Goal: Task Accomplishment & Management: Manage account settings

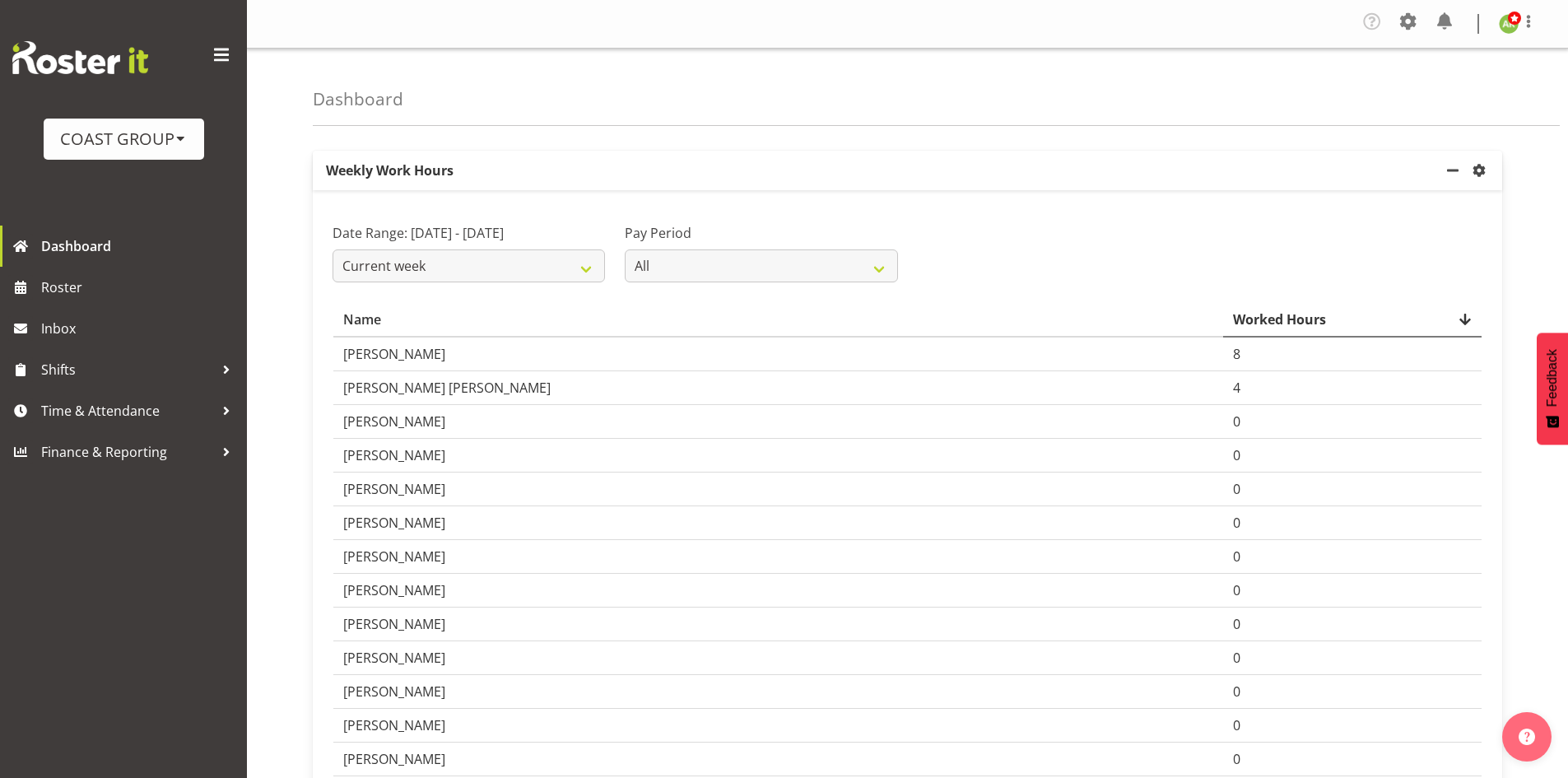
click at [118, 136] on div "COAST GROUP" at bounding box center [124, 138] width 127 height 25
click at [125, 182] on link "Generator Rental Services LTD" at bounding box center [165, 184] width 242 height 30
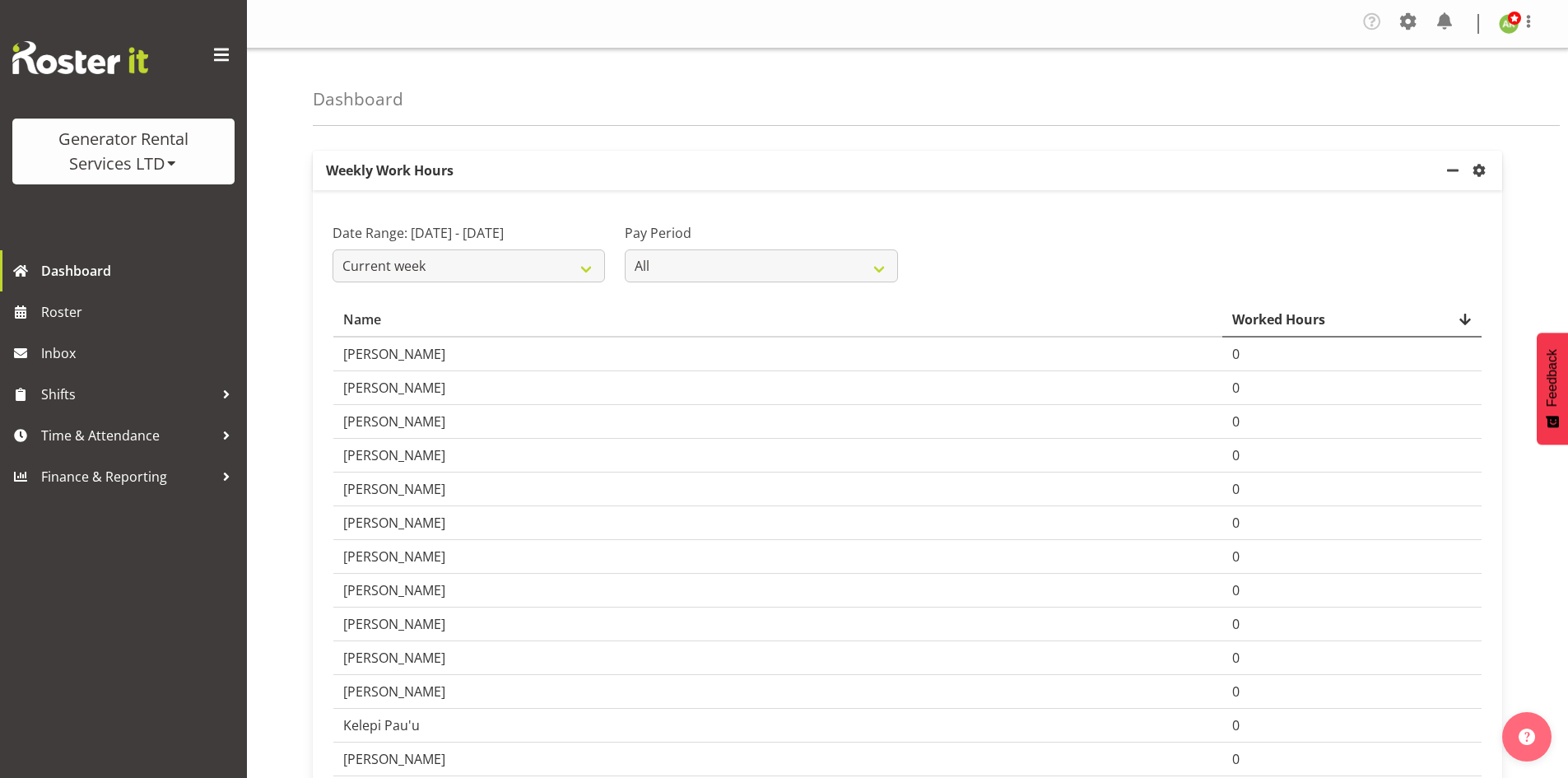
click at [130, 169] on div "Generator Rental Services LTD" at bounding box center [124, 151] width 190 height 49
click at [122, 214] on link "COAST GROUP" at bounding box center [91, 209] width 158 height 30
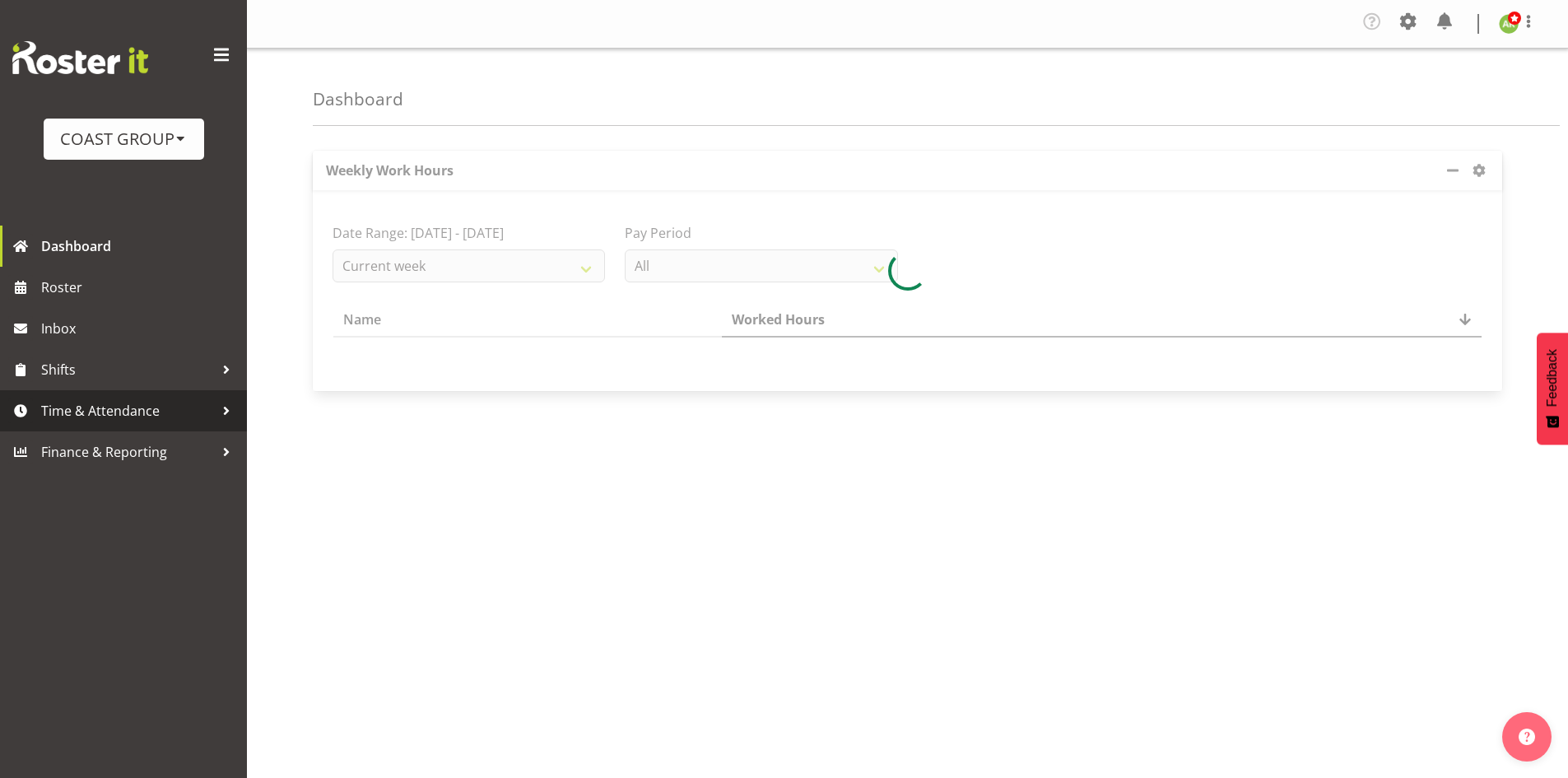
click at [81, 407] on span "Time & Attendance" at bounding box center [127, 410] width 173 height 25
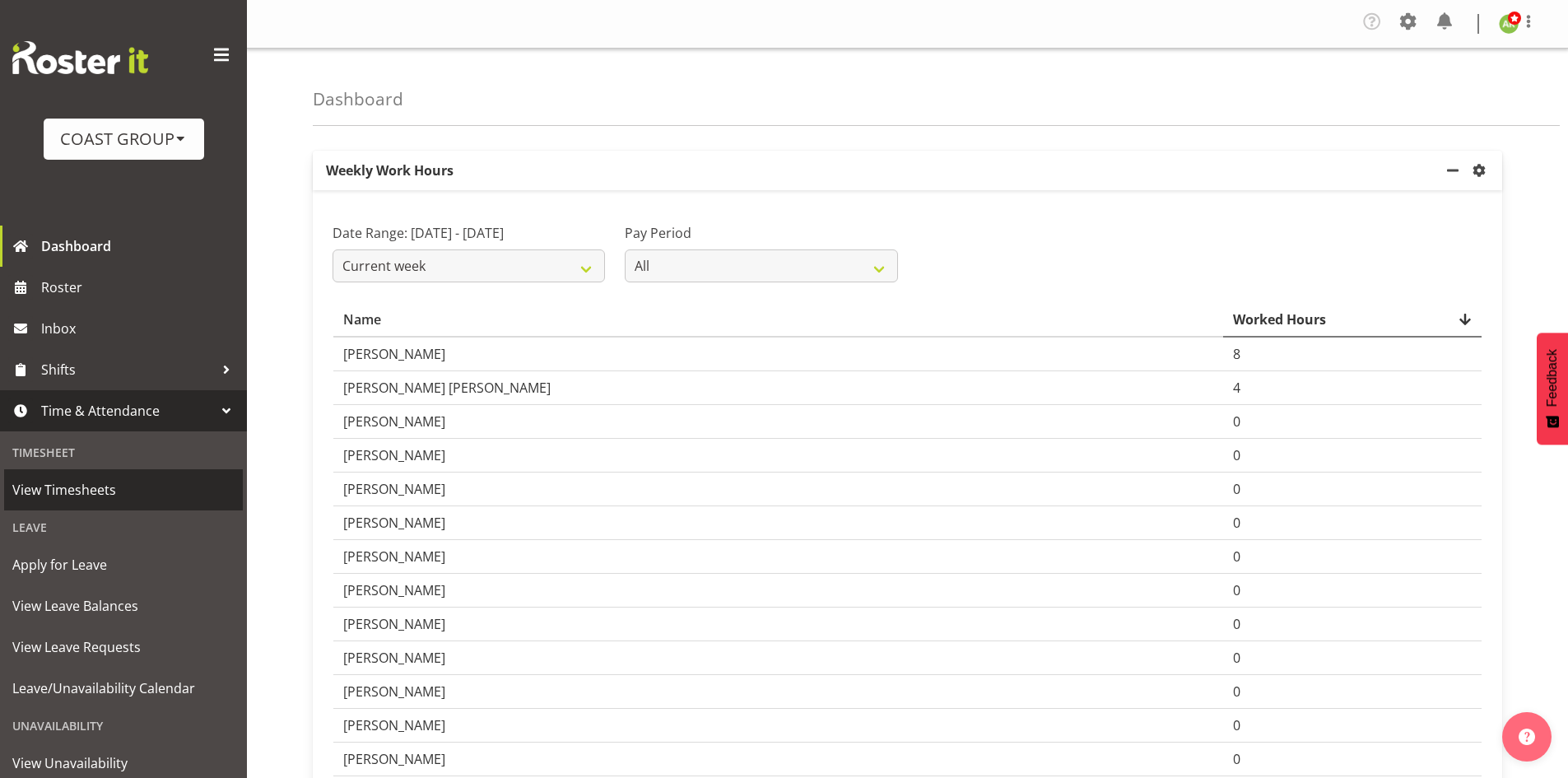
click at [134, 485] on span "View Timesheets" at bounding box center [123, 489] width 222 height 25
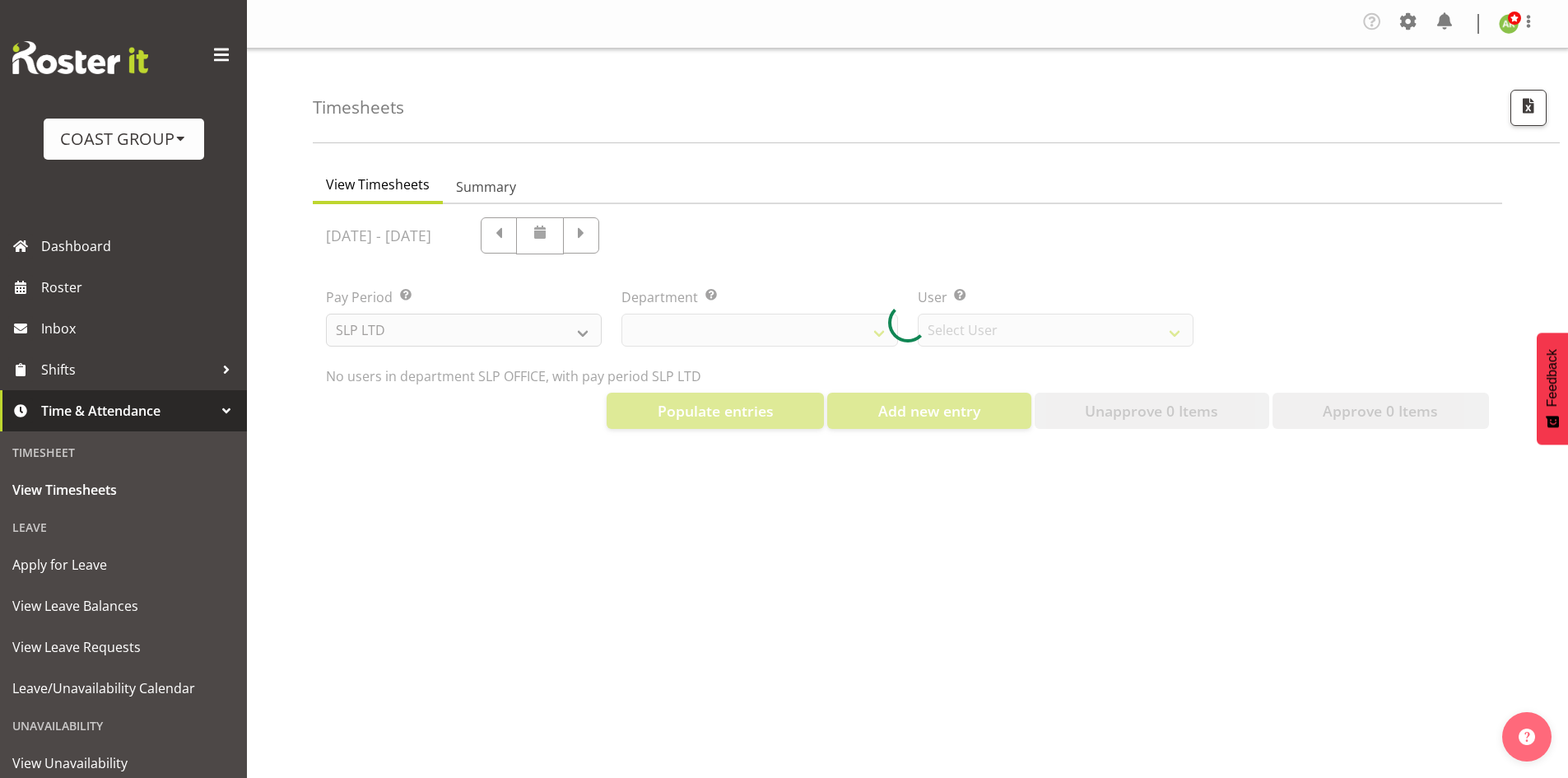
click at [506, 332] on div at bounding box center [907, 323] width 1189 height 238
select select "25"
select select "7496"
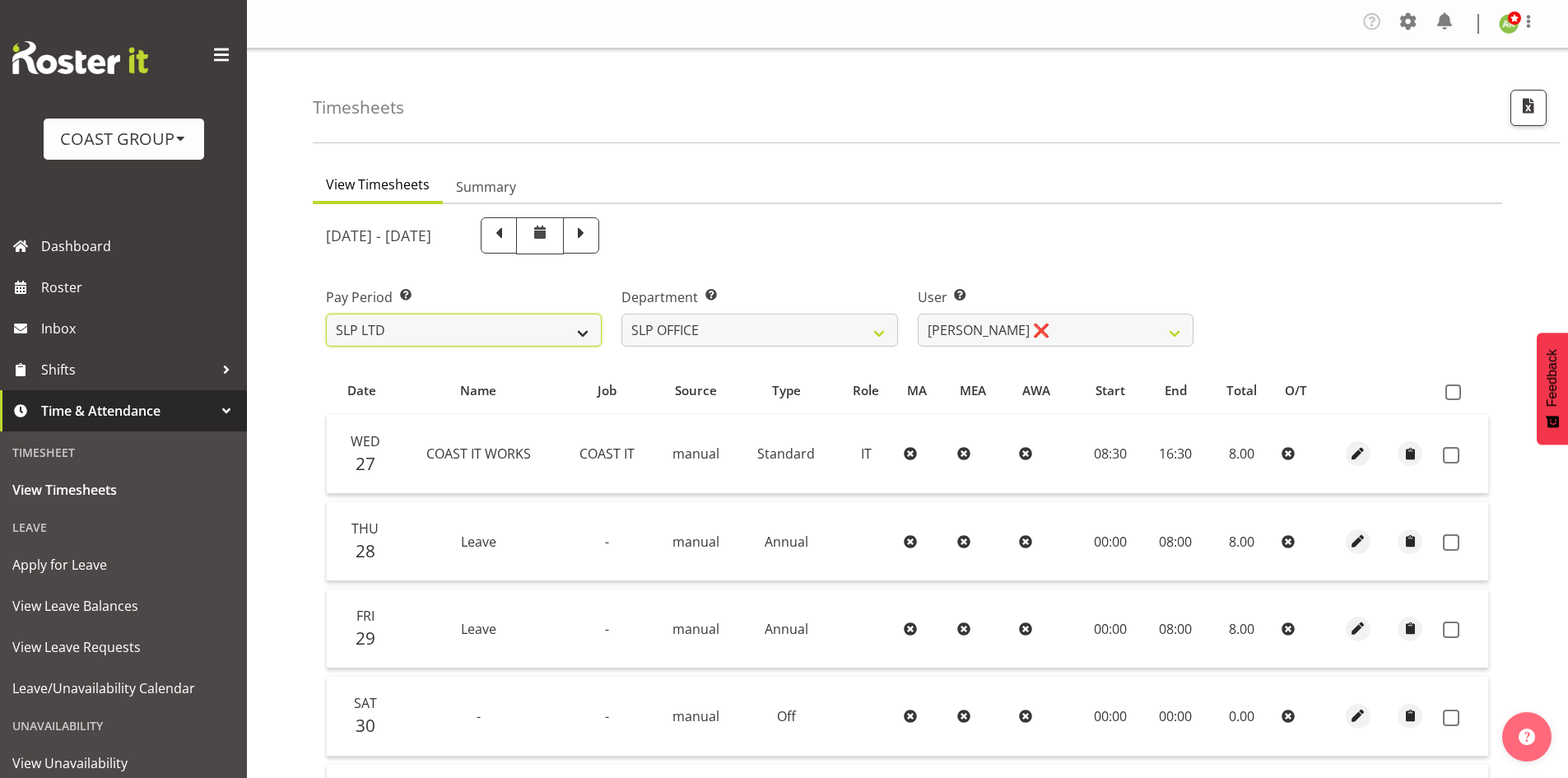
click at [593, 331] on select "SLP LTD EHS LTD DW LTD VEHICLES Carlton Events [PERSON_NAME] 120 Limited Wellin…" at bounding box center [464, 329] width 276 height 33
select select "7"
click at [326, 313] on select "SLP LTD EHS LTD DW LTD VEHICLES Carlton Events [PERSON_NAME] 120 Limited Wellin…" at bounding box center [464, 329] width 276 height 33
select select
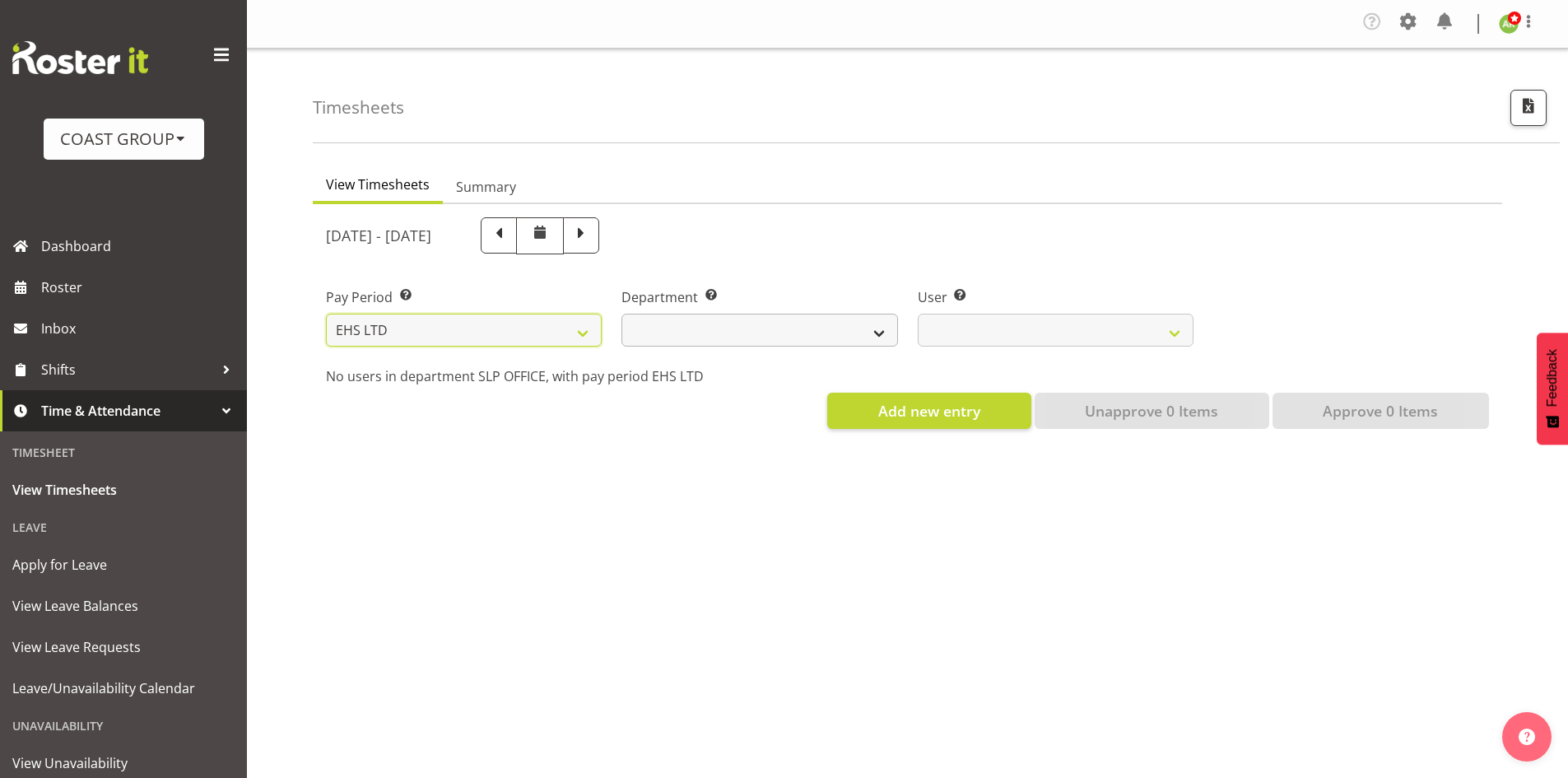
select select
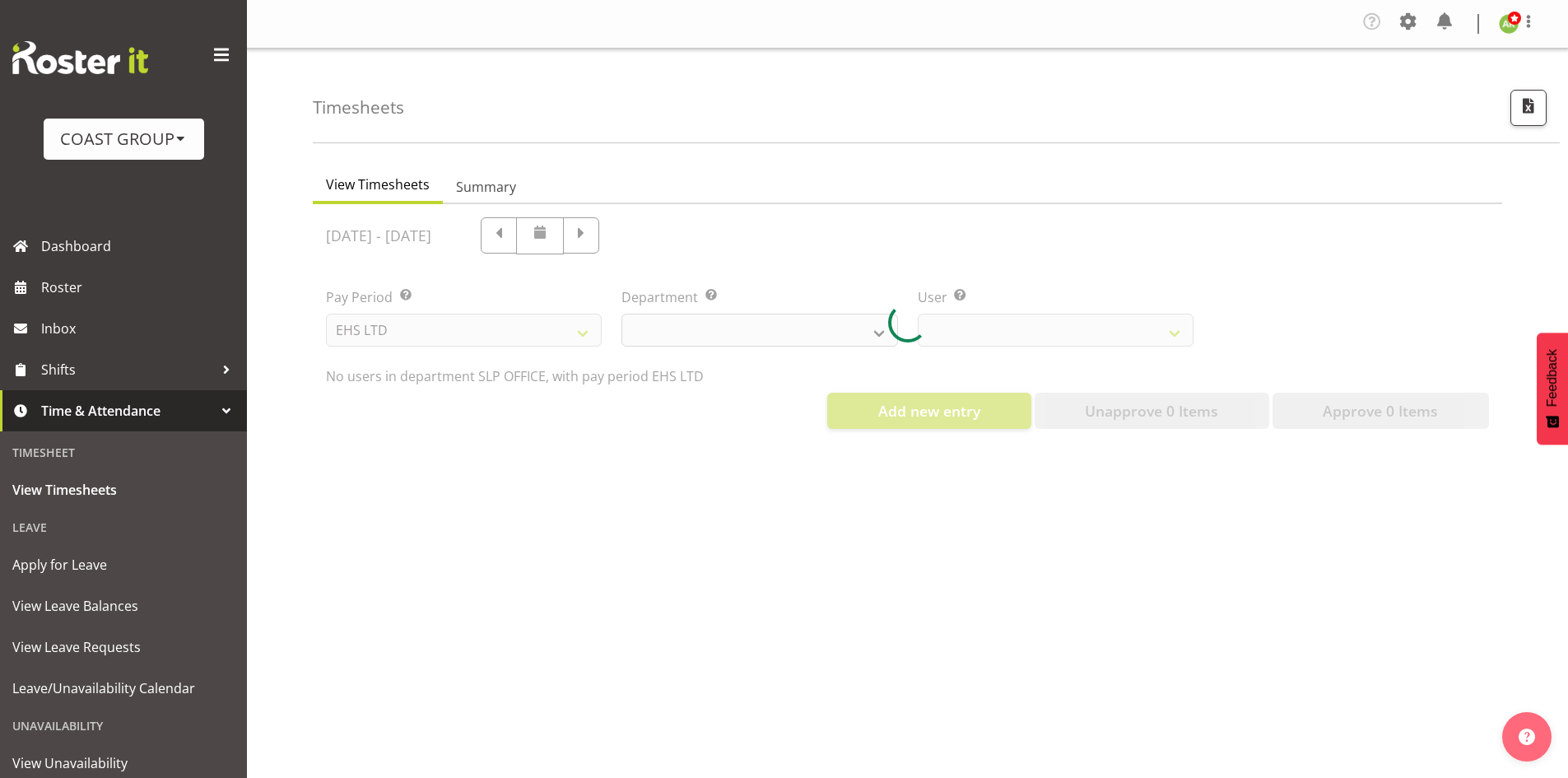
click at [794, 326] on div at bounding box center [907, 323] width 1189 height 238
select select
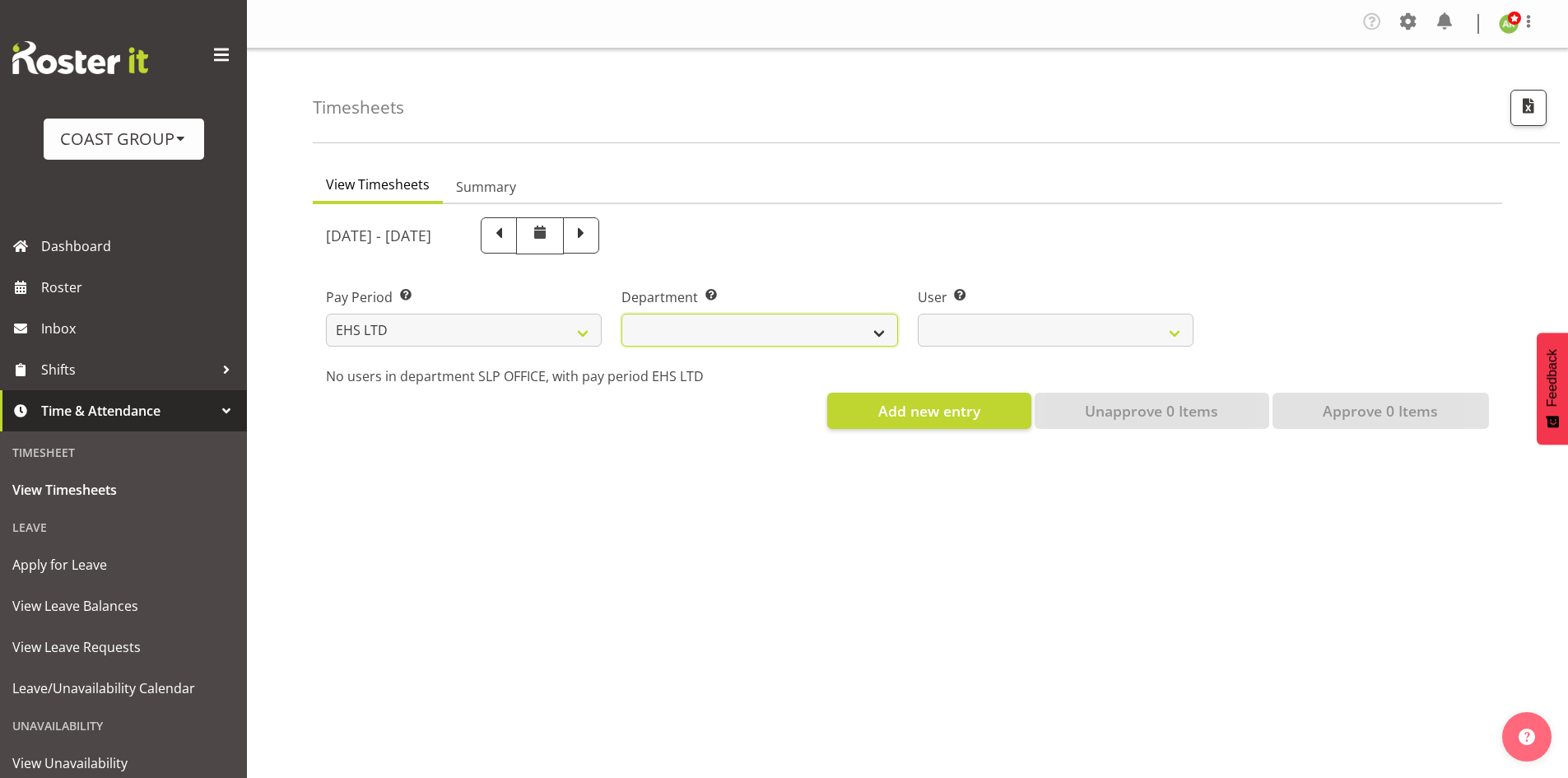
click at [747, 323] on select "EHS AKL ACCOUNTS EHS AKL CARPET EHS AKL D&B EHS AKL DESIGNER EHS AKL FURNITURE …" at bounding box center [759, 329] width 276 height 33
select select "34"
click at [621, 313] on select "EHS AKL ACCOUNTS EHS AKL CARPET EHS AKL D&B EHS AKL DESIGNER EHS AKL FURNITURE …" at bounding box center [759, 329] width 276 height 33
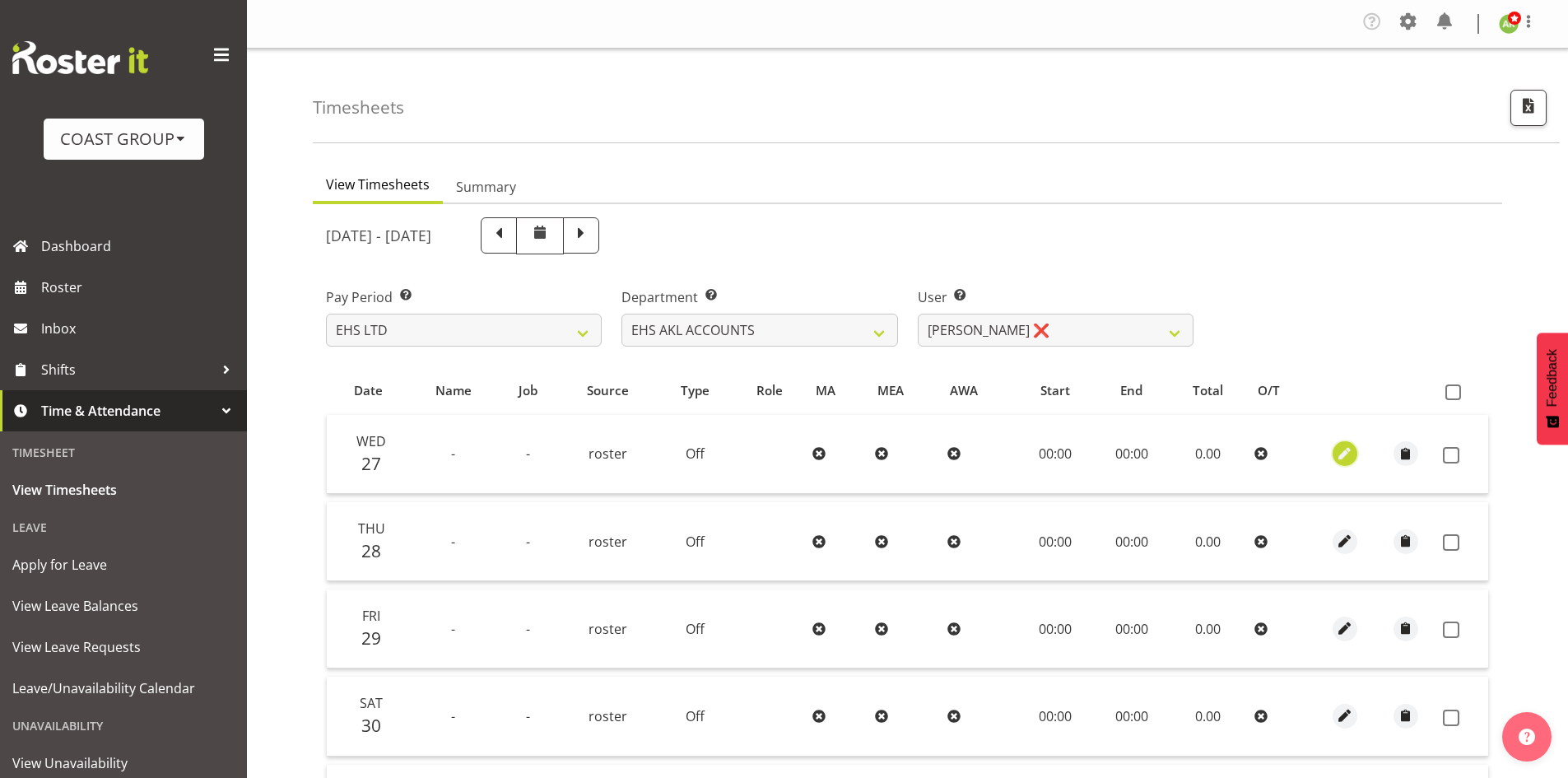
click at [1339, 454] on span "button" at bounding box center [1345, 454] width 19 height 19
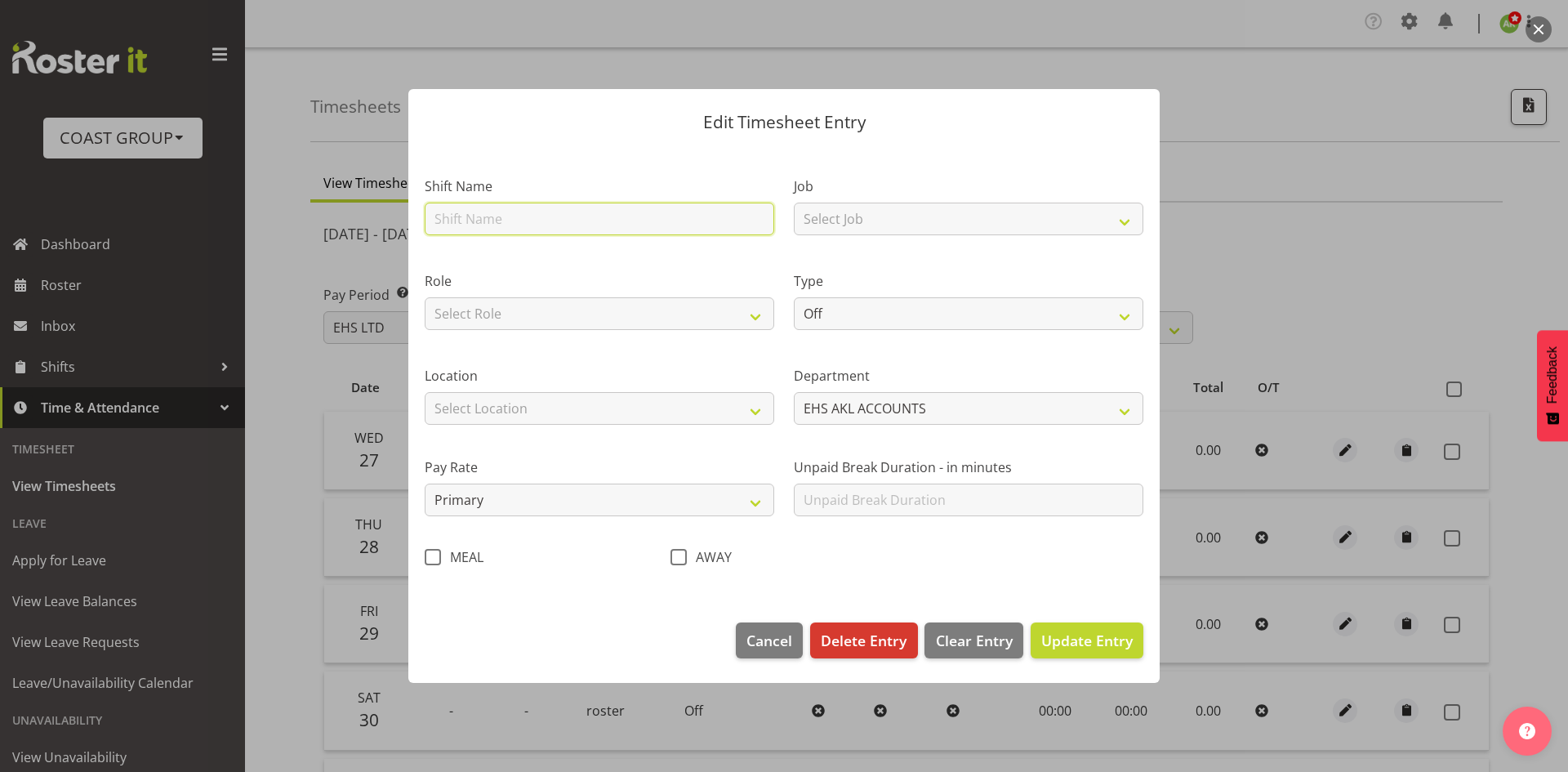
click at [581, 227] on input "text" at bounding box center [599, 219] width 350 height 32
type input "EHS AKL Warehouse/Office"
click at [576, 299] on select "Select Role ACCOUNTS" at bounding box center [599, 313] width 350 height 32
select select "204"
click at [424, 297] on select "Select Role ACCOUNTS" at bounding box center [599, 313] width 350 height 32
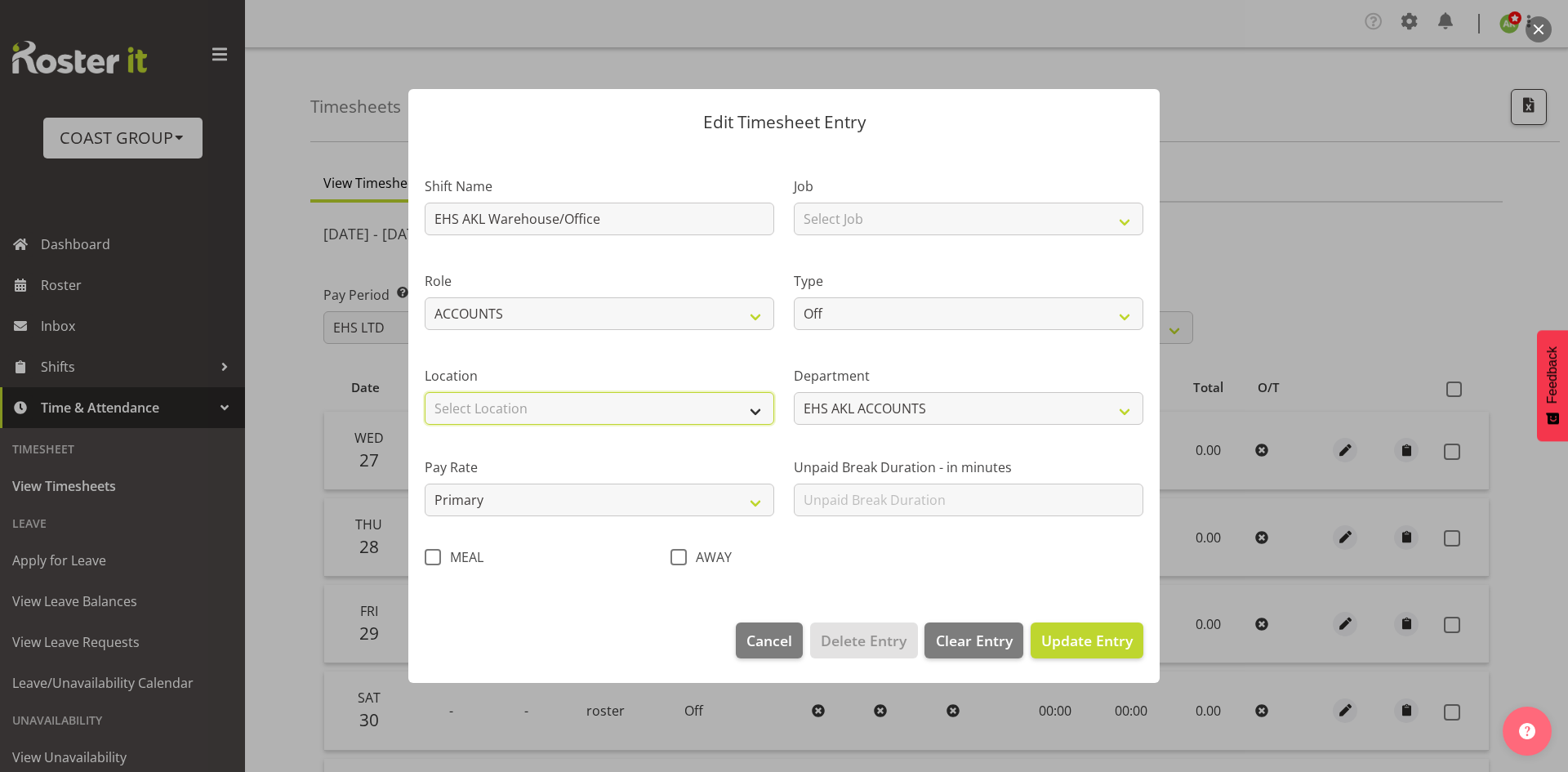
click at [544, 416] on select "Select Location [GEOGRAPHIC_DATA] EVENTS [PERSON_NAME][GEOGRAPHIC_DATA] [GEOGRA…" at bounding box center [599, 408] width 350 height 32
select select "35"
click at [424, 392] on select "Select Location [GEOGRAPHIC_DATA] EVENTS [PERSON_NAME][GEOGRAPHIC_DATA] [GEOGRA…" at bounding box center [599, 408] width 350 height 32
drag, startPoint x: 952, startPoint y: 208, endPoint x: 947, endPoint y: 225, distance: 17.7
click at [952, 208] on select "Select Job 1 Carlton Events 1 [PERSON_NAME][GEOGRAPHIC_DATA] 1 [PERSON_NAME][GE…" at bounding box center [968, 219] width 350 height 32
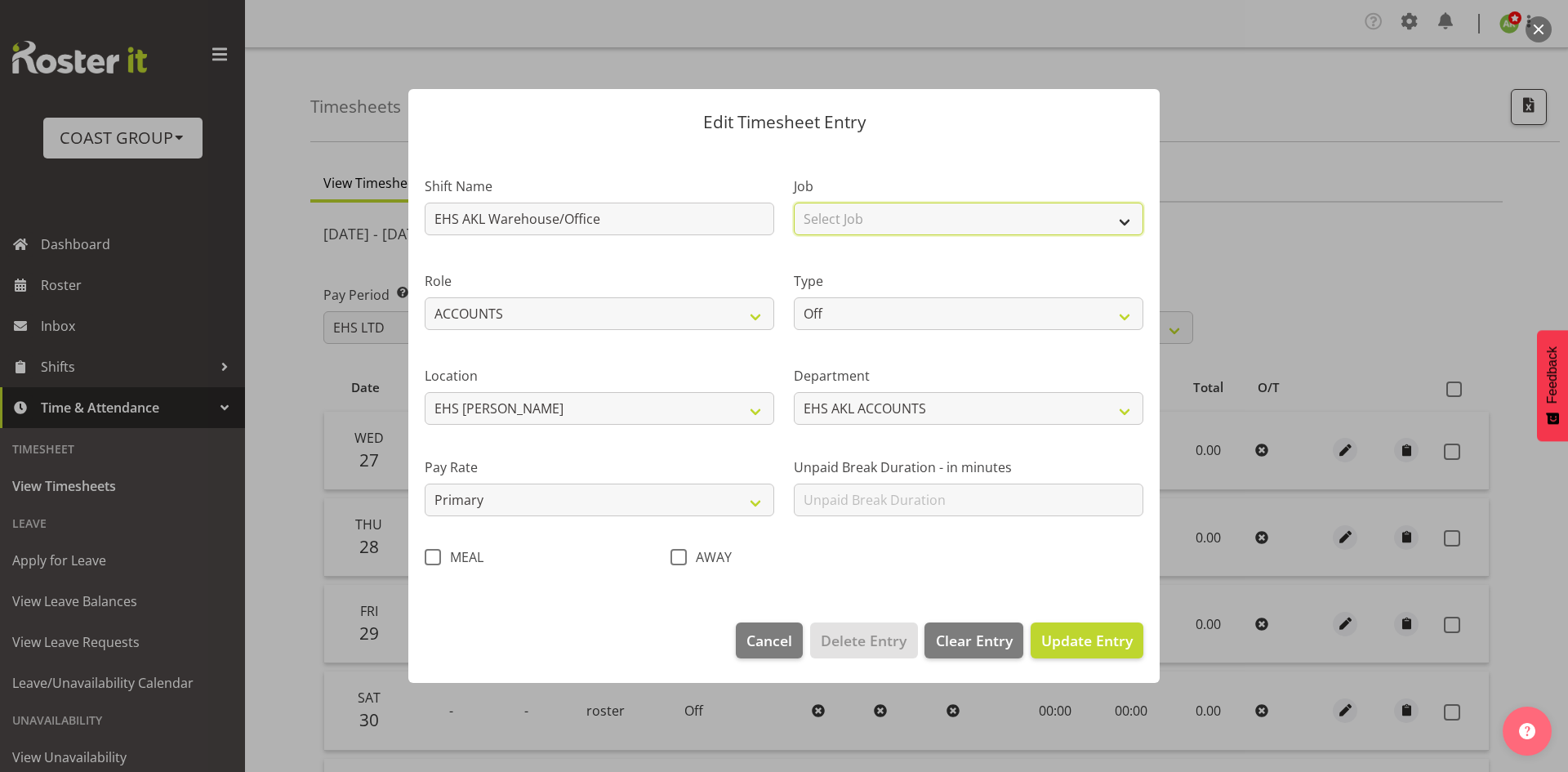
select select "69"
click at [793, 203] on select "Select Job 1 Carlton Events 1 [PERSON_NAME][GEOGRAPHIC_DATA] 1 [PERSON_NAME][GE…" at bounding box center [968, 219] width 350 height 32
click at [904, 327] on select "Off Standard Public Holiday Public Holiday (Worked) Day In Lieu Annual Leave Si…" at bounding box center [968, 313] width 350 height 32
select select "Standard"
click at [793, 297] on select "Off Standard Public Holiday Public Holiday (Worked) Day In Lieu Annual Leave Si…" at bounding box center [968, 313] width 350 height 32
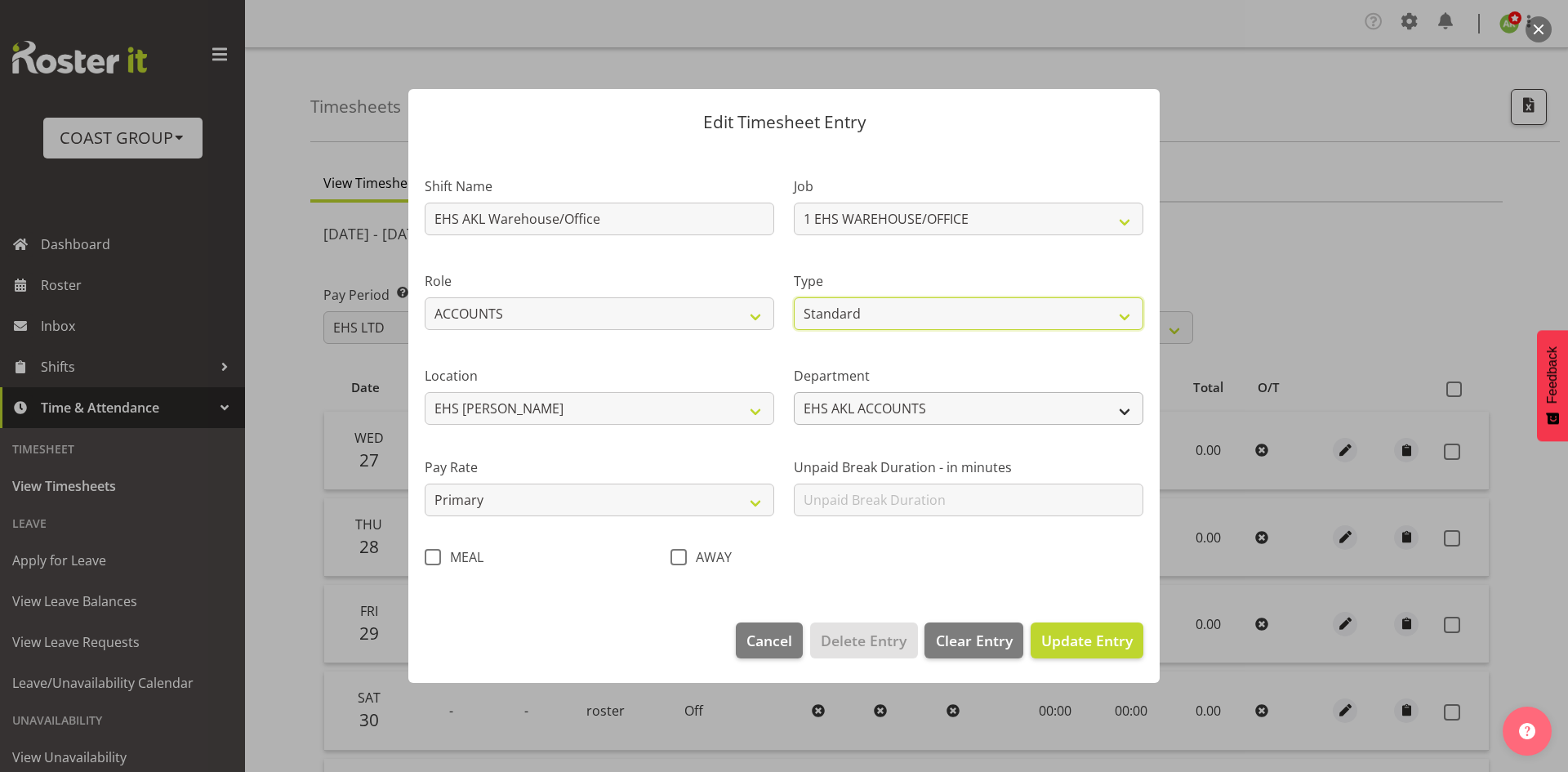
select select "7"
select select "2025"
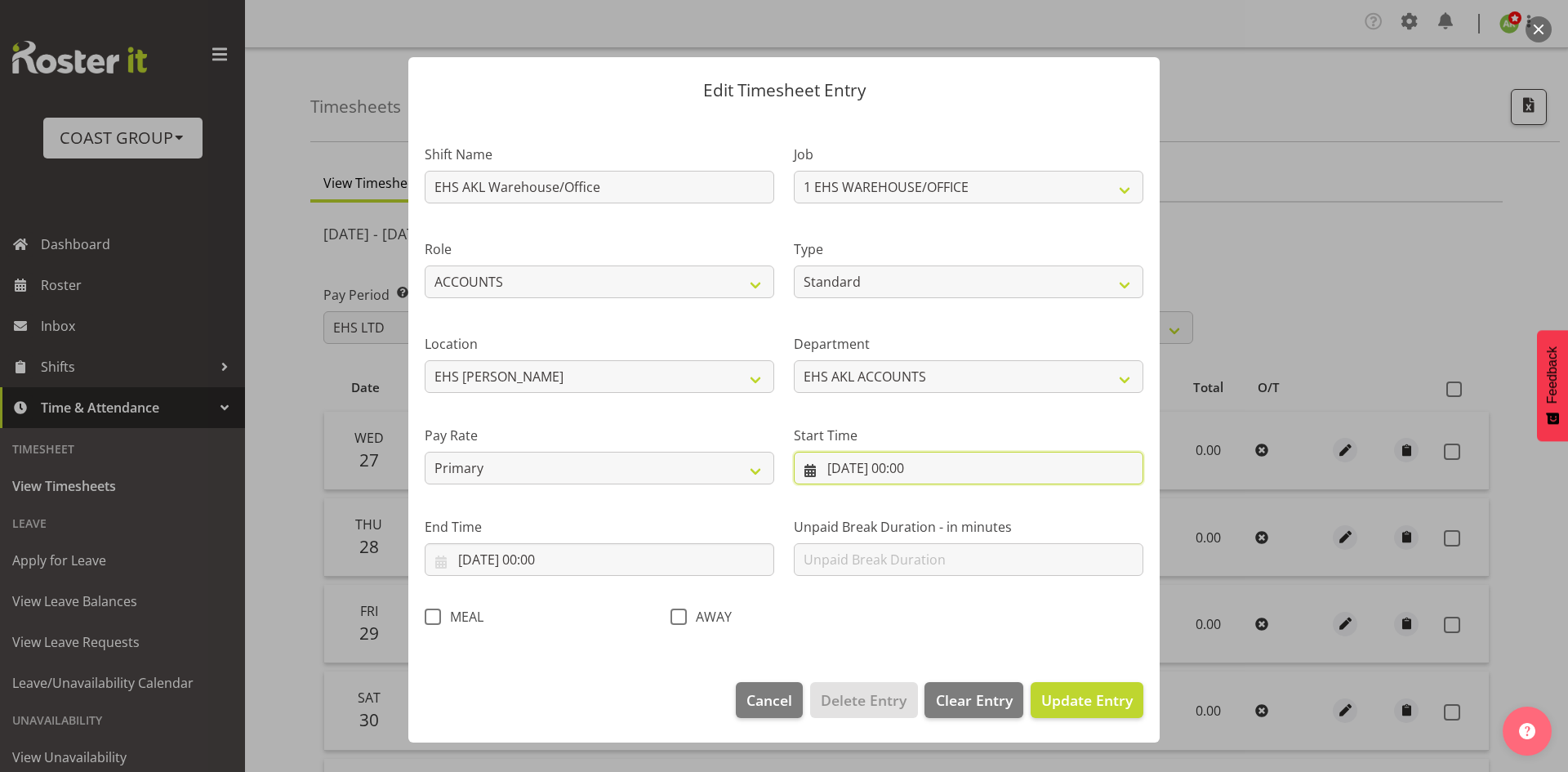
click at [895, 474] on input "[DATE] 00:00" at bounding box center [968, 468] width 350 height 32
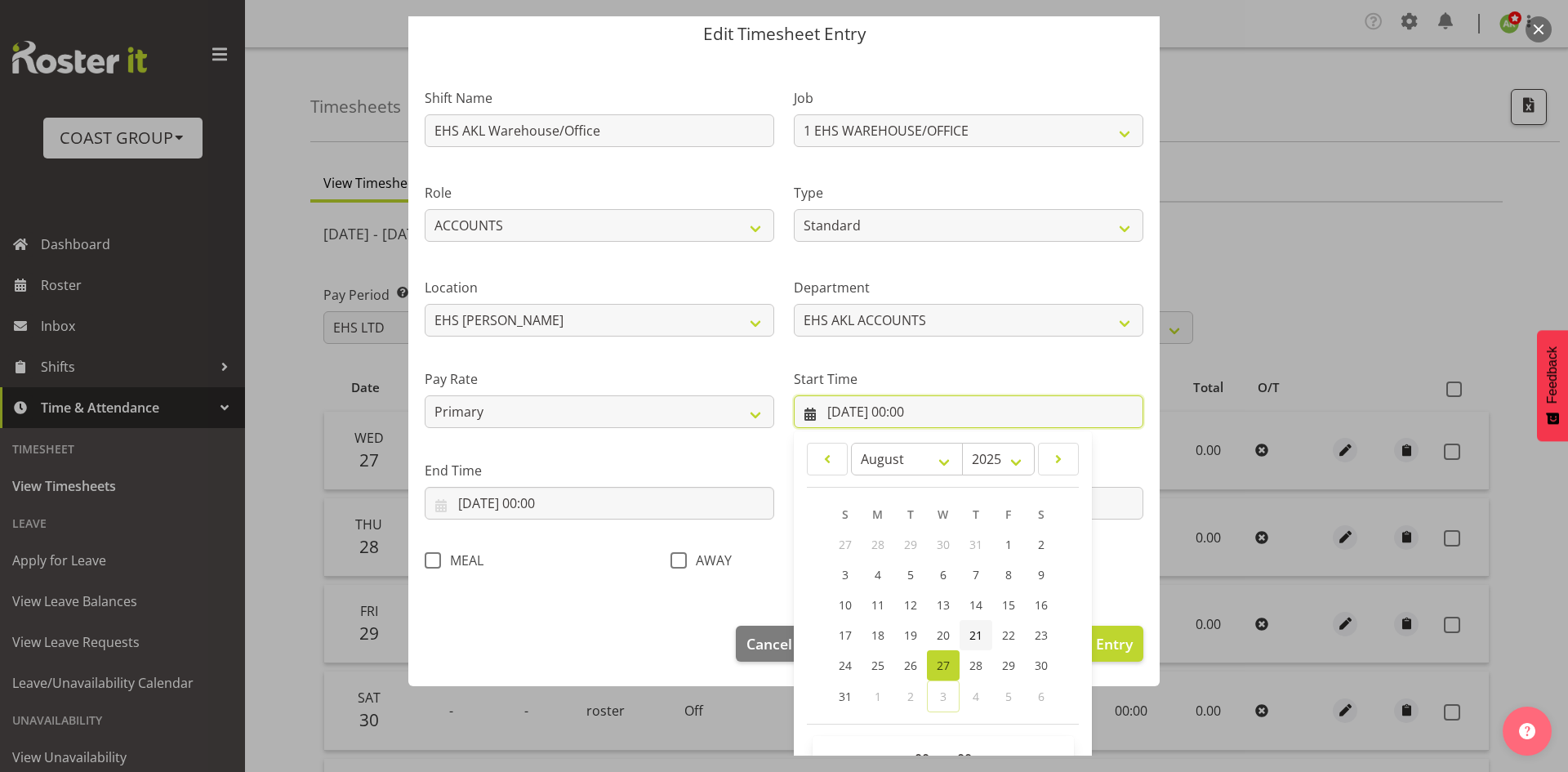
scroll to position [102, 0]
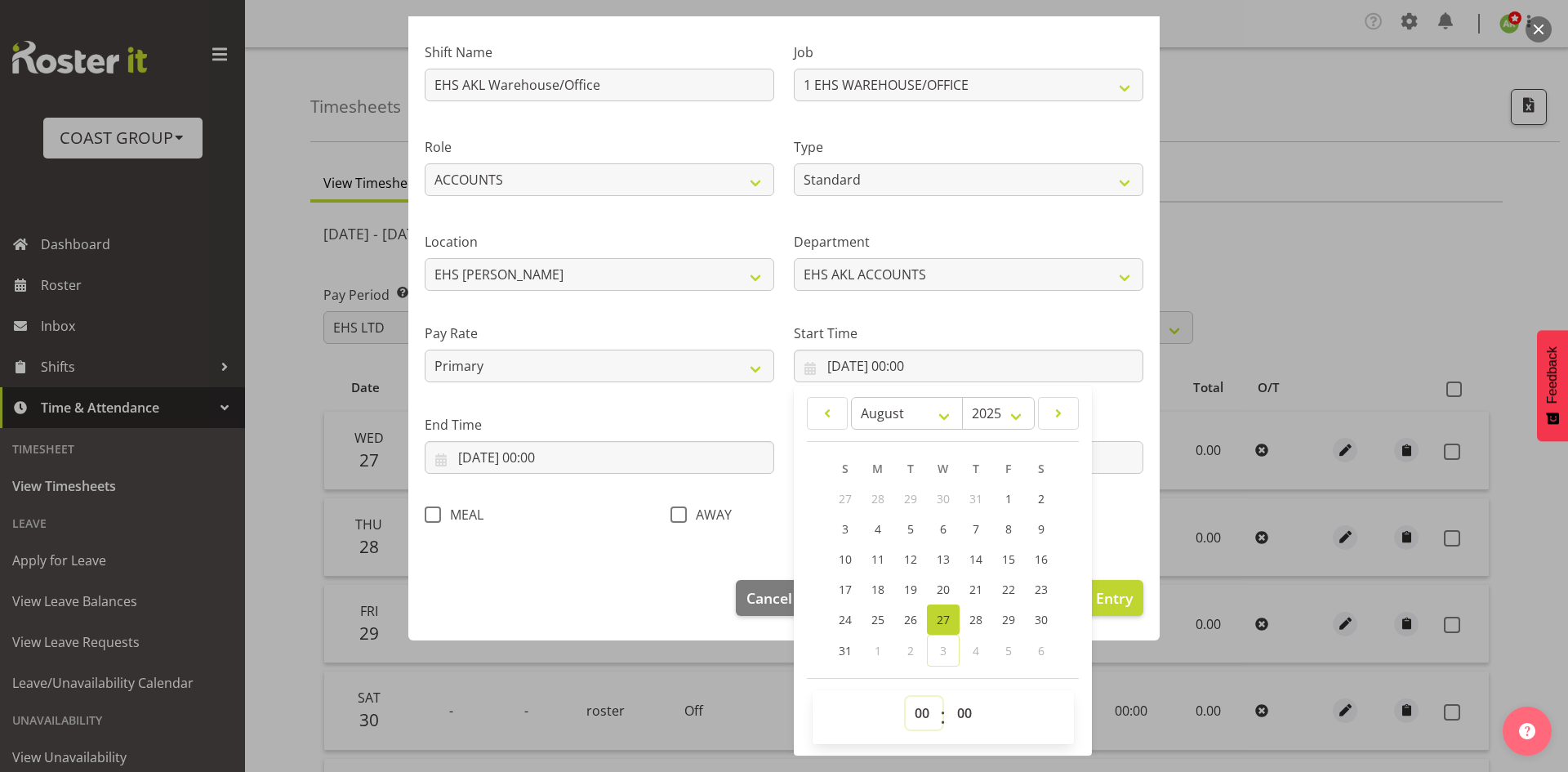
click at [908, 711] on select "00 01 02 03 04 05 06 07 08 09 10 11 12 13 14 15 16 17 18 19 20 21 22 23" at bounding box center [924, 712] width 37 height 32
select select "7"
click at [906, 696] on select "00 01 02 03 04 05 06 07 08 09 10 11 12 13 14 15 16 17 18 19 20 21 22 23" at bounding box center [924, 712] width 37 height 32
type input "[DATE] 07:00"
click at [965, 711] on select "00 01 02 03 04 05 06 07 08 09 10 11 12 13 14 15 16 17 18 19 20 21 22 23 24 25 2…" at bounding box center [967, 712] width 37 height 32
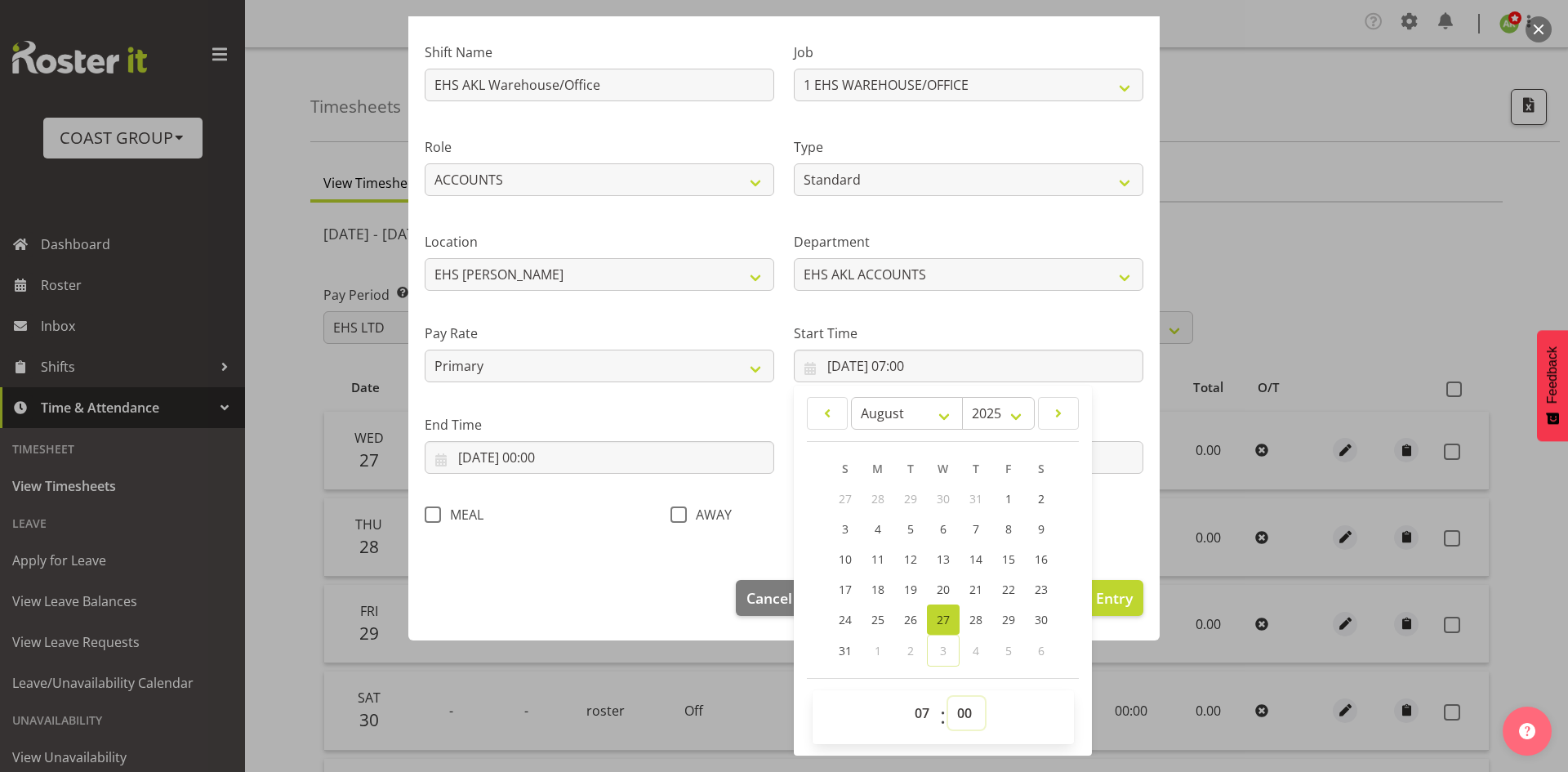
select select "30"
click at [948, 696] on select "00 01 02 03 04 05 06 07 08 09 10 11 12 13 14 15 16 17 18 19 20 21 22 23 24 25 2…" at bounding box center [967, 712] width 37 height 32
type input "[DATE] 07:30"
click at [552, 469] on input "[DATE] 00:00" at bounding box center [599, 457] width 350 height 32
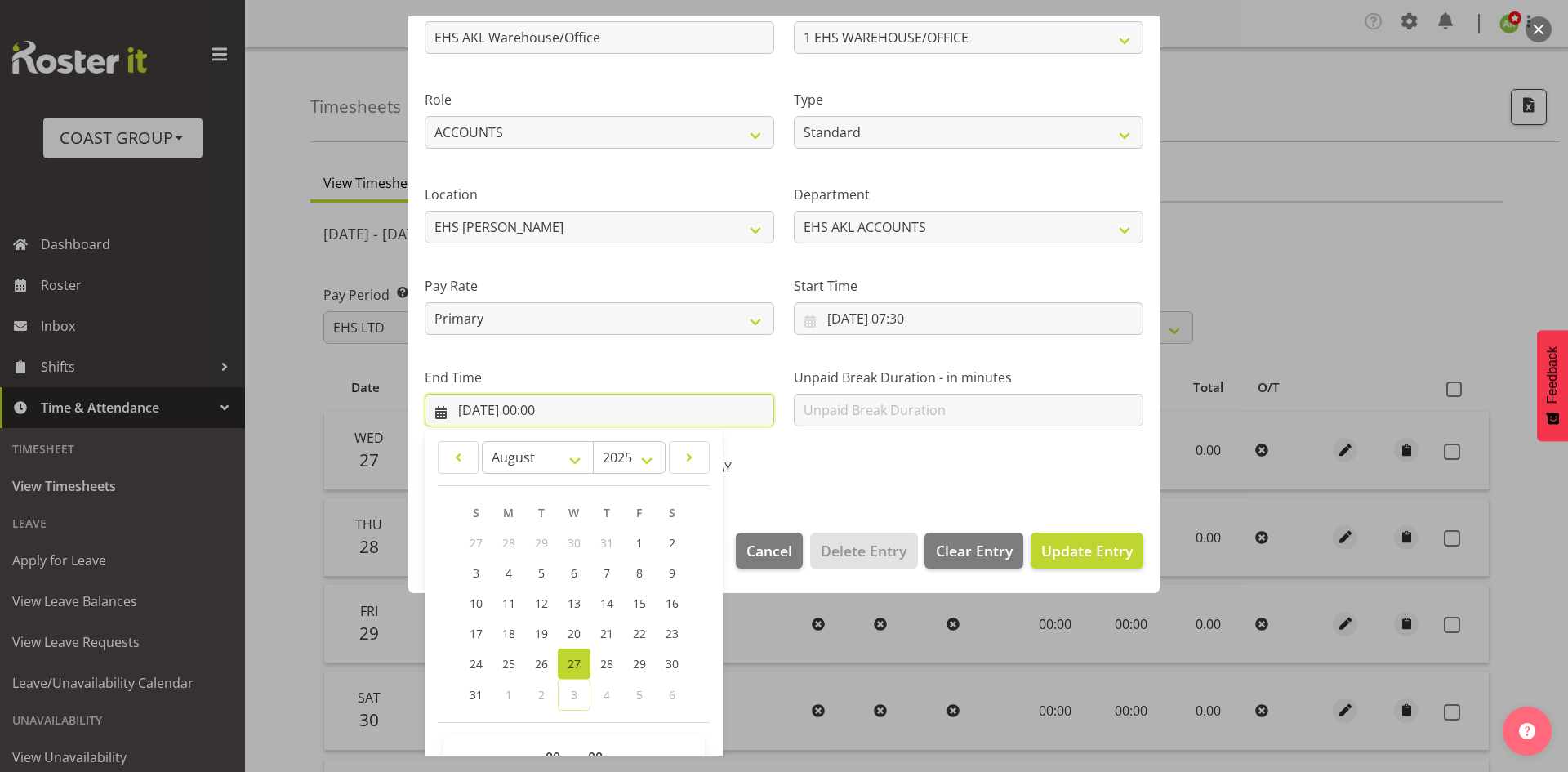
scroll to position [194, 0]
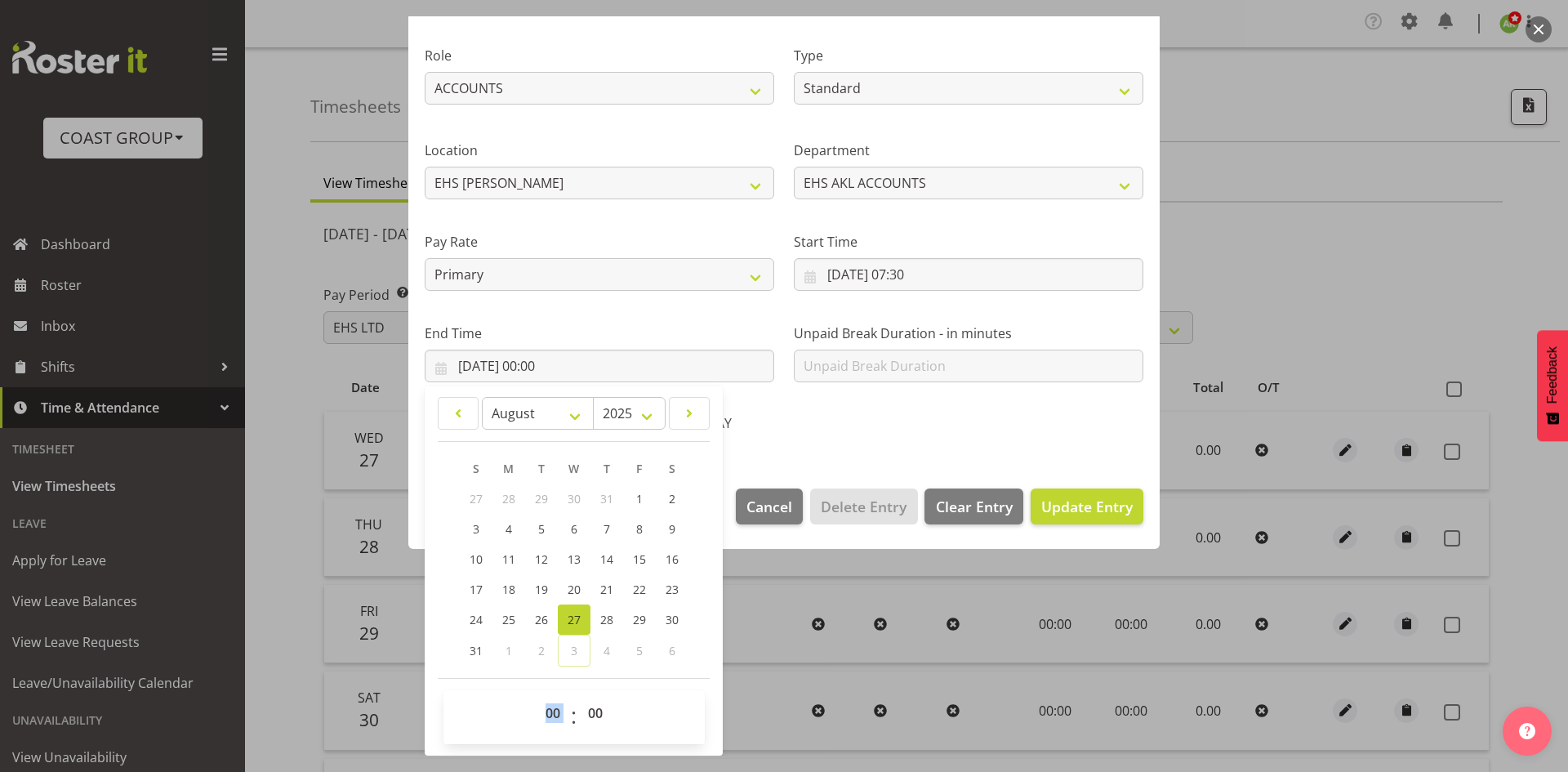
click at [568, 704] on div "00 01 02 03 04 05 06 07 08 09 10 11 12 13 14 15 16 17 18 19 20 21 22 23 : 00 01…" at bounding box center [574, 717] width 261 height 41
click at [562, 707] on select "00 01 02 03 04 05 06 07 08 09 10 11 12 13 14 15 16 17 18 19 20 21 22 23" at bounding box center [555, 712] width 37 height 32
select select "16"
click at [537, 696] on select "00 01 02 03 04 05 06 07 08 09 10 11 12 13 14 15 16 17 18 19 20 21 22 23" at bounding box center [555, 712] width 37 height 32
type input "[DATE] 16:00"
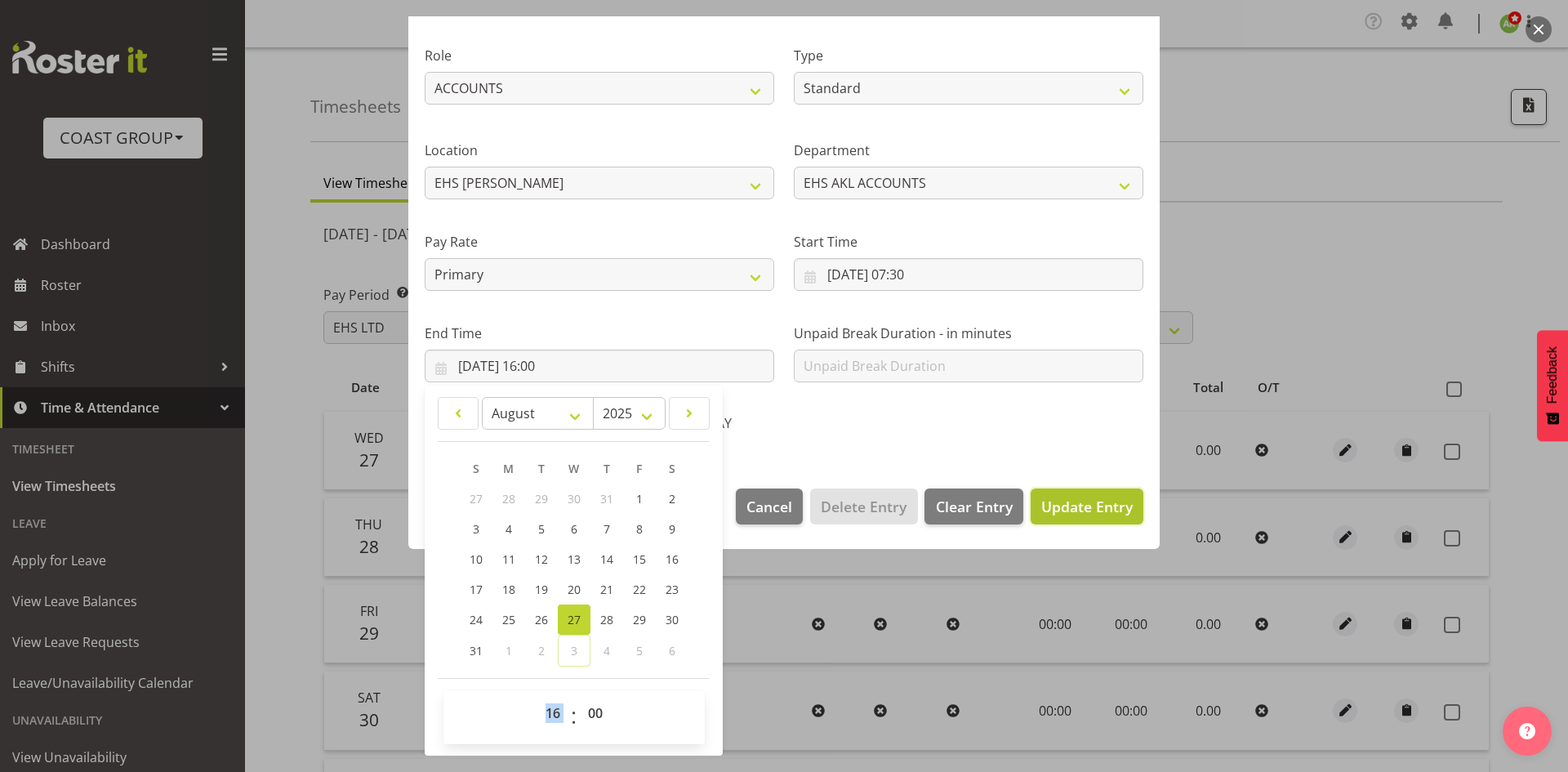
click at [1099, 505] on span "Update Entry" at bounding box center [1087, 505] width 91 height 19
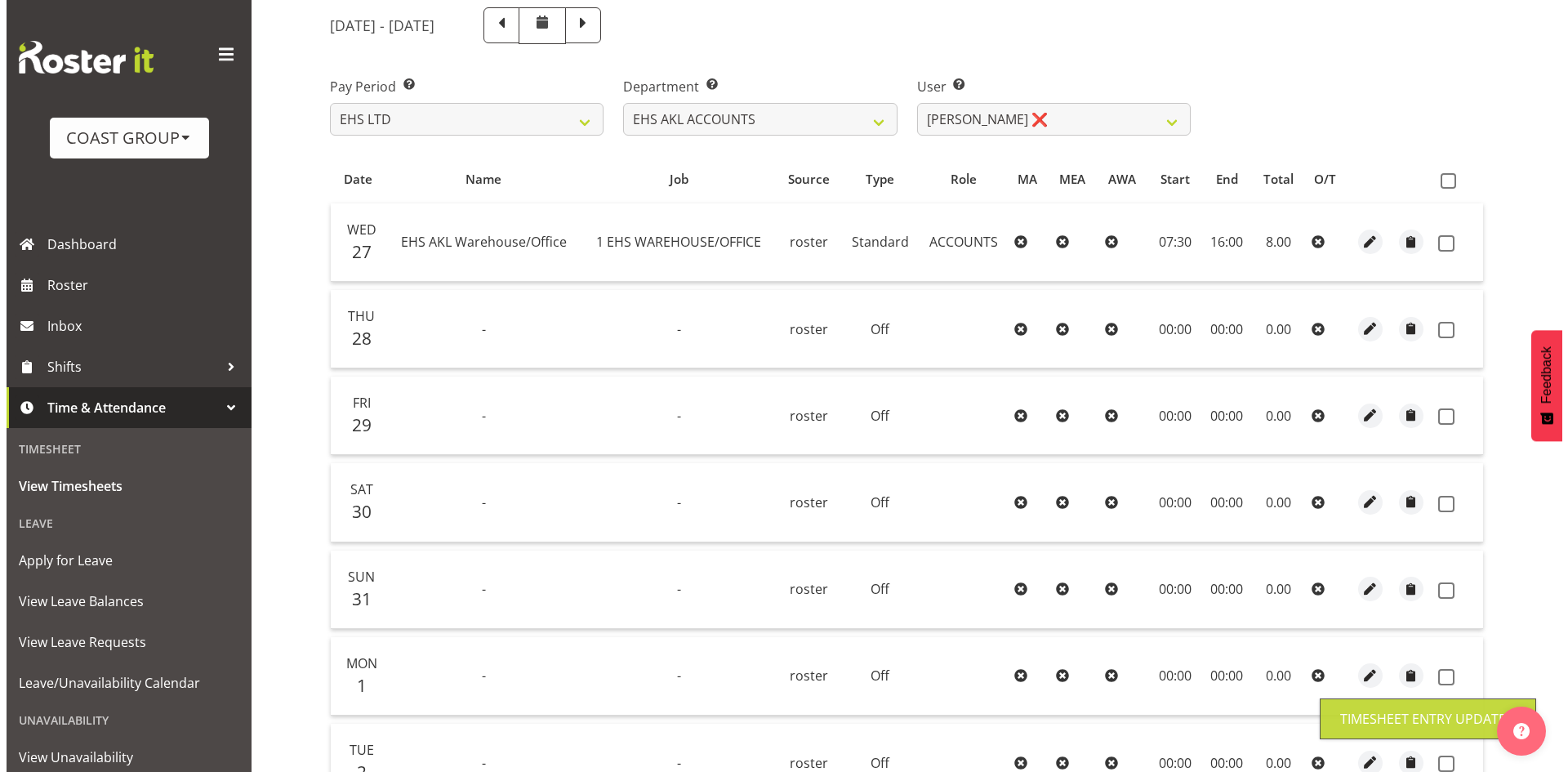
scroll to position [245, 0]
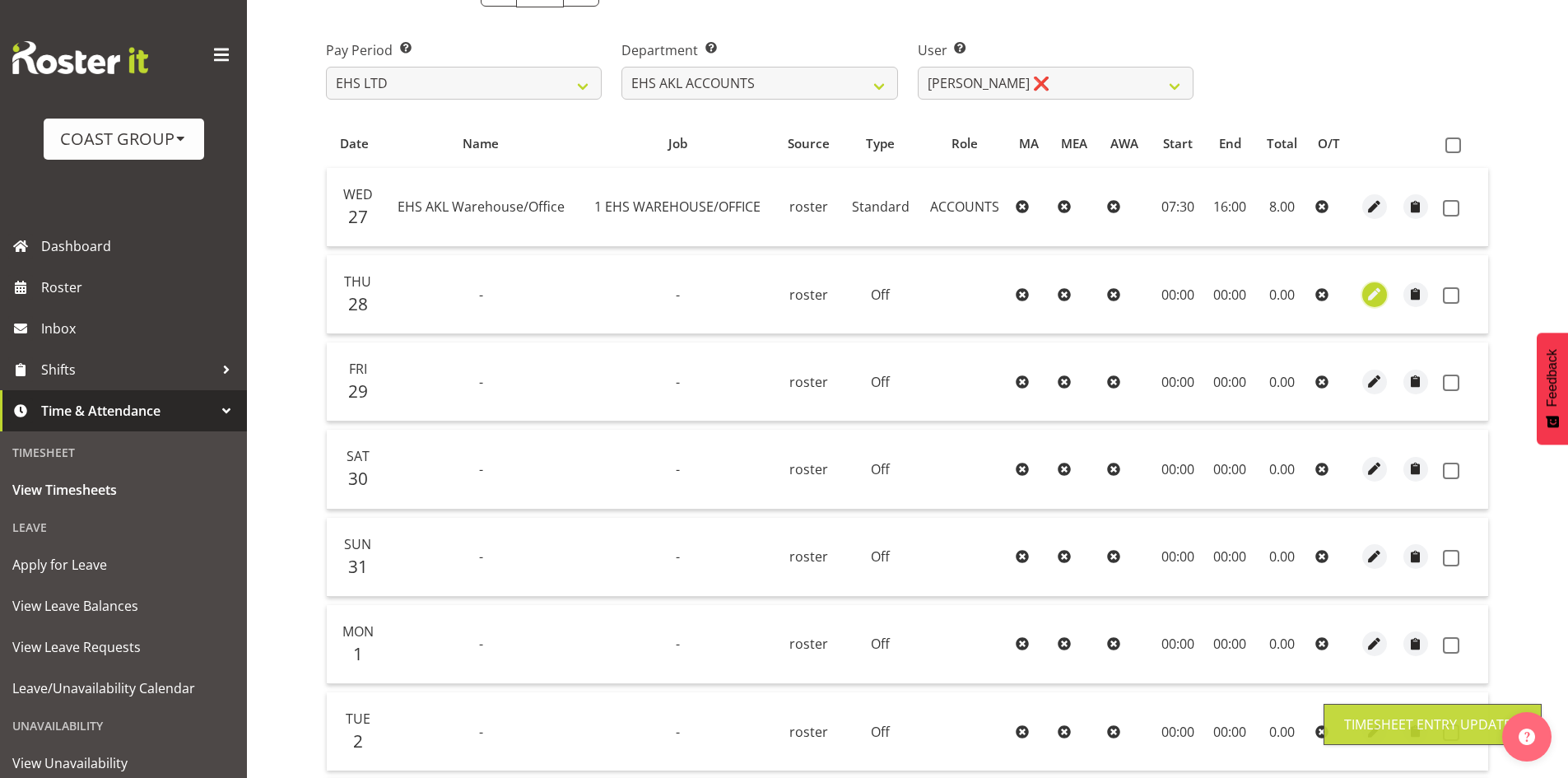
click at [1380, 297] on span "button" at bounding box center [1375, 294] width 19 height 19
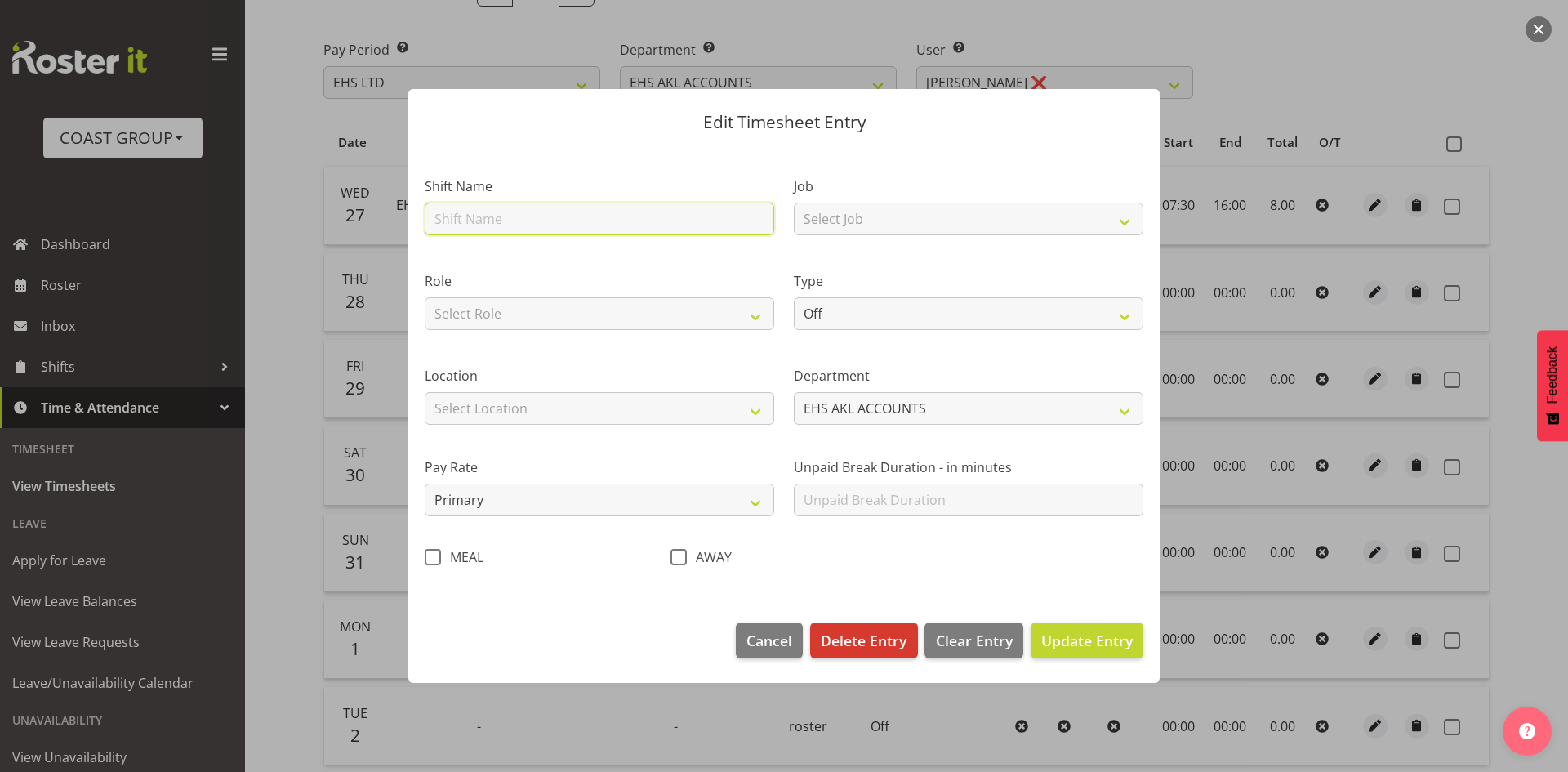
click at [719, 224] on input "text" at bounding box center [599, 219] width 350 height 32
type input "EHS AKL Warehouse/Office"
click at [688, 316] on select "Select Role ACCOUNTS" at bounding box center [599, 313] width 350 height 32
select select "204"
click at [424, 297] on select "Select Role ACCOUNTS" at bounding box center [599, 313] width 350 height 32
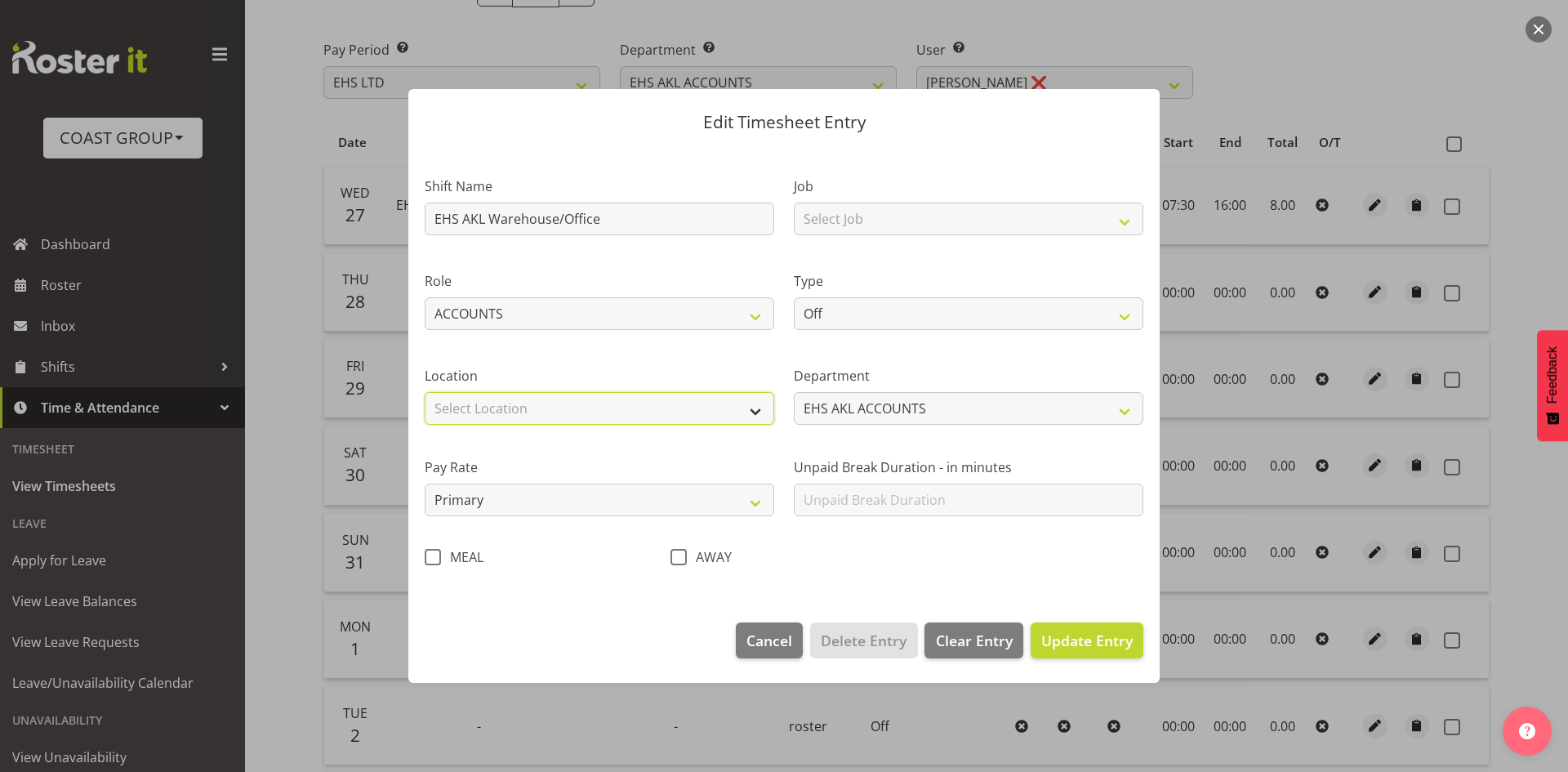
click at [558, 408] on select "Select Location [GEOGRAPHIC_DATA] EVENTS [PERSON_NAME][GEOGRAPHIC_DATA] [GEOGRA…" at bounding box center [599, 408] width 350 height 32
select select "35"
click at [424, 392] on select "Select Location [GEOGRAPHIC_DATA] EVENTS [PERSON_NAME][GEOGRAPHIC_DATA] [GEOGRA…" at bounding box center [599, 408] width 350 height 32
click at [888, 230] on select "Select Job 1 Carlton Events 1 [PERSON_NAME][GEOGRAPHIC_DATA] 1 [PERSON_NAME][GE…" at bounding box center [968, 219] width 350 height 32
select select "69"
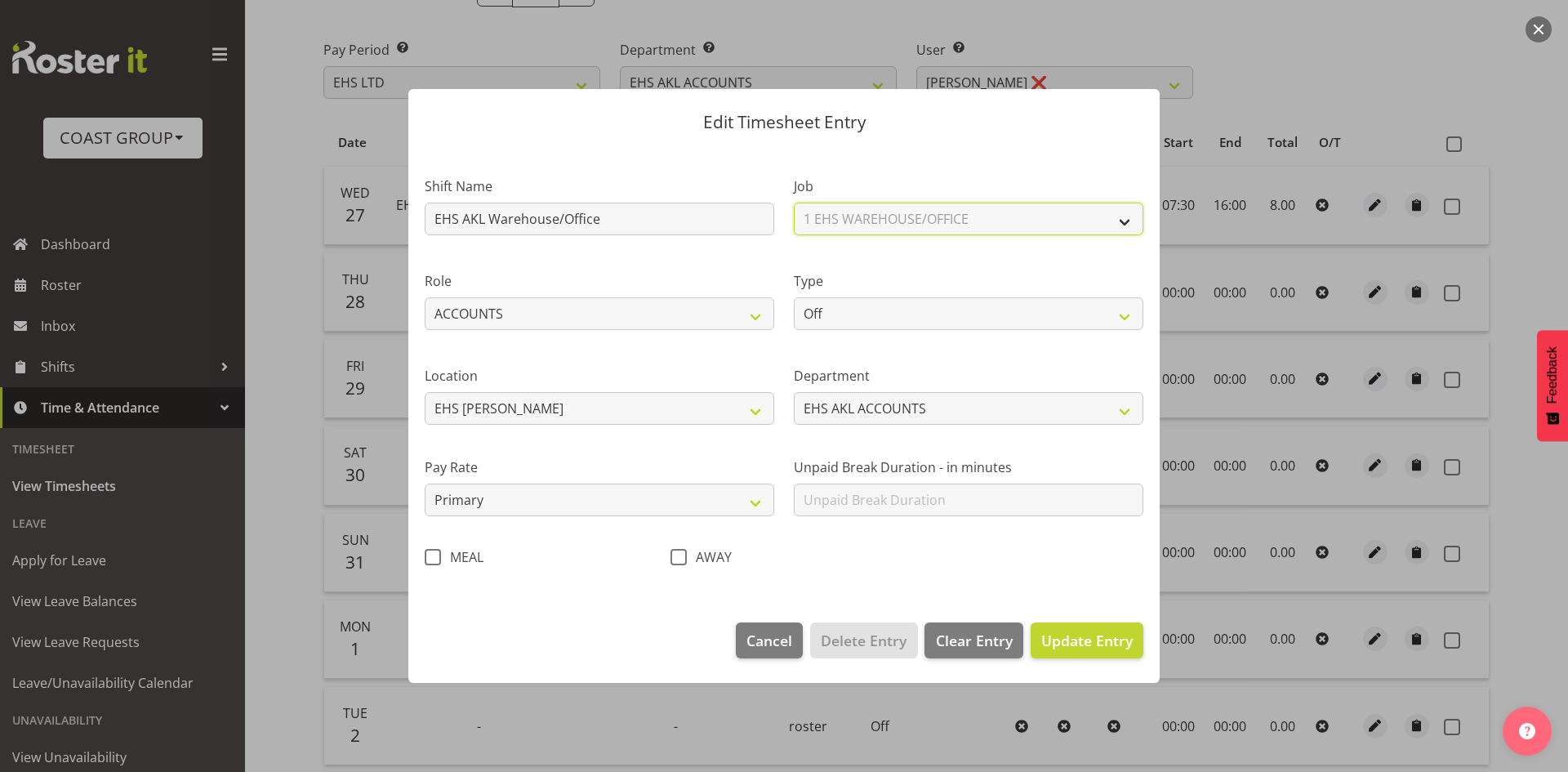
click at [793, 203] on select "Select Job 1 Carlton Events 1 [PERSON_NAME][GEOGRAPHIC_DATA] 1 [PERSON_NAME][GE…" at bounding box center [968, 219] width 350 height 32
click at [883, 325] on select "Off Standard Public Holiday Public Holiday (Worked) Day In Lieu Annual Leave Si…" at bounding box center [968, 313] width 350 height 32
select select "Standard"
click at [793, 297] on select "Off Standard Public Holiday Public Holiday (Worked) Day In Lieu Annual Leave Si…" at bounding box center [968, 313] width 350 height 32
select select "7"
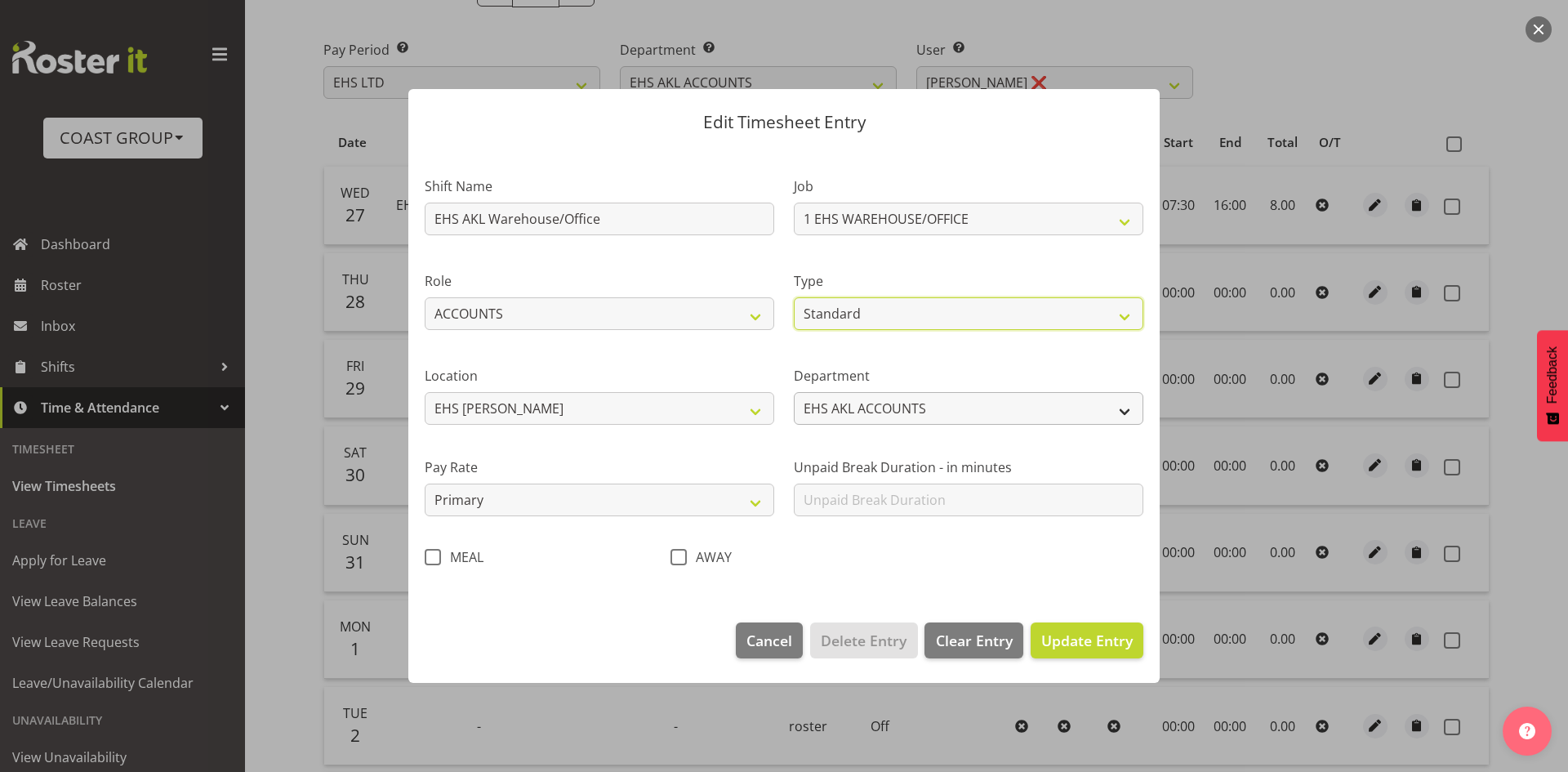
select select "2025"
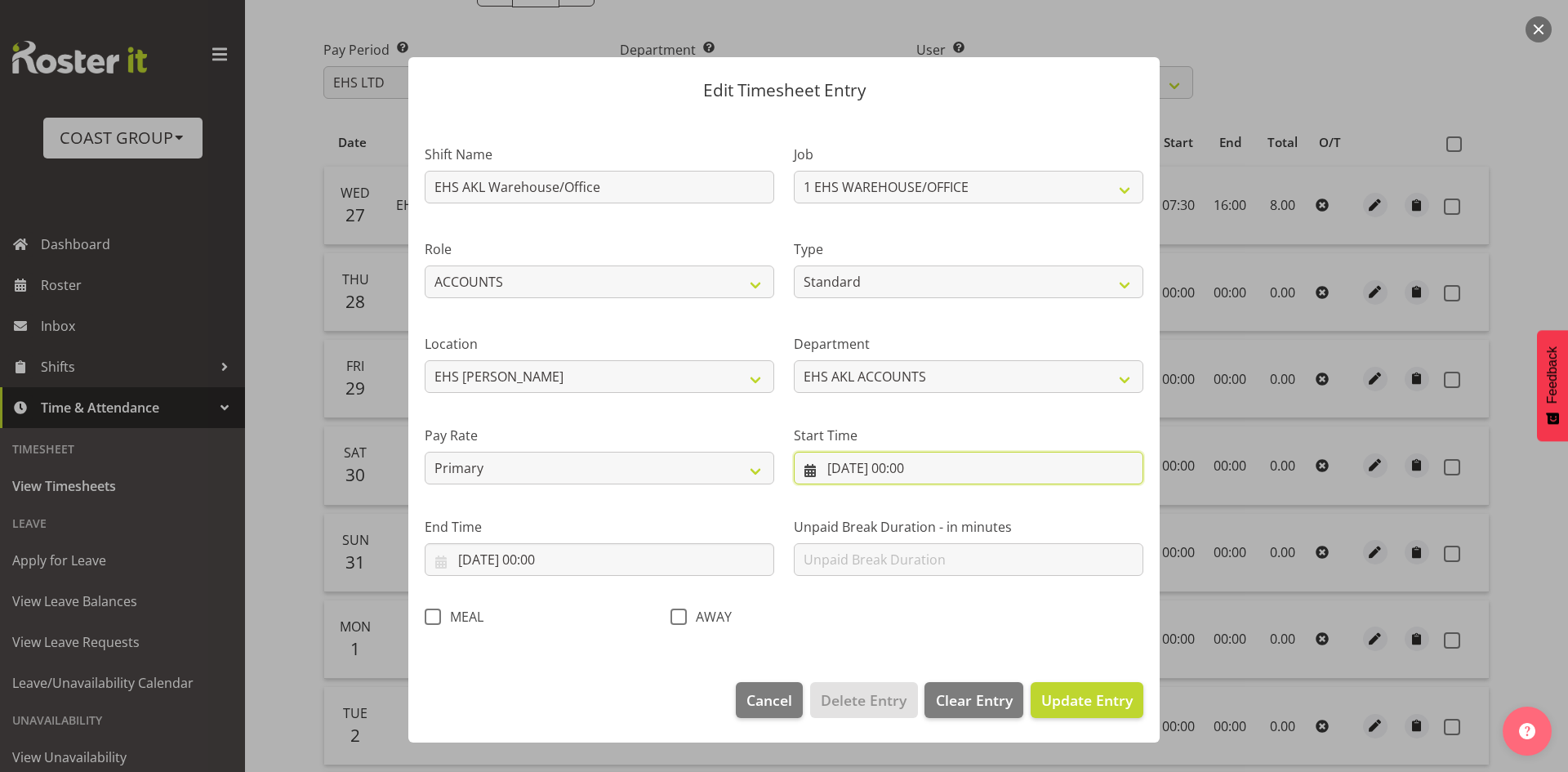
click at [914, 476] on input "[DATE] 00:00" at bounding box center [968, 468] width 350 height 32
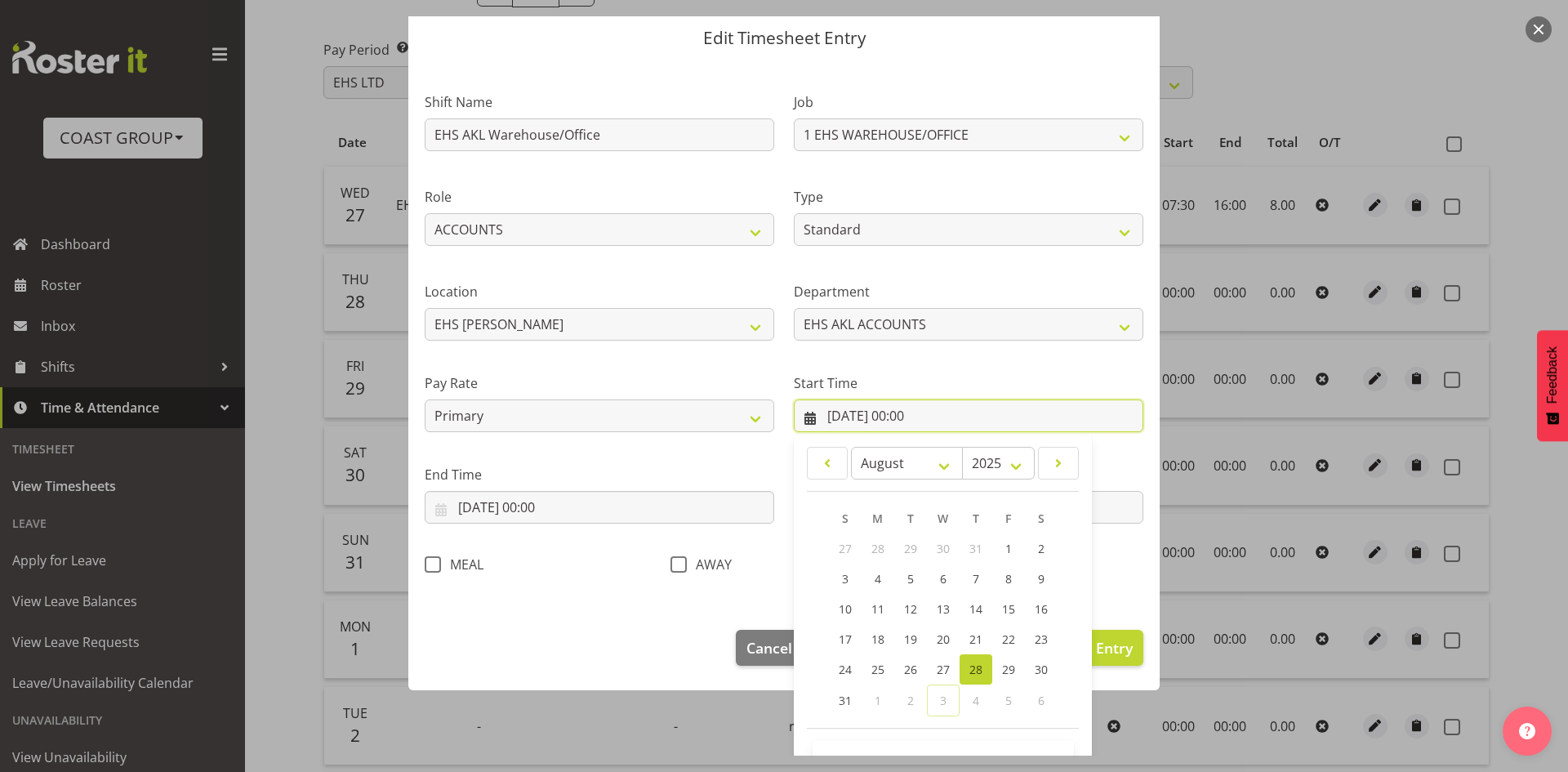
scroll to position [102, 0]
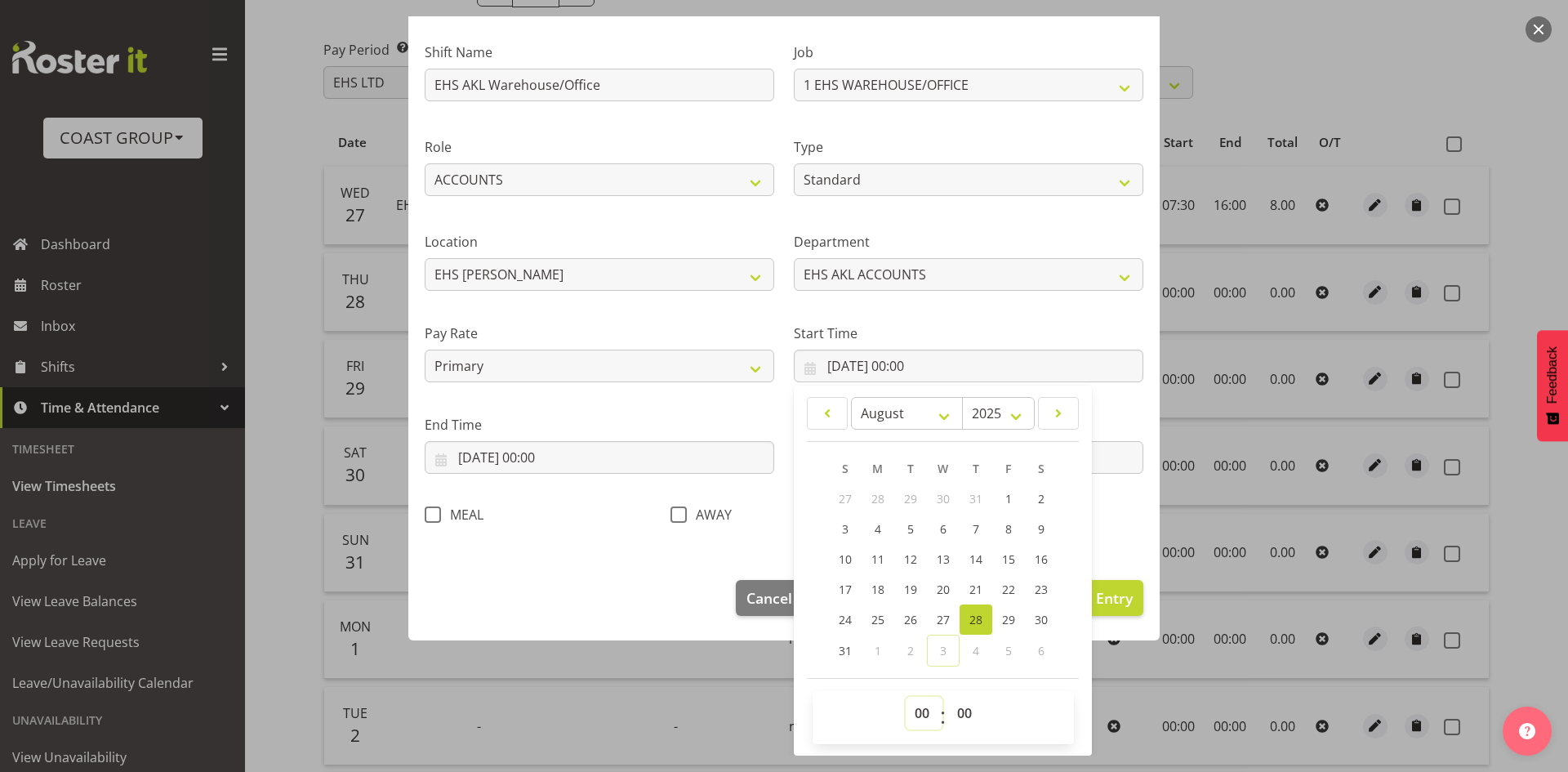
click at [918, 711] on select "00 01 02 03 04 05 06 07 08 09 10 11 12 13 14 15 16 17 18 19 20 21 22 23" at bounding box center [924, 712] width 37 height 32
select select "7"
click at [906, 696] on select "00 01 02 03 04 05 06 07 08 09 10 11 12 13 14 15 16 17 18 19 20 21 22 23" at bounding box center [924, 712] width 37 height 32
type input "[DATE] 07:00"
click at [957, 710] on select "00 01 02 03 04 05 06 07 08 09 10 11 12 13 14 15 16 17 18 19 20 21 22 23 24 25 2…" at bounding box center [967, 712] width 37 height 32
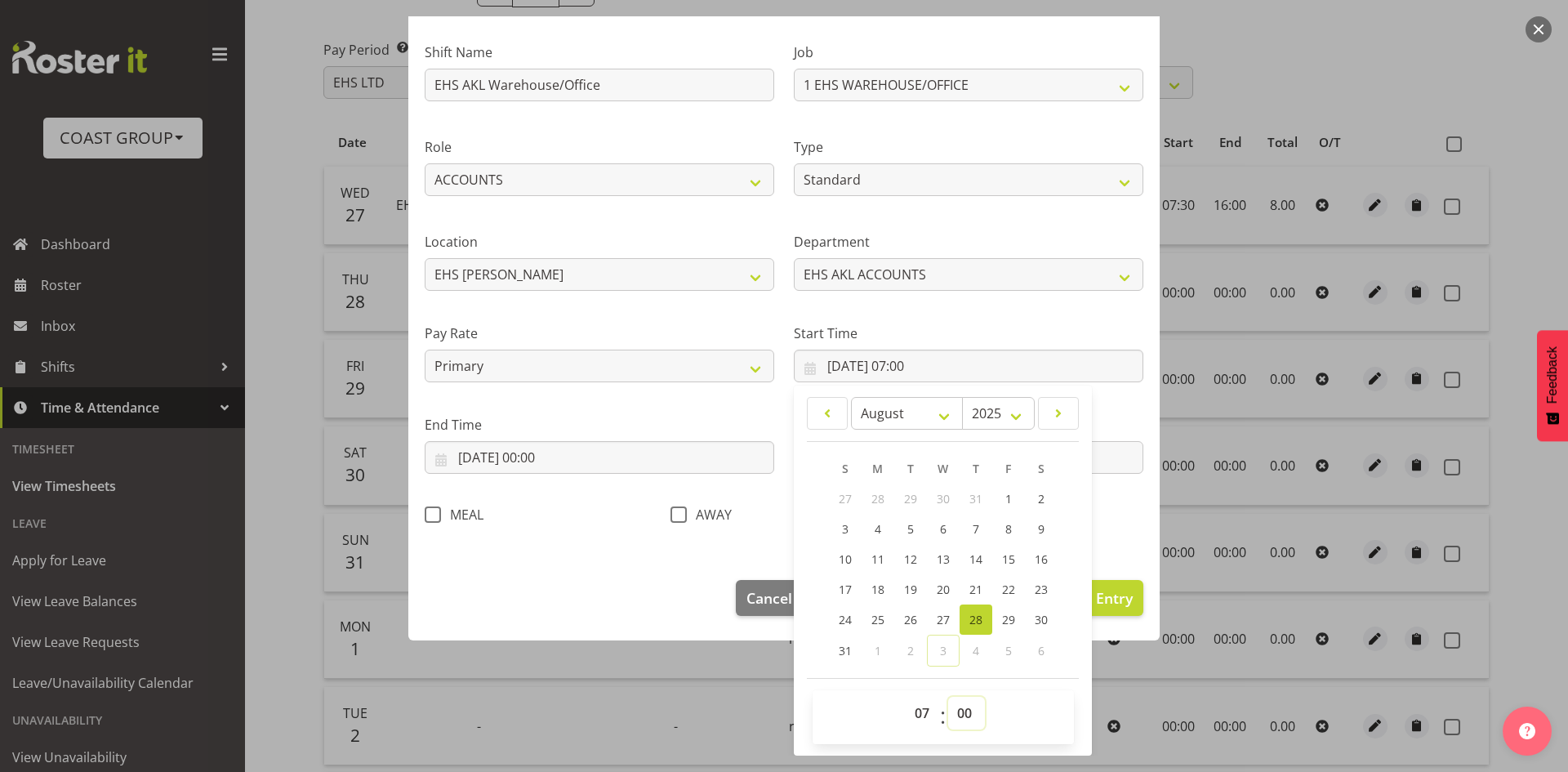
select select "30"
click at [948, 696] on select "00 01 02 03 04 05 06 07 08 09 10 11 12 13 14 15 16 17 18 19 20 21 22 23 24 25 2…" at bounding box center [967, 712] width 37 height 32
type input "[DATE] 07:30"
click at [540, 464] on input "[DATE] 00:00" at bounding box center [599, 457] width 350 height 32
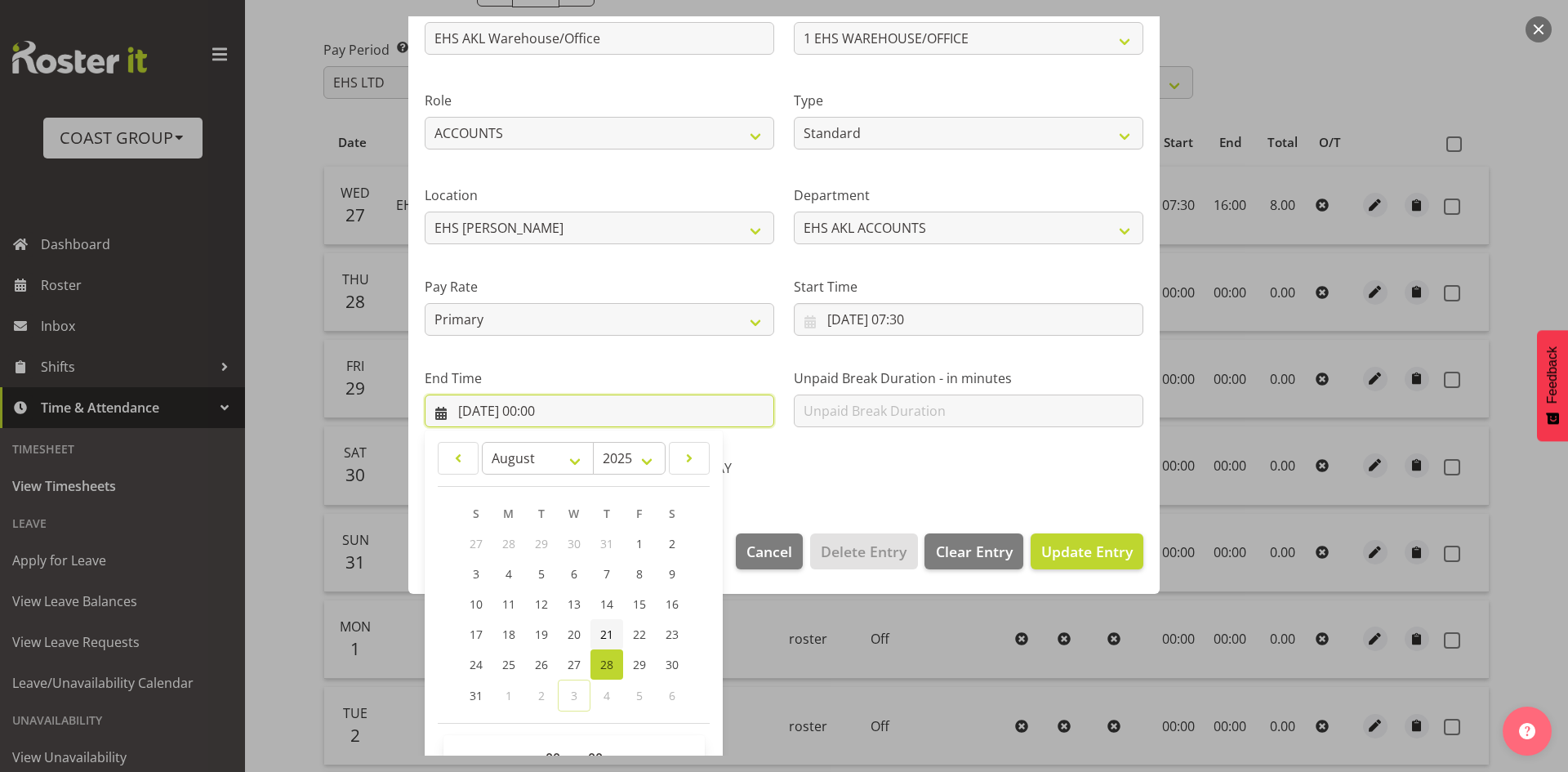
scroll to position [194, 0]
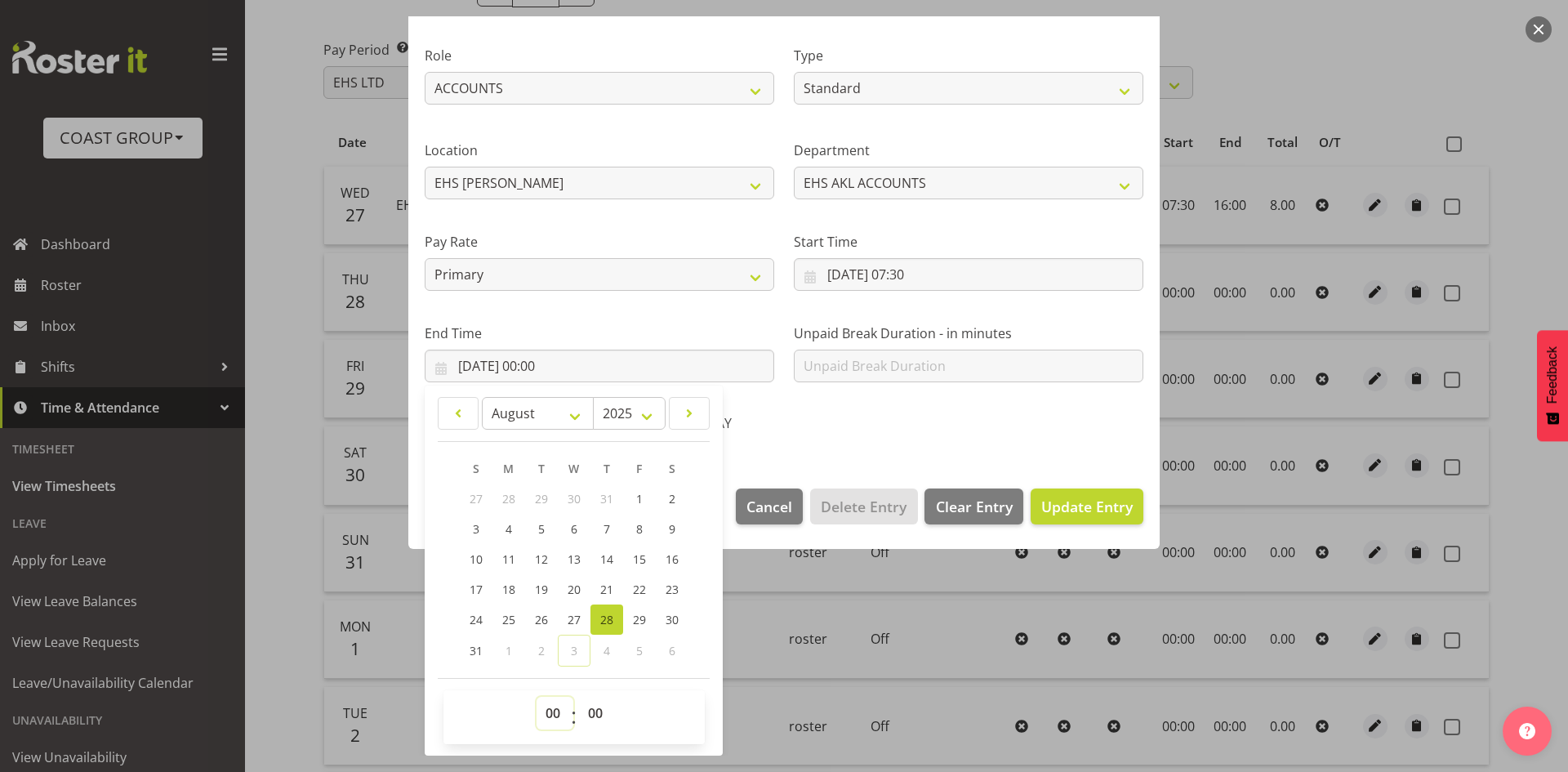
click at [565, 712] on select "00 01 02 03 04 05 06 07 08 09 10 11 12 13 14 15 16 17 18 19 20 21 22 23" at bounding box center [555, 712] width 37 height 32
select select "16"
click at [537, 696] on select "00 01 02 03 04 05 06 07 08 09 10 11 12 13 14 15 16 17 18 19 20 21 22 23" at bounding box center [555, 712] width 37 height 32
type input "[DATE] 16:00"
click at [1109, 505] on span "Update Entry" at bounding box center [1087, 505] width 91 height 19
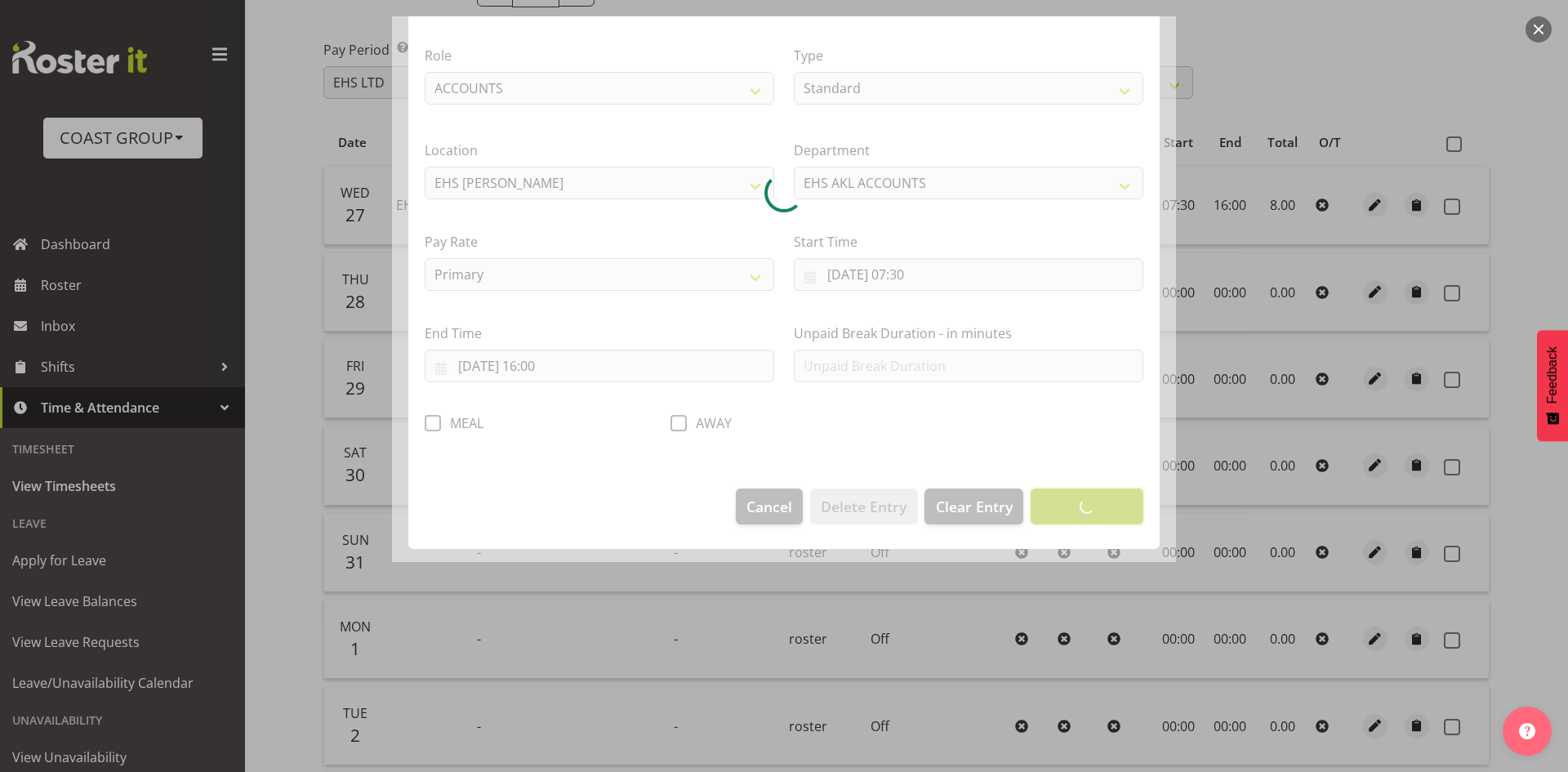
scroll to position [0, 0]
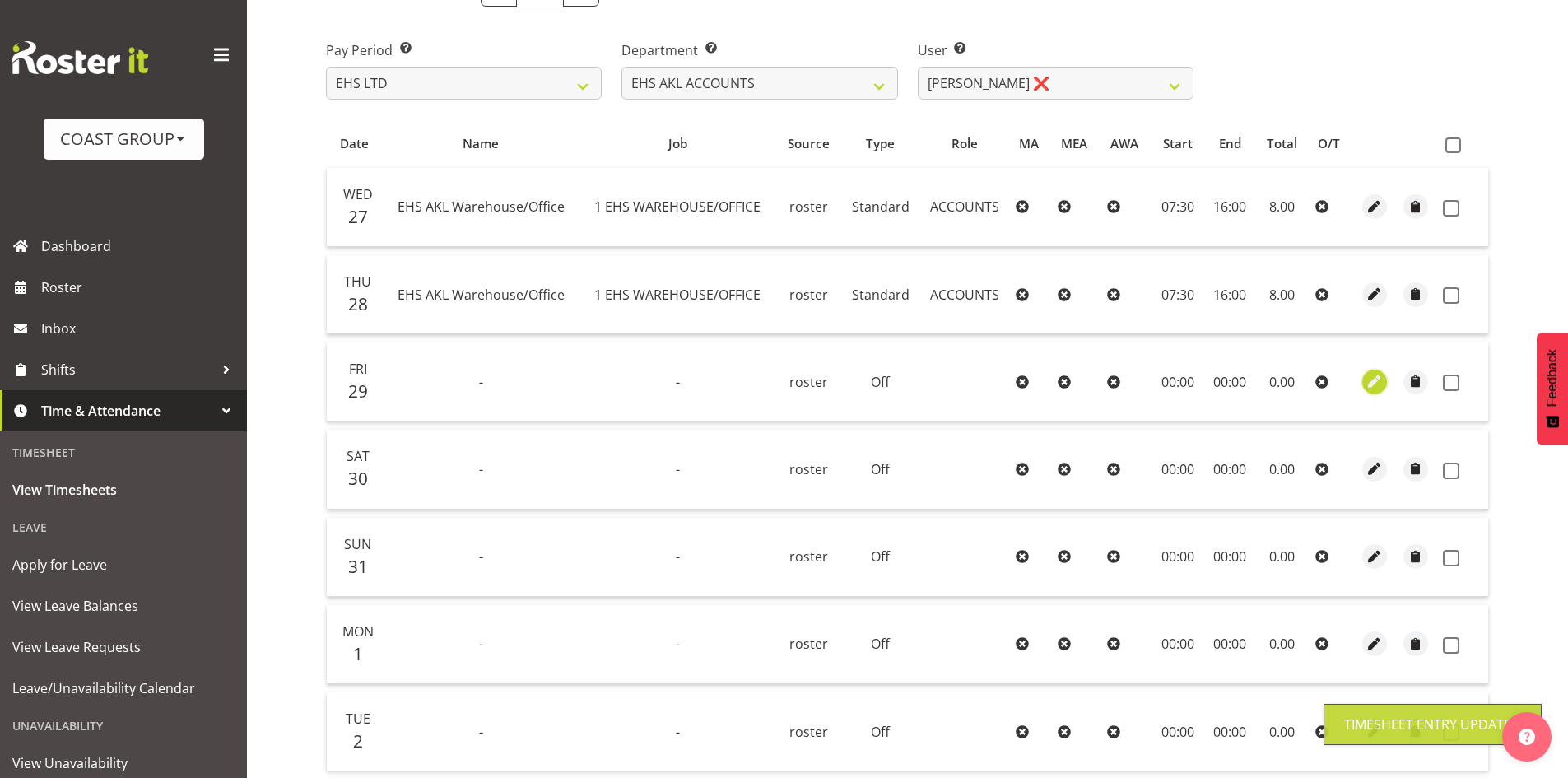
click at [1381, 387] on span "button" at bounding box center [1375, 381] width 19 height 19
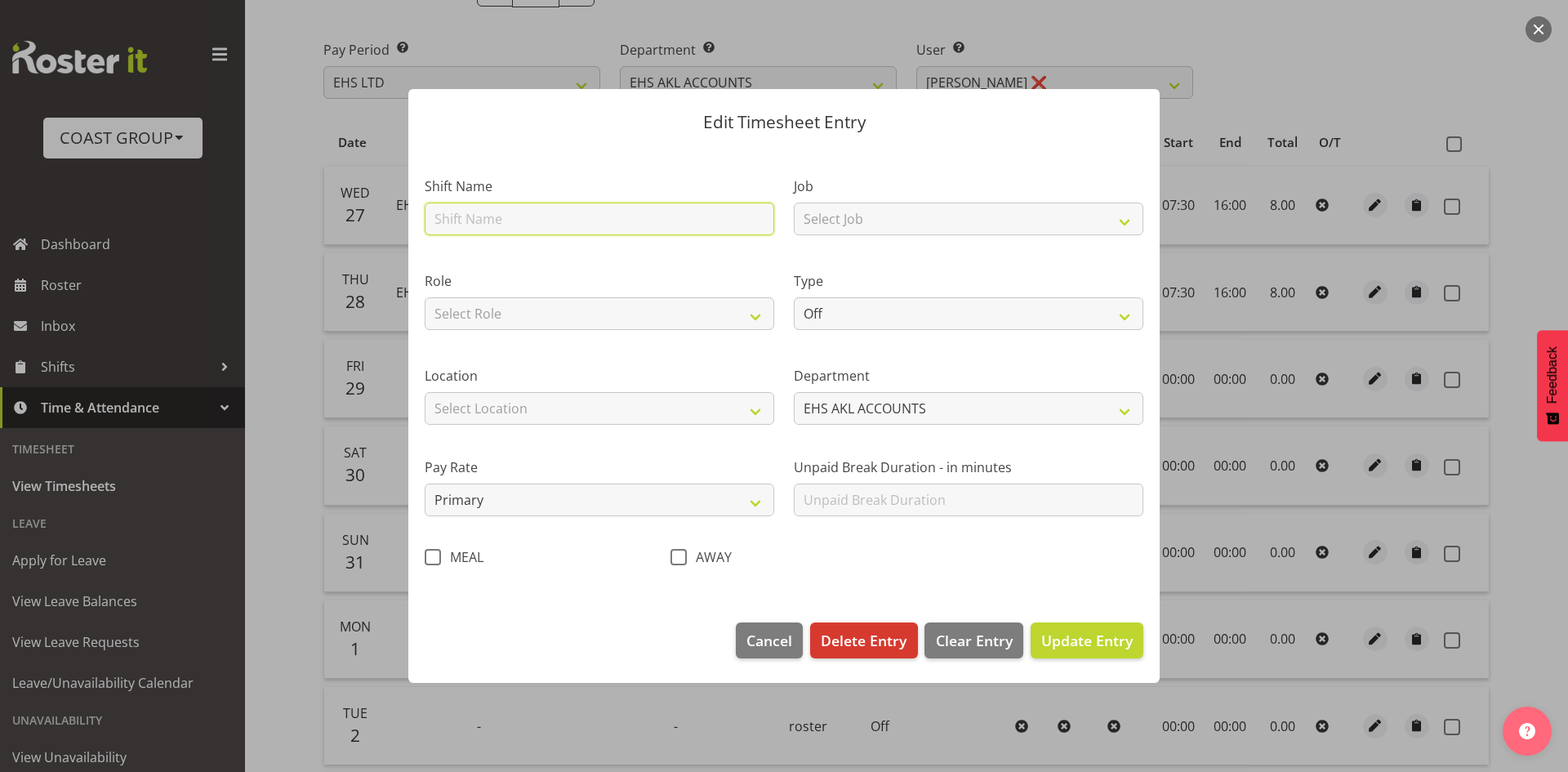
click at [643, 223] on input "text" at bounding box center [599, 219] width 350 height 32
type input "EHS AKL Warehouse/Office"
drag, startPoint x: 603, startPoint y: 312, endPoint x: 601, endPoint y: 328, distance: 16.1
click at [603, 312] on select "Select Role ACCOUNTS" at bounding box center [599, 313] width 350 height 32
select select "204"
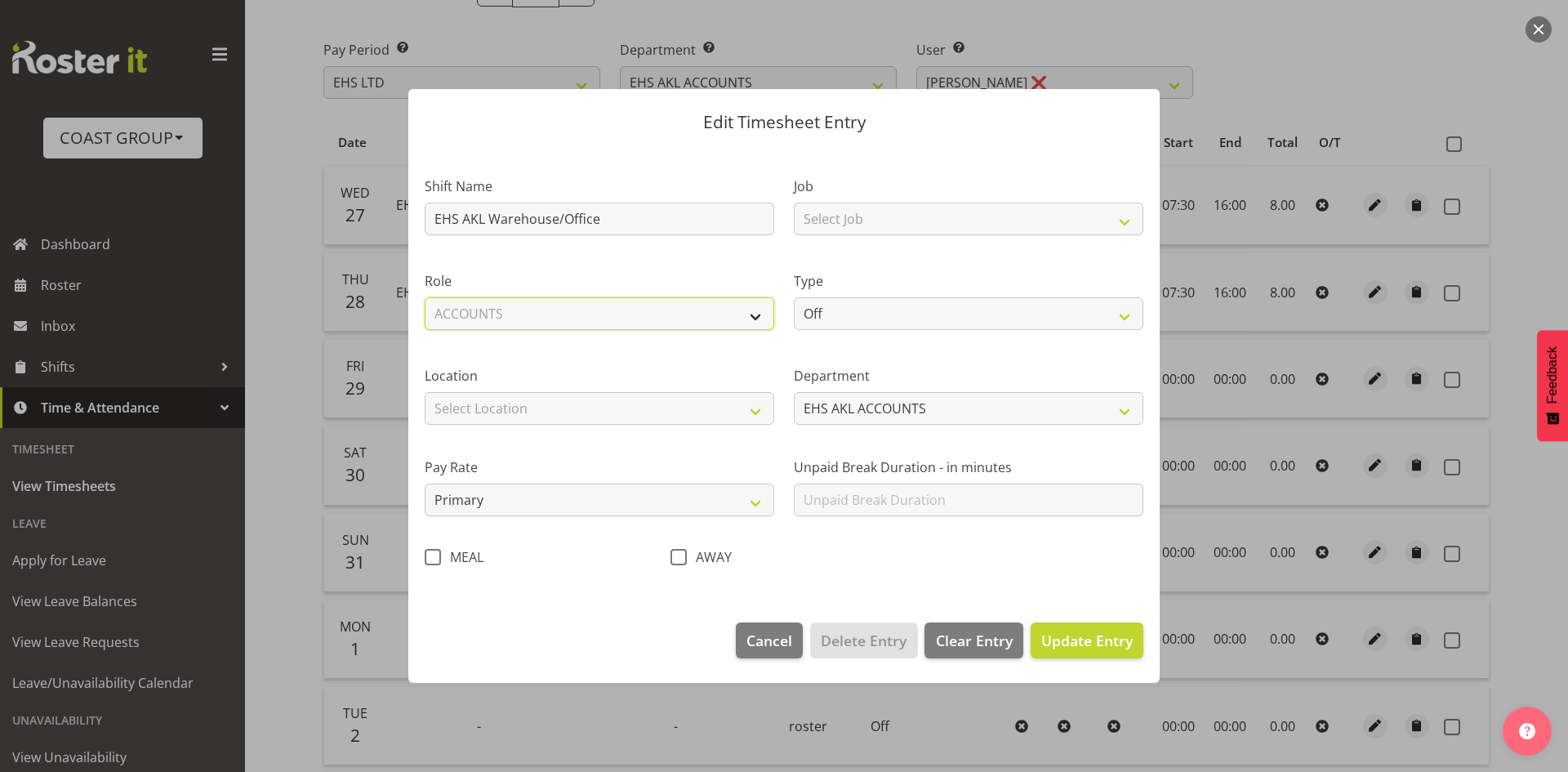
click at [424, 297] on select "Select Role ACCOUNTS" at bounding box center [599, 313] width 350 height 32
click at [603, 395] on div "Location Select Location [GEOGRAPHIC_DATA] EVENTS [GEOGRAPHIC_DATA][PERSON_NAME…" at bounding box center [599, 396] width 350 height 59
click at [603, 410] on select "Select Location [GEOGRAPHIC_DATA] EVENTS [PERSON_NAME][GEOGRAPHIC_DATA] [GEOGRA…" at bounding box center [599, 408] width 350 height 32
select select "35"
click at [424, 392] on select "Select Location [GEOGRAPHIC_DATA] EVENTS [PERSON_NAME][GEOGRAPHIC_DATA] [GEOGRA…" at bounding box center [599, 408] width 350 height 32
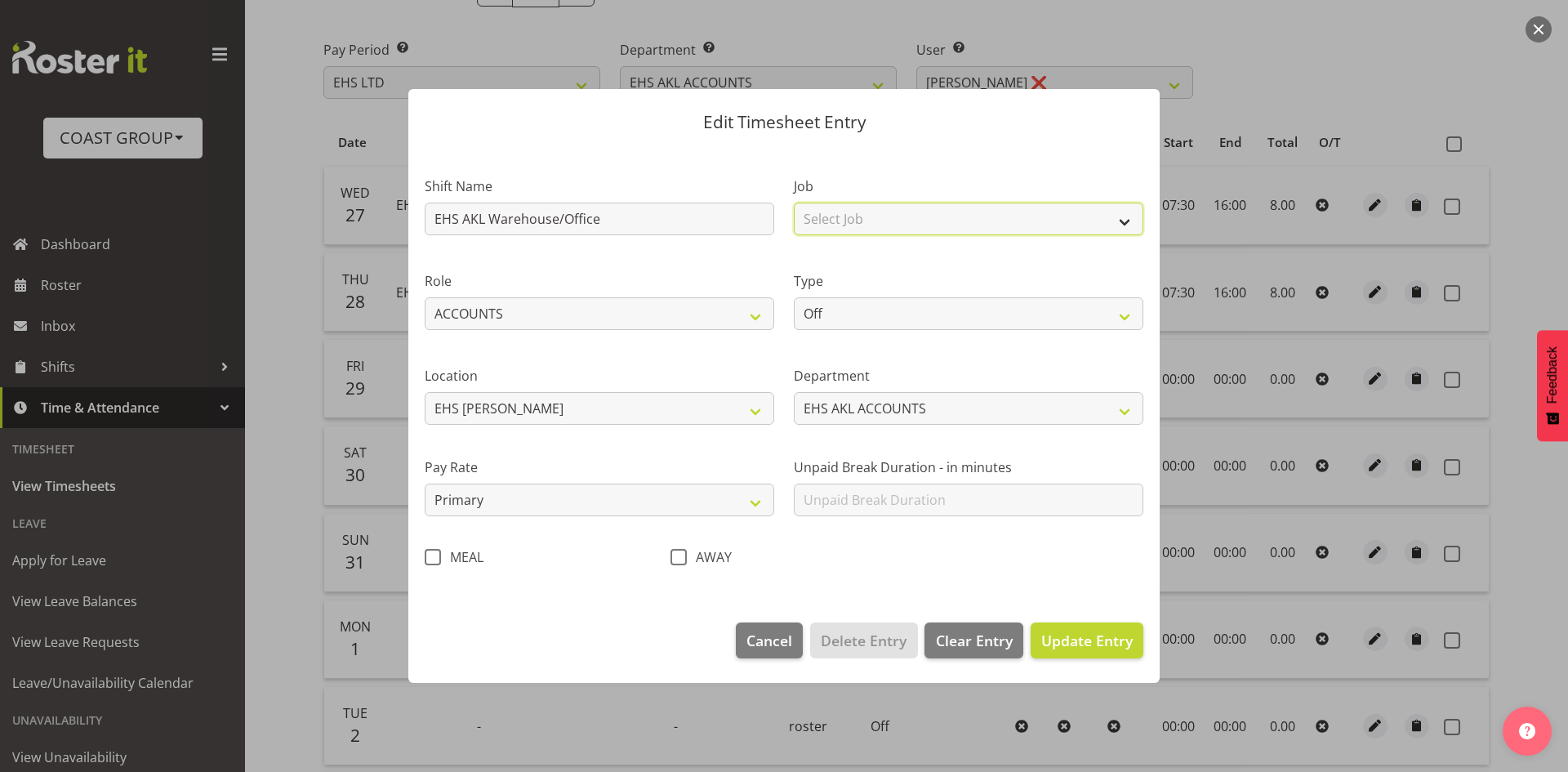
click at [878, 227] on select "Select Job 1 Carlton Events 1 [PERSON_NAME][GEOGRAPHIC_DATA] 1 [PERSON_NAME][GE…" at bounding box center [968, 219] width 350 height 32
select select "69"
click at [793, 203] on select "Select Job 1 Carlton Events 1 [PERSON_NAME][GEOGRAPHIC_DATA] 1 [PERSON_NAME][GE…" at bounding box center [968, 219] width 350 height 32
click at [890, 327] on select "Off Standard Public Holiday Public Holiday (Worked) Day In Lieu Annual Leave Si…" at bounding box center [968, 313] width 350 height 32
select select "Standard"
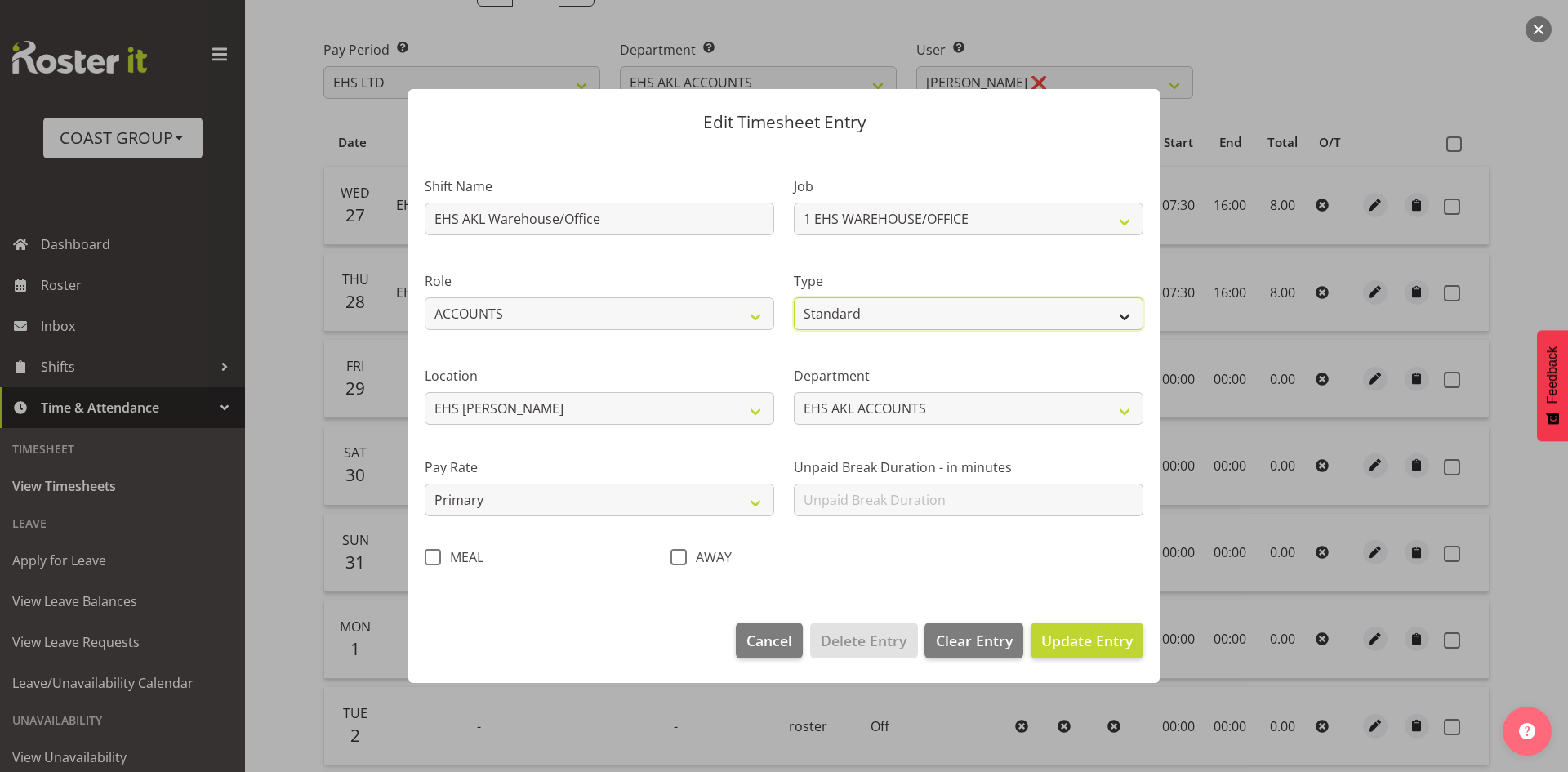
click at [793, 297] on select "Off Standard Public Holiday Public Holiday (Worked) Day In Lieu Annual Leave Si…" at bounding box center [968, 313] width 350 height 32
select select "7"
select select "2025"
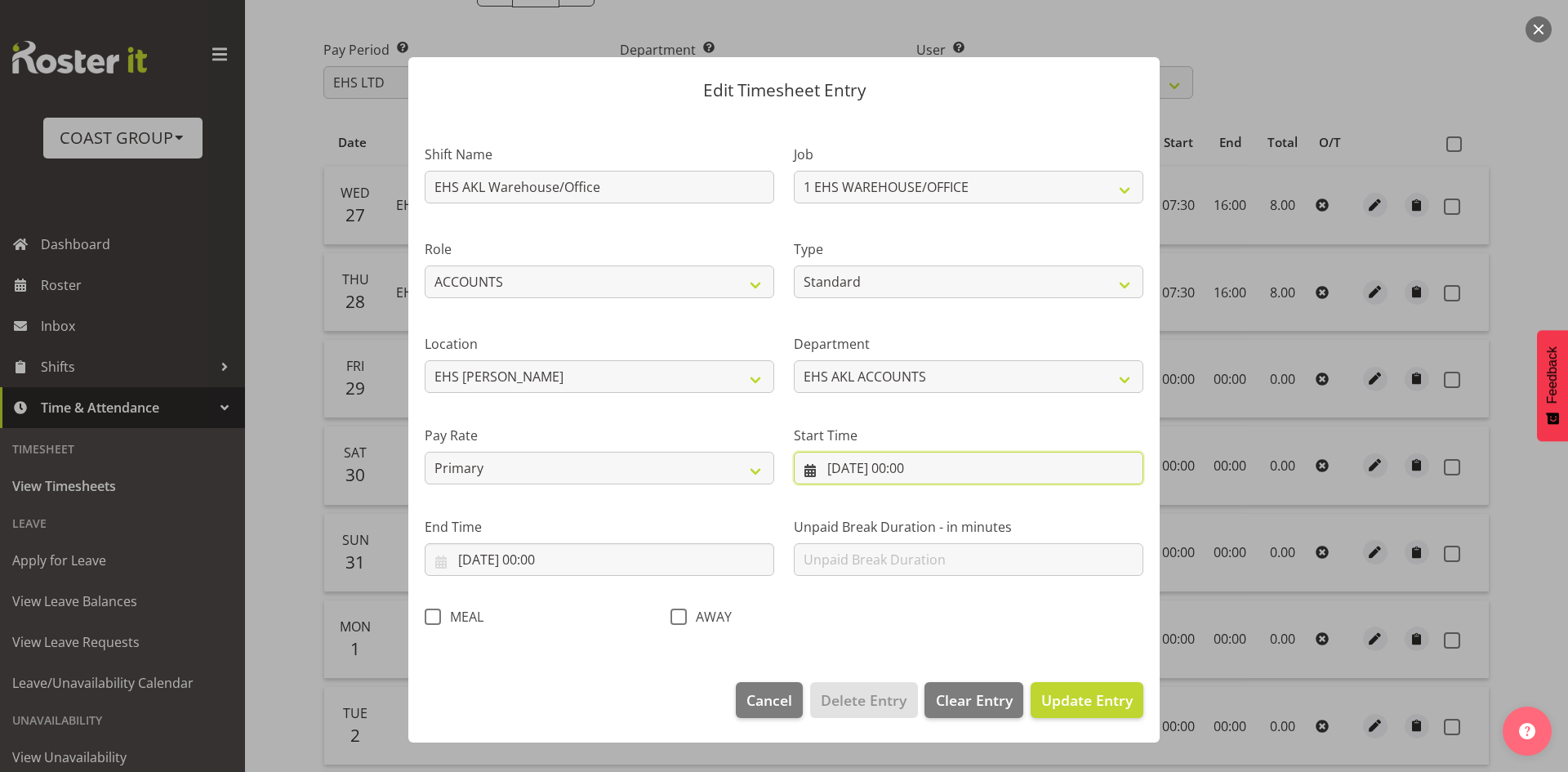
click at [899, 468] on input "[DATE] 00:00" at bounding box center [968, 468] width 350 height 32
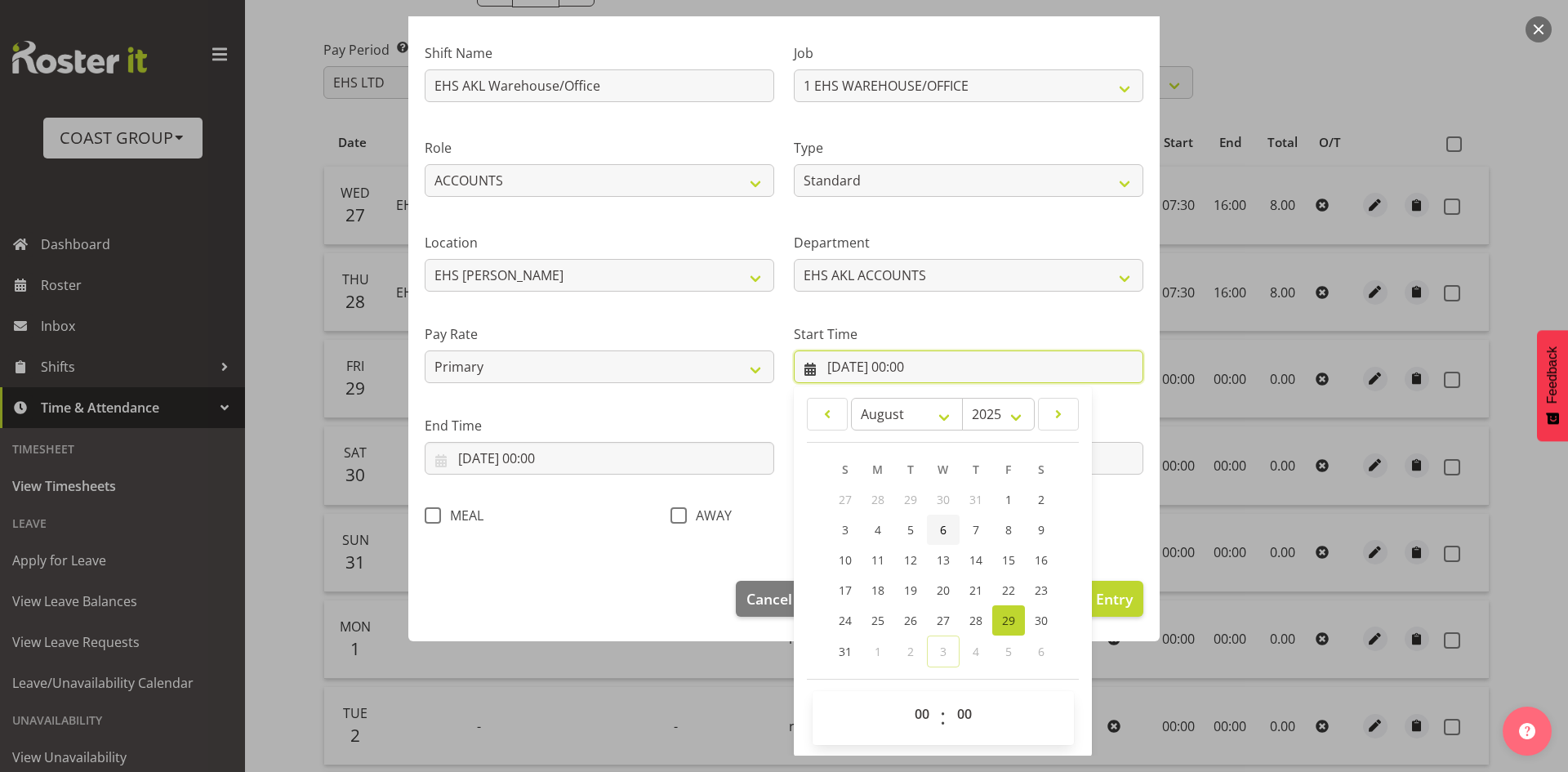
scroll to position [102, 0]
click at [913, 718] on select "00 01 02 03 04 05 06 07 08 09 10 11 12 13 14 15 16 17 18 19 20 21 22 23" at bounding box center [924, 712] width 37 height 32
select select "8"
click at [906, 696] on select "00 01 02 03 04 05 06 07 08 09 10 11 12 13 14 15 16 17 18 19 20 21 22 23" at bounding box center [924, 712] width 37 height 32
type input "[DATE] 08:00"
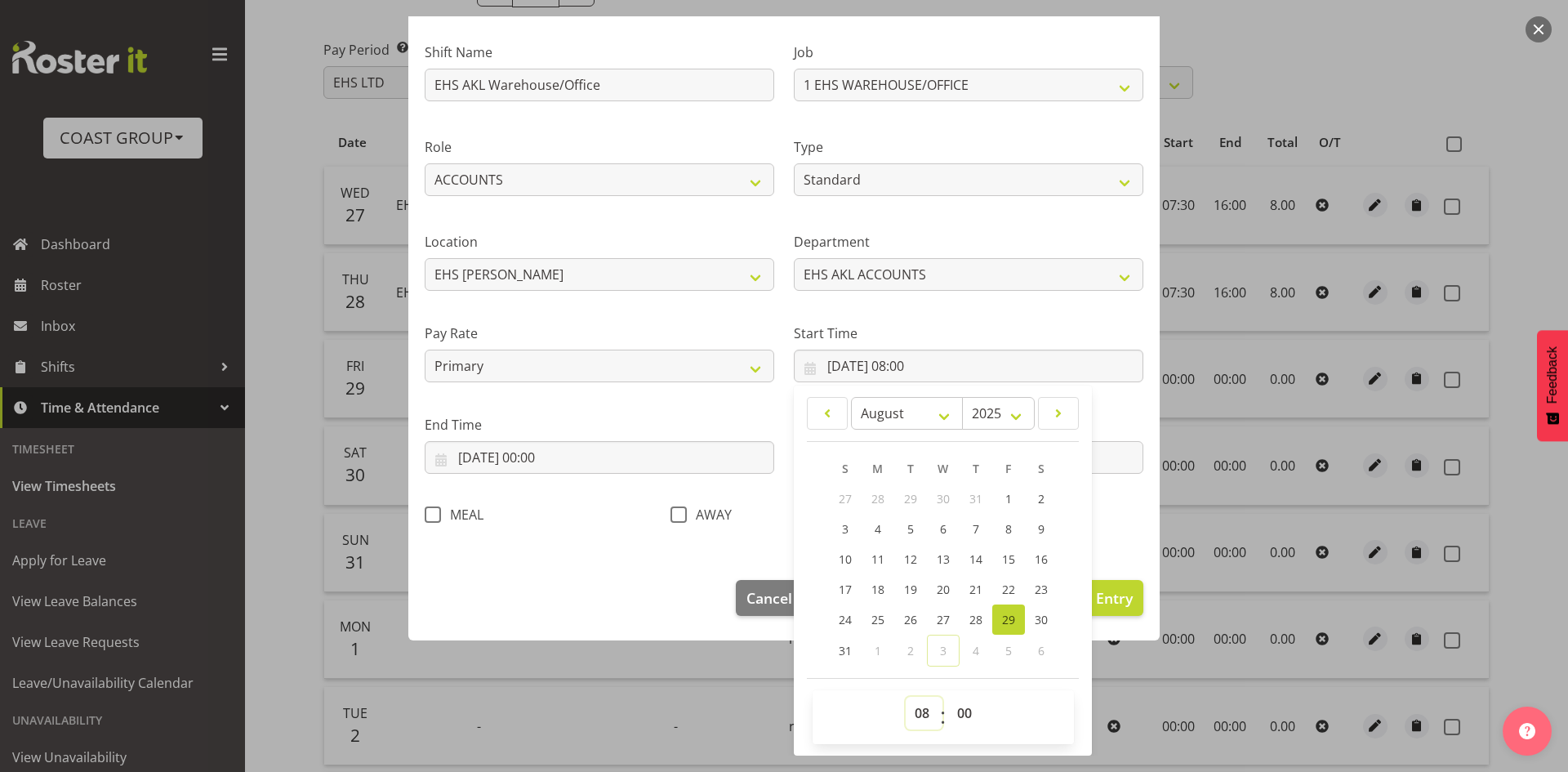
click at [922, 706] on select "00 01 02 03 04 05 06 07 08 09 10 11 12 13 14 15 16 17 18 19 20 21 22 23" at bounding box center [924, 712] width 37 height 32
select select "7"
click at [906, 696] on select "00 01 02 03 04 05 06 07 08 09 10 11 12 13 14 15 16 17 18 19 20 21 22 23" at bounding box center [924, 712] width 37 height 32
type input "[DATE] 07:00"
click at [958, 724] on select "00 01 02 03 04 05 06 07 08 09 10 11 12 13 14 15 16 17 18 19 20 21 22 23 24 25 2…" at bounding box center [967, 712] width 37 height 32
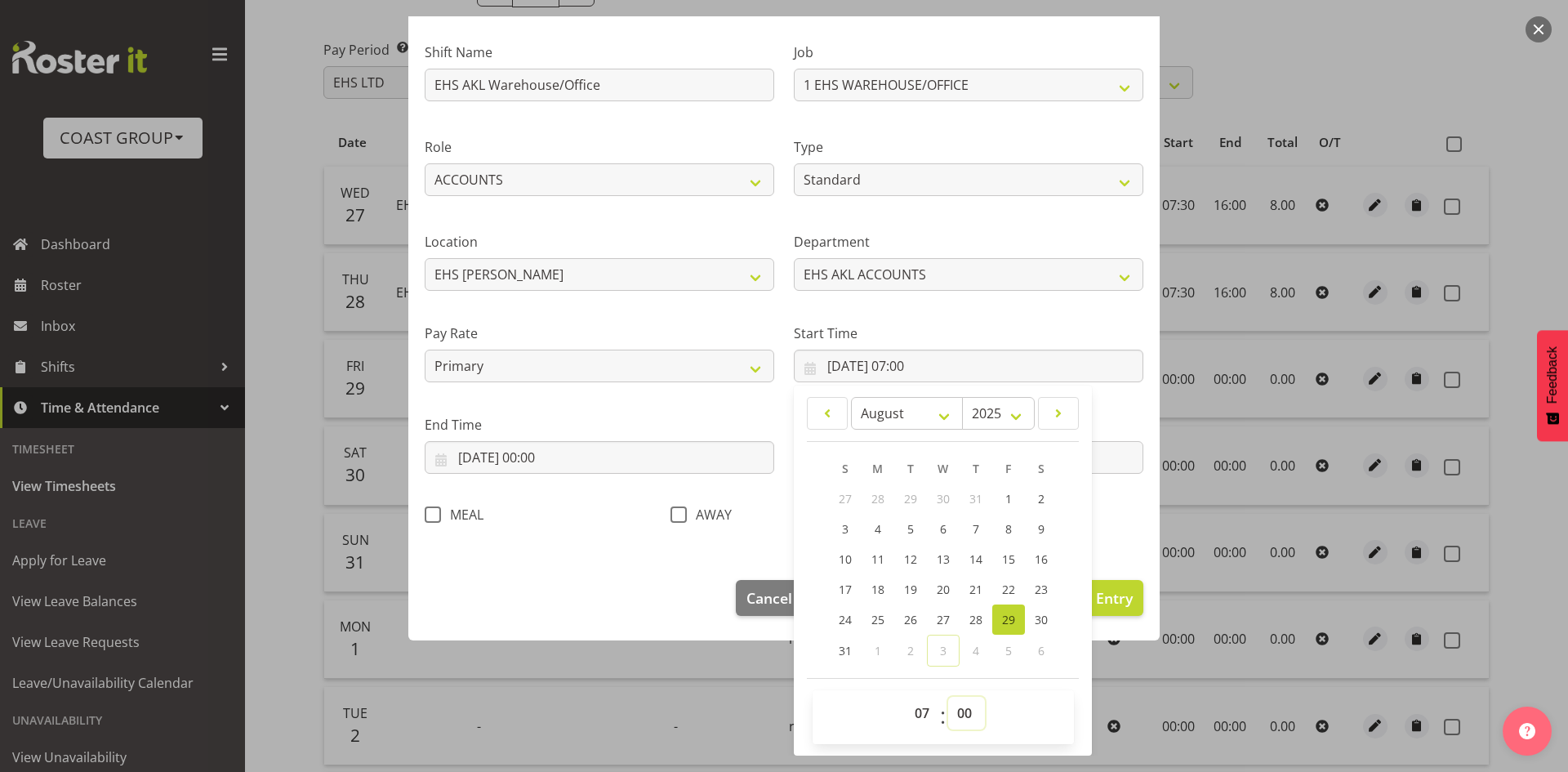
select select "30"
click at [948, 696] on select "00 01 02 03 04 05 06 07 08 09 10 11 12 13 14 15 16 17 18 19 20 21 22 23 24 25 2…" at bounding box center [967, 712] width 37 height 32
type input "[DATE] 07:30"
click at [549, 466] on input "[DATE] 00:00" at bounding box center [599, 457] width 350 height 32
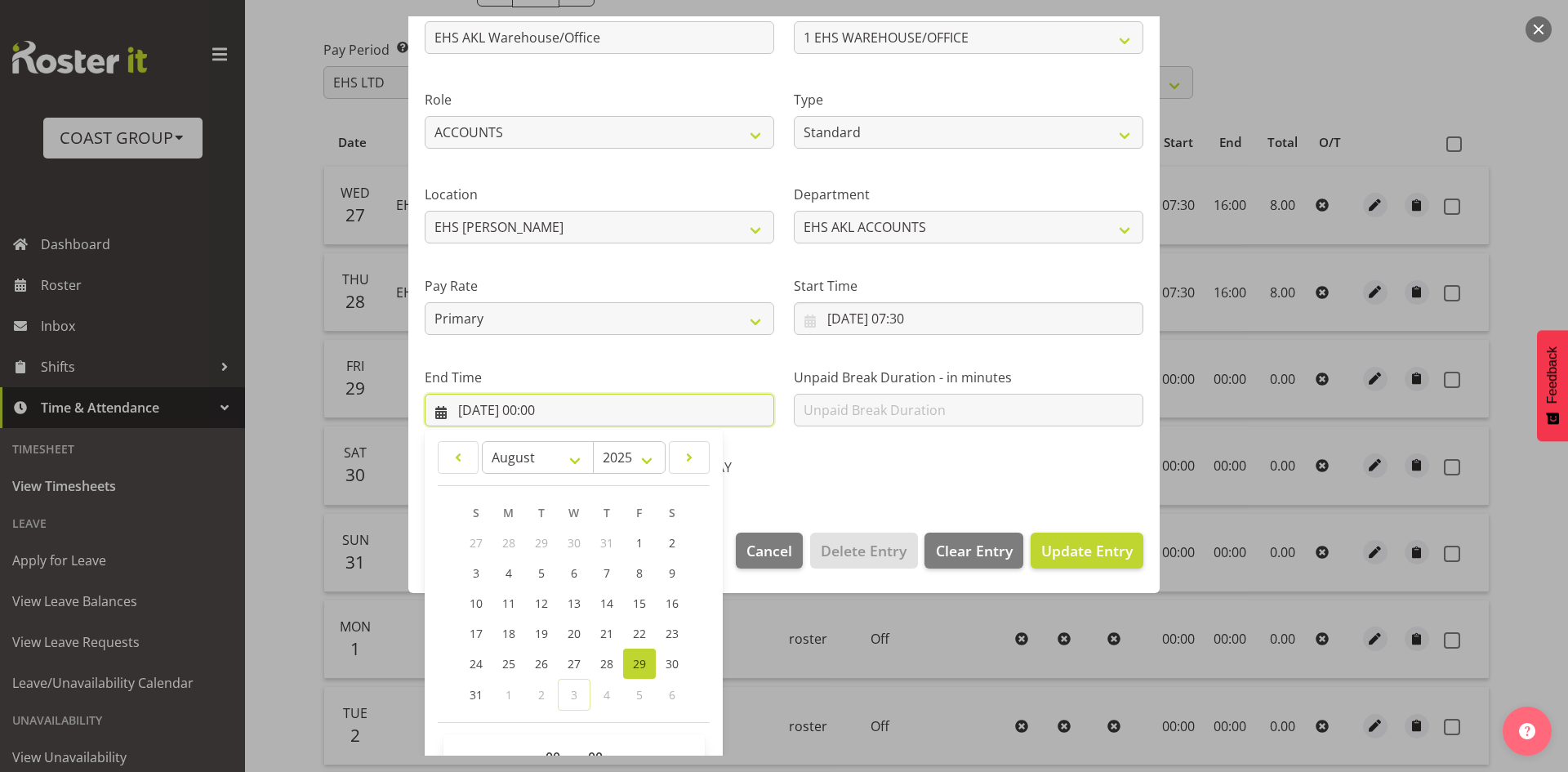
scroll to position [194, 0]
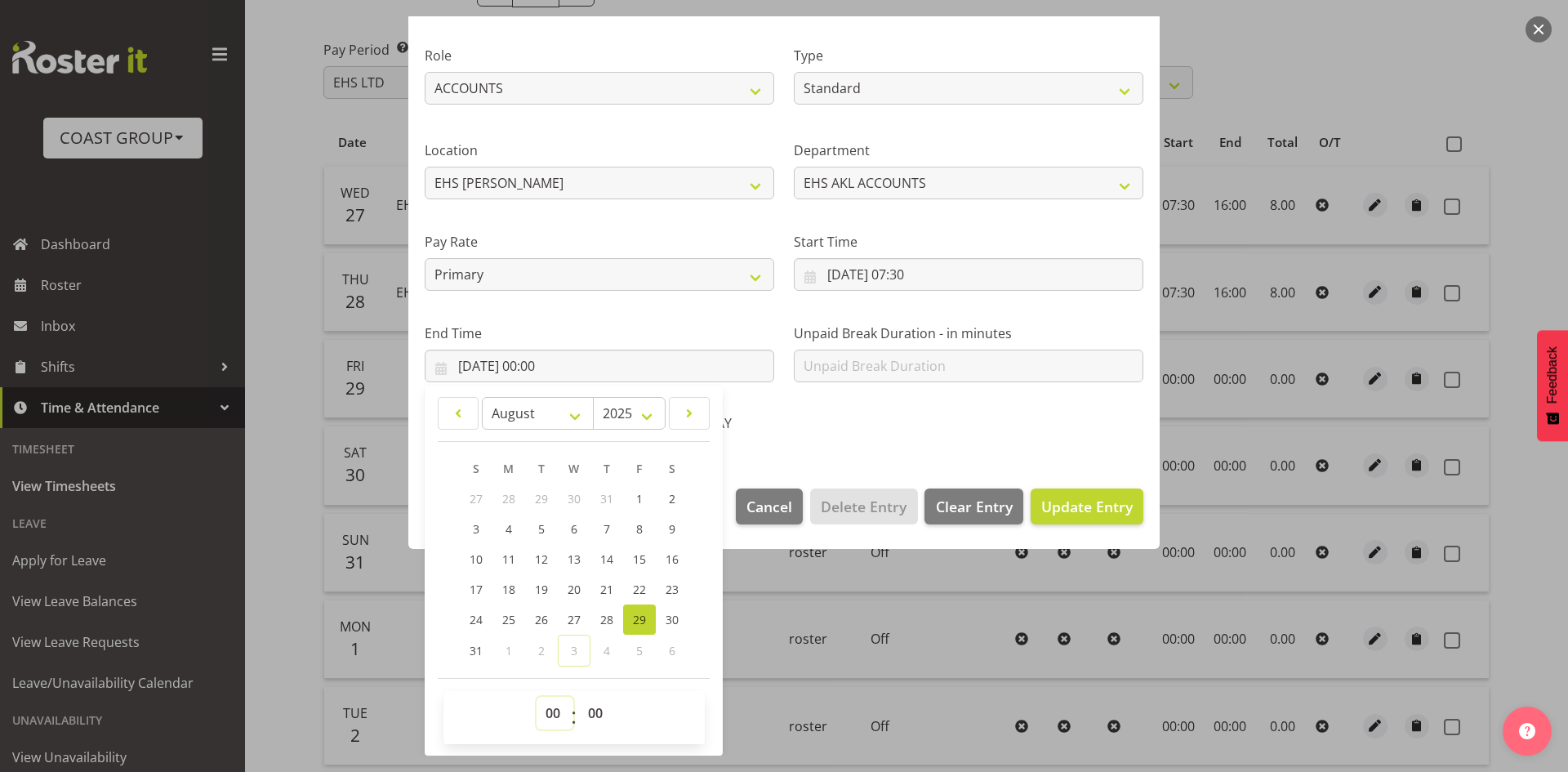
click at [551, 703] on select "00 01 02 03 04 05 06 07 08 09 10 11 12 13 14 15 16 17 18 19 20 21 22 23" at bounding box center [555, 712] width 37 height 32
select select "16"
click at [537, 696] on select "00 01 02 03 04 05 06 07 08 09 10 11 12 13 14 15 16 17 18 19 20 21 22 23" at bounding box center [555, 712] width 37 height 32
type input "[DATE] 16:00"
click at [1063, 512] on span "Update Entry" at bounding box center [1087, 505] width 91 height 19
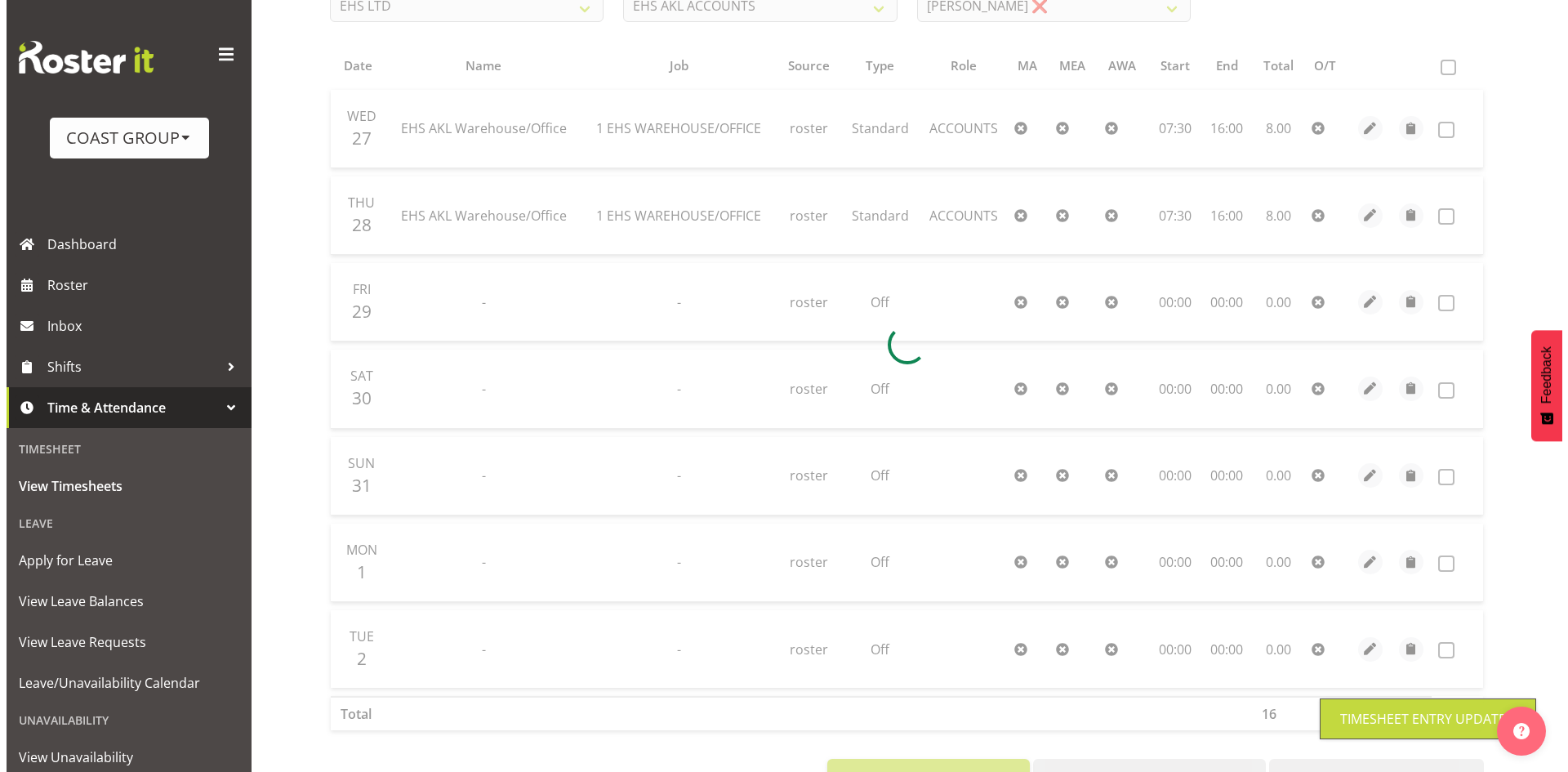
scroll to position [382, 0]
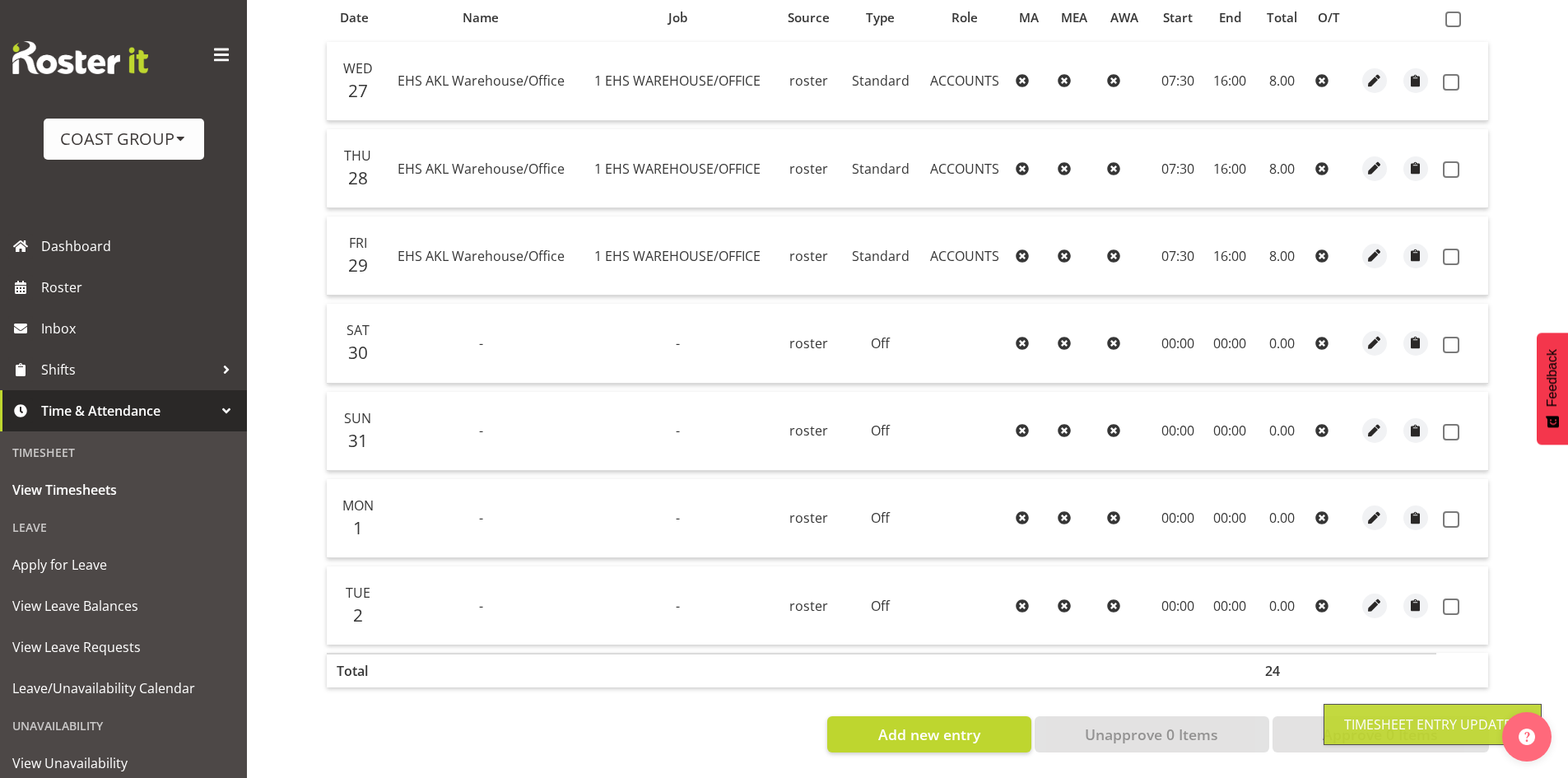
click at [1374, 520] on td at bounding box center [1374, 518] width 41 height 79
click at [1366, 508] on span "button" at bounding box center [1375, 518] width 19 height 19
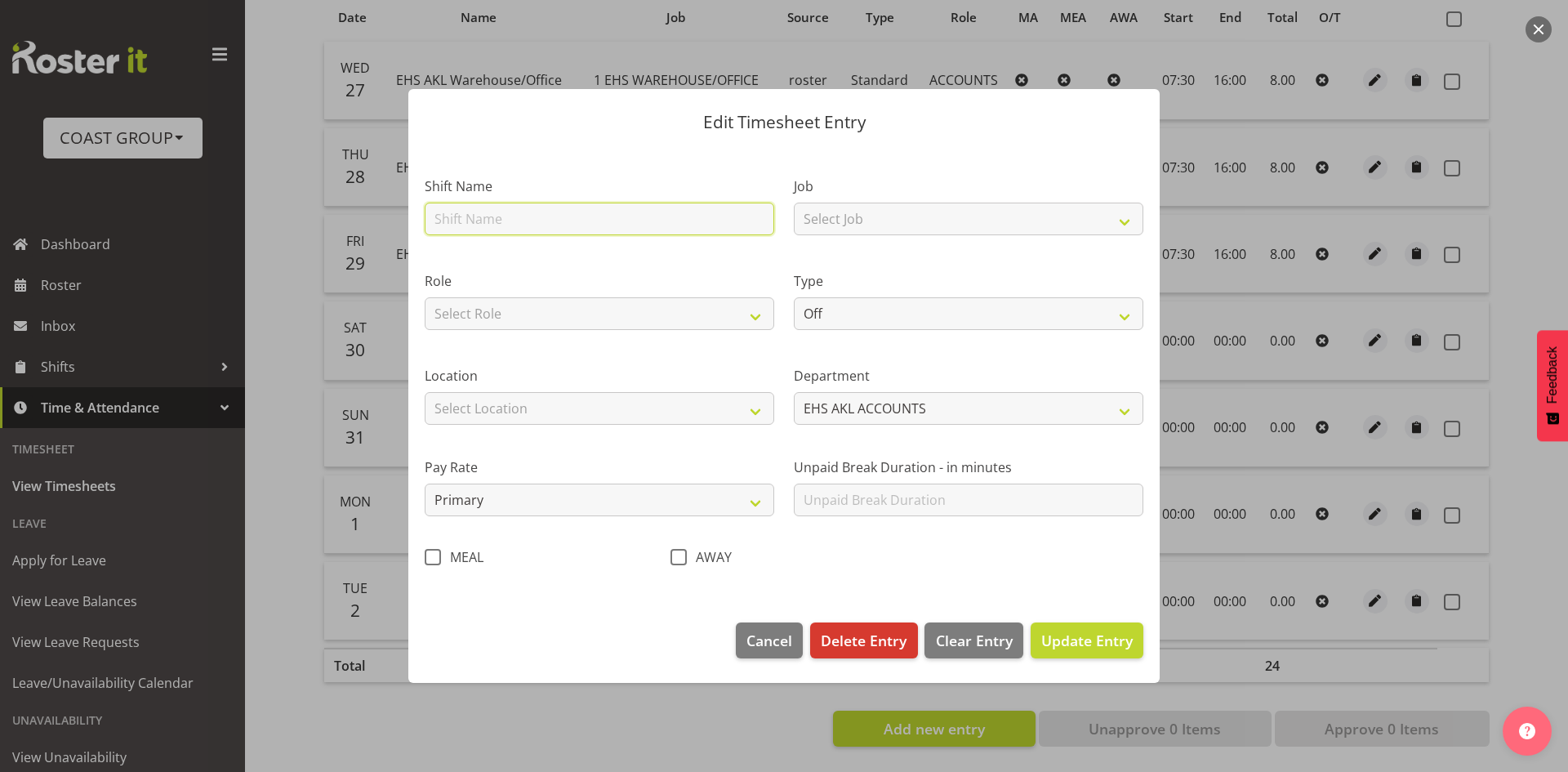
click at [632, 228] on input "text" at bounding box center [599, 219] width 350 height 32
type input "EHS AKL Warehouse/Office"
click at [555, 318] on select "Select Role ACCOUNTS" at bounding box center [599, 313] width 350 height 32
select select "204"
click at [424, 297] on select "Select Role ACCOUNTS" at bounding box center [599, 313] width 350 height 32
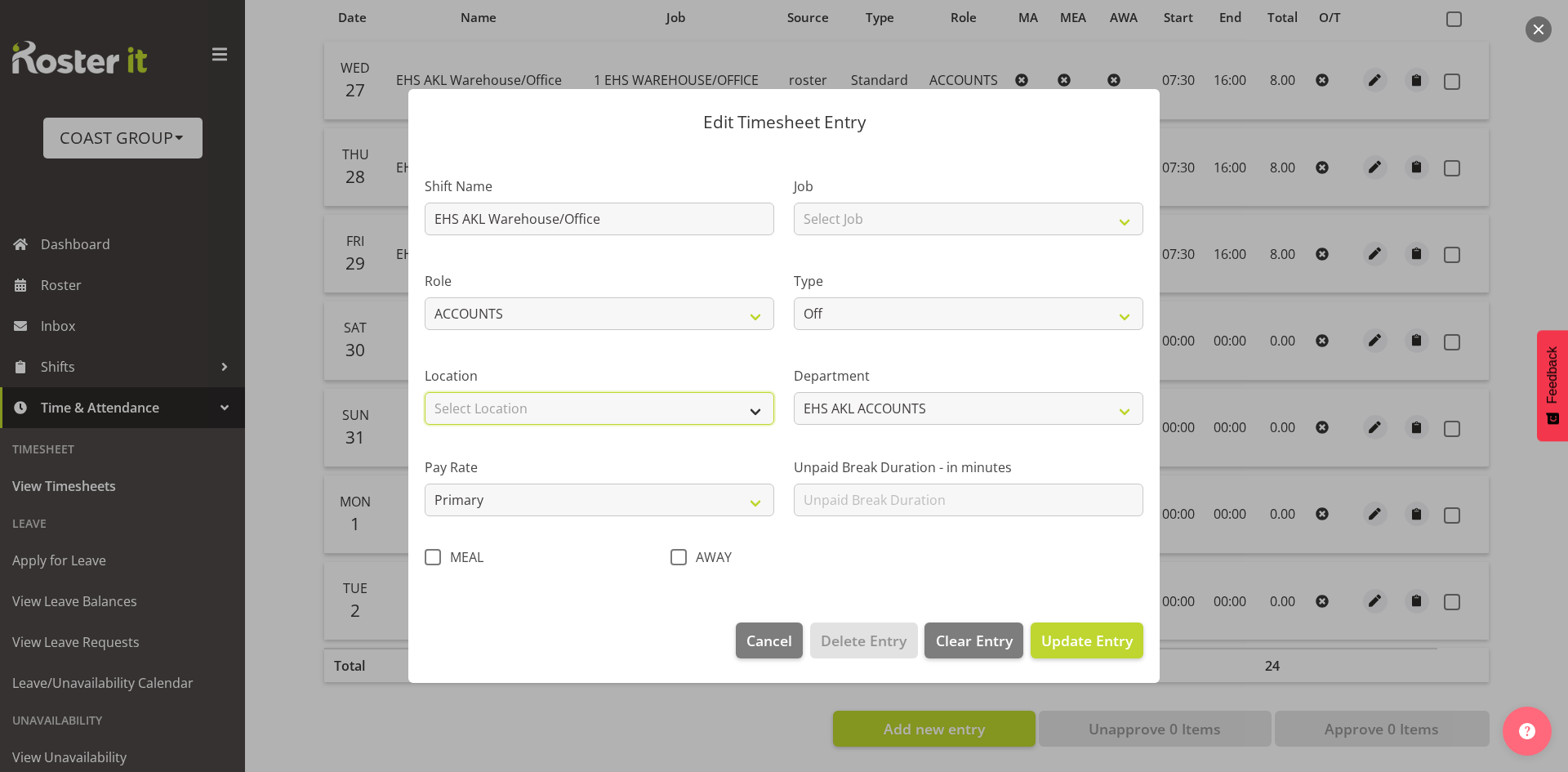
click at [543, 403] on select "Select Location [GEOGRAPHIC_DATA] EVENTS [PERSON_NAME][GEOGRAPHIC_DATA] [GEOGRA…" at bounding box center [599, 408] width 350 height 32
select select "35"
click at [424, 392] on select "Select Location [GEOGRAPHIC_DATA] EVENTS [PERSON_NAME][GEOGRAPHIC_DATA] [GEOGRA…" at bounding box center [599, 408] width 350 height 32
click at [907, 225] on select "Select Job 1 Carlton Events 1 [PERSON_NAME][GEOGRAPHIC_DATA] 1 [PERSON_NAME][GE…" at bounding box center [968, 219] width 350 height 32
select select "69"
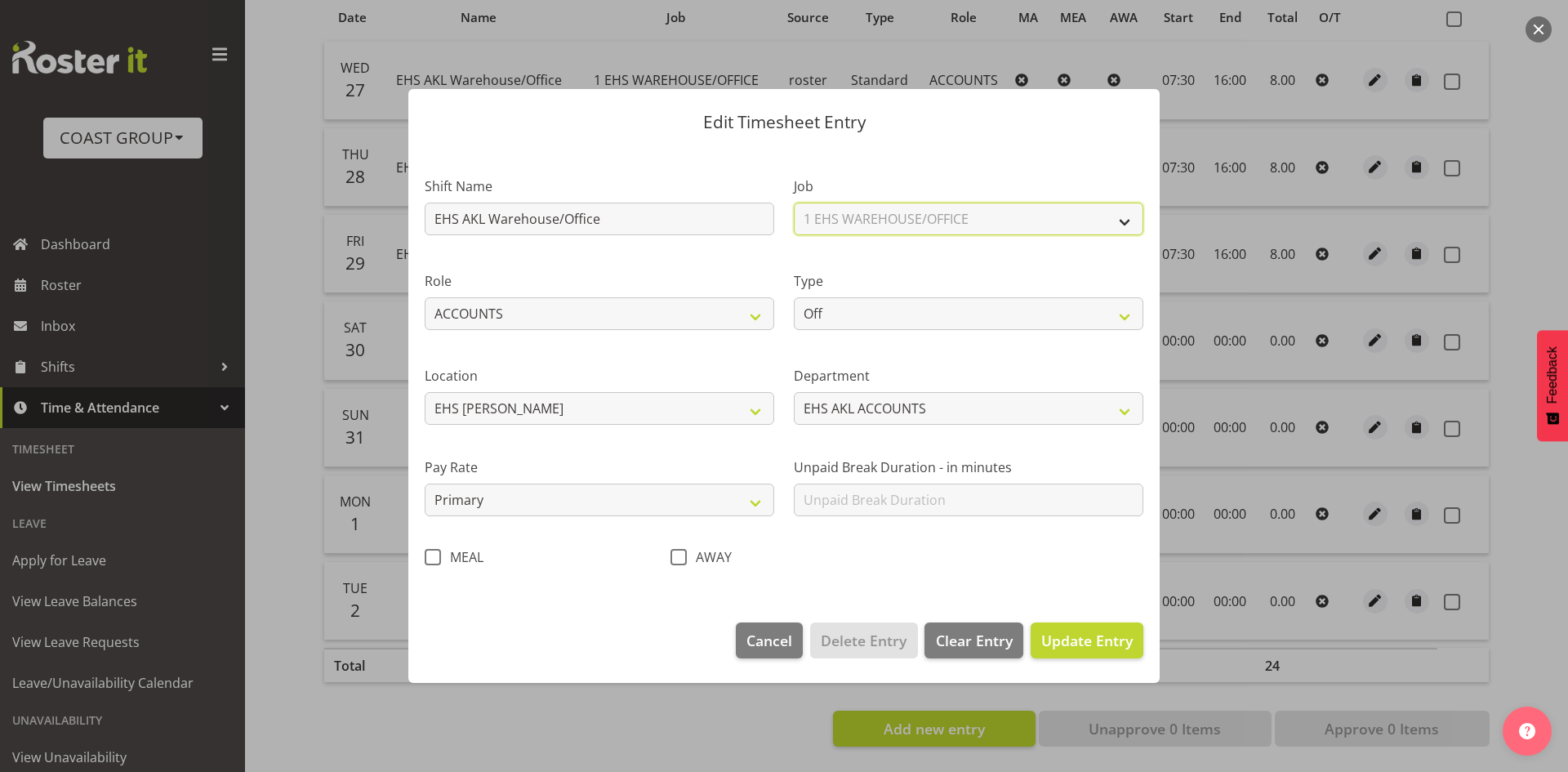
click at [793, 203] on select "Select Job 1 Carlton Events 1 [PERSON_NAME][GEOGRAPHIC_DATA] 1 [PERSON_NAME][GE…" at bounding box center [968, 219] width 350 height 32
click at [902, 326] on select "Off Standard Public Holiday Public Holiday (Worked) Day In Lieu Annual Leave Si…" at bounding box center [968, 313] width 350 height 32
select select "Standard"
click at [793, 297] on select "Off Standard Public Holiday Public Holiday (Worked) Day In Lieu Annual Leave Si…" at bounding box center [968, 313] width 350 height 32
select select "8"
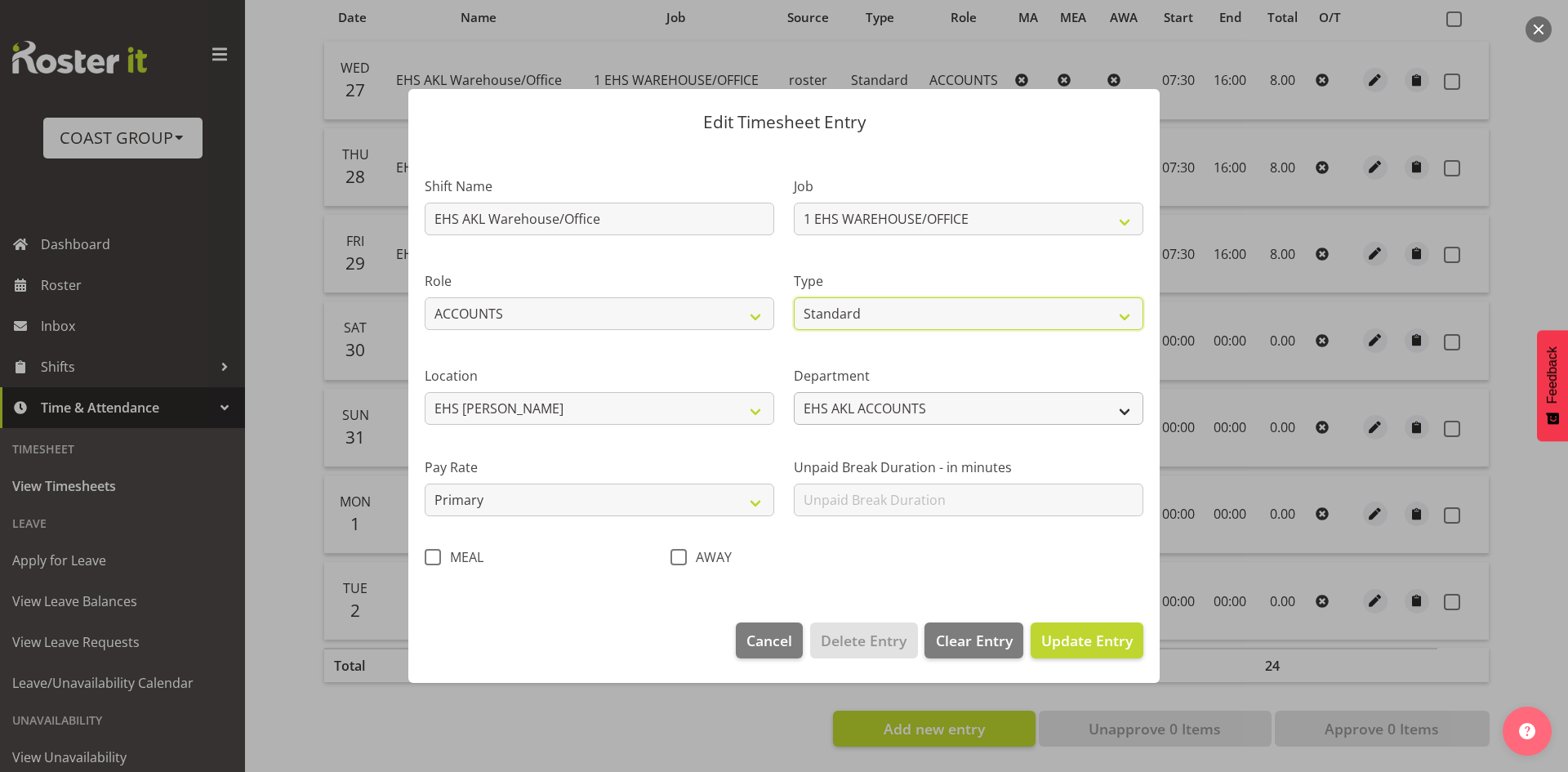
select select "2025"
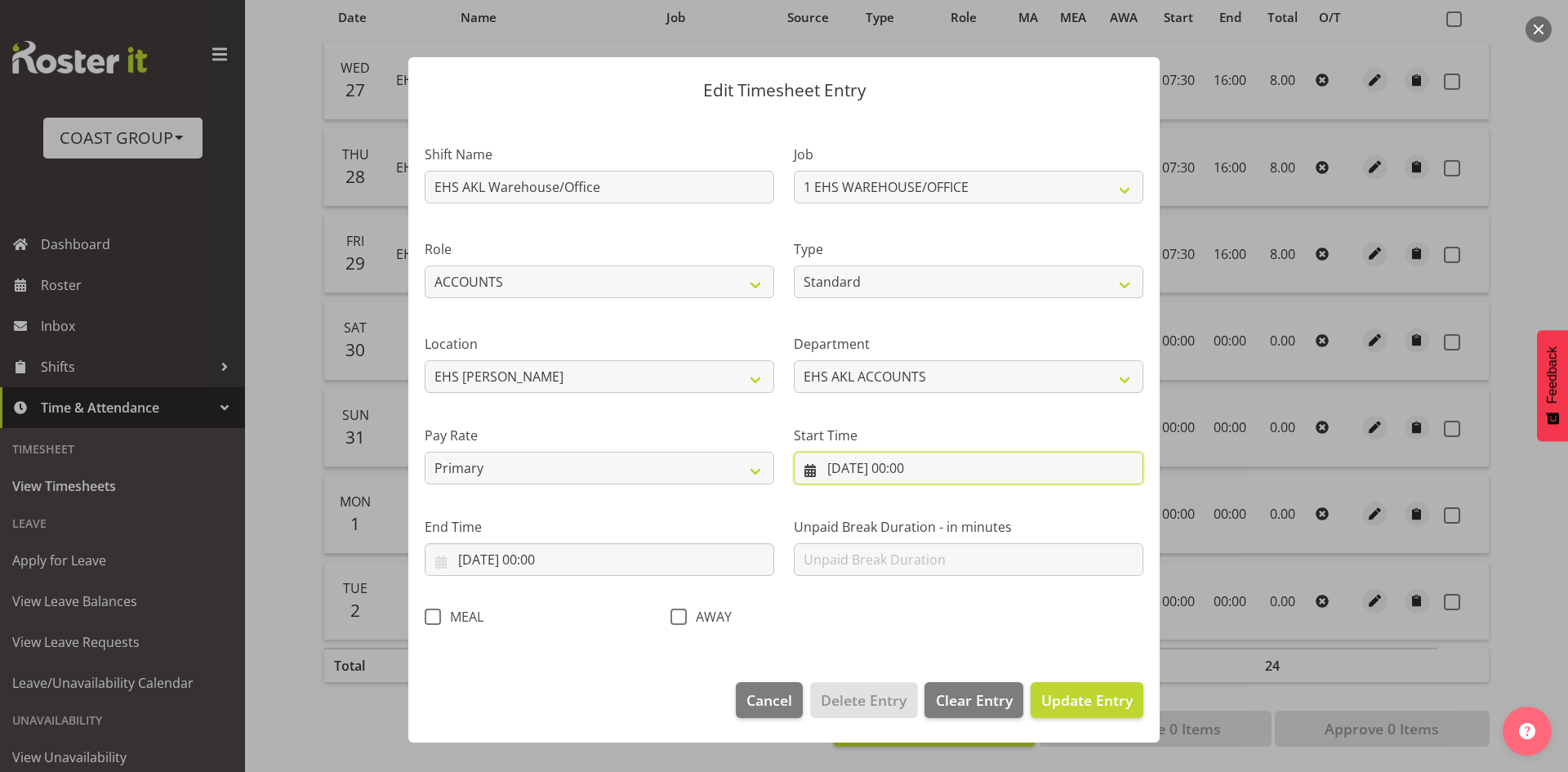
click at [897, 480] on input "[DATE] 00:00" at bounding box center [968, 468] width 350 height 32
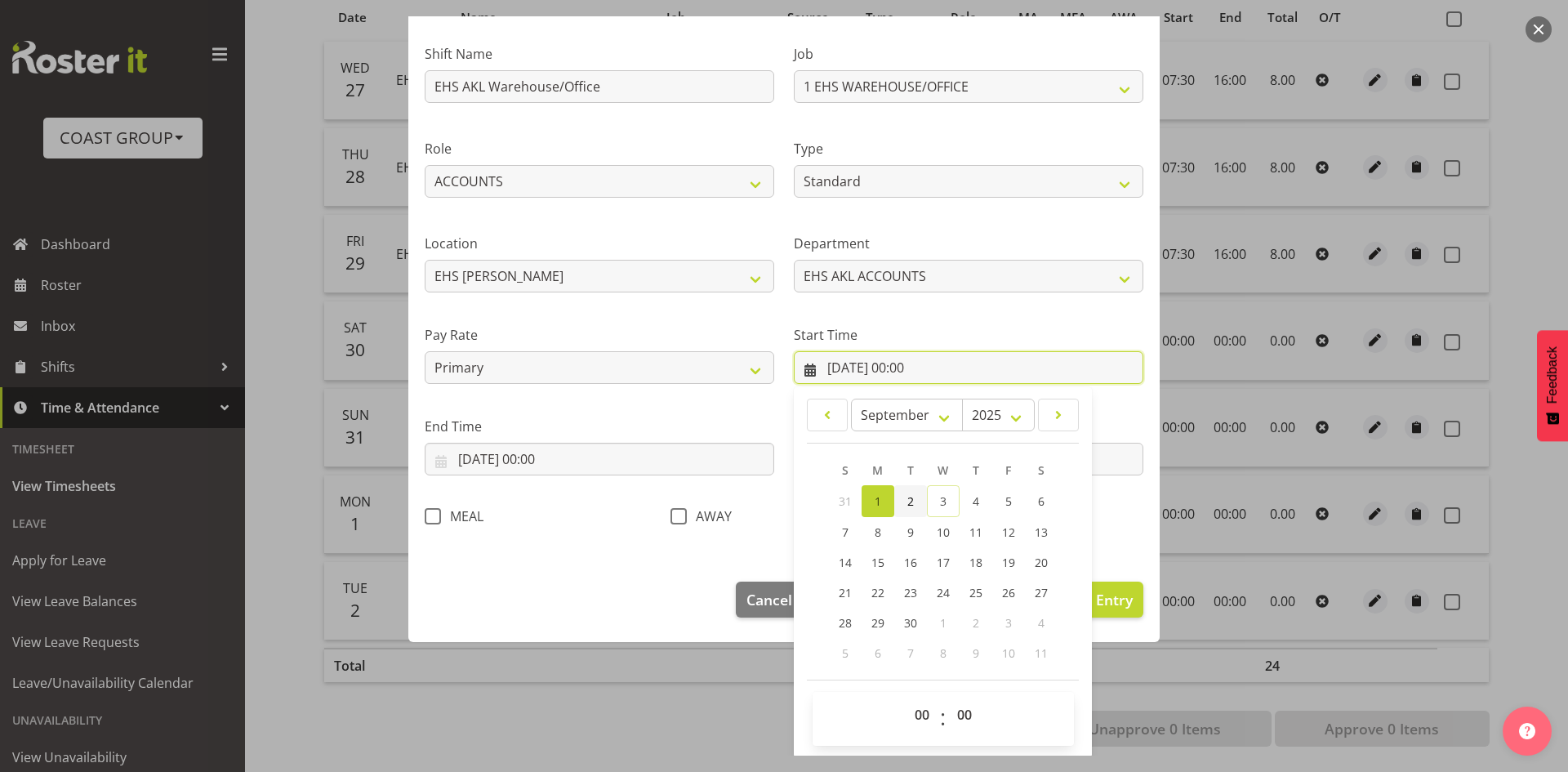
scroll to position [102, 0]
click at [916, 702] on select "00 01 02 03 04 05 06 07 08 09 10 11 12 13 14 15 16 17 18 19 20 21 22 23" at bounding box center [924, 712] width 37 height 32
select select "7"
click at [906, 696] on select "00 01 02 03 04 05 06 07 08 09 10 11 12 13 14 15 16 17 18 19 20 21 22 23" at bounding box center [924, 712] width 37 height 32
type input "[DATE] 07:00"
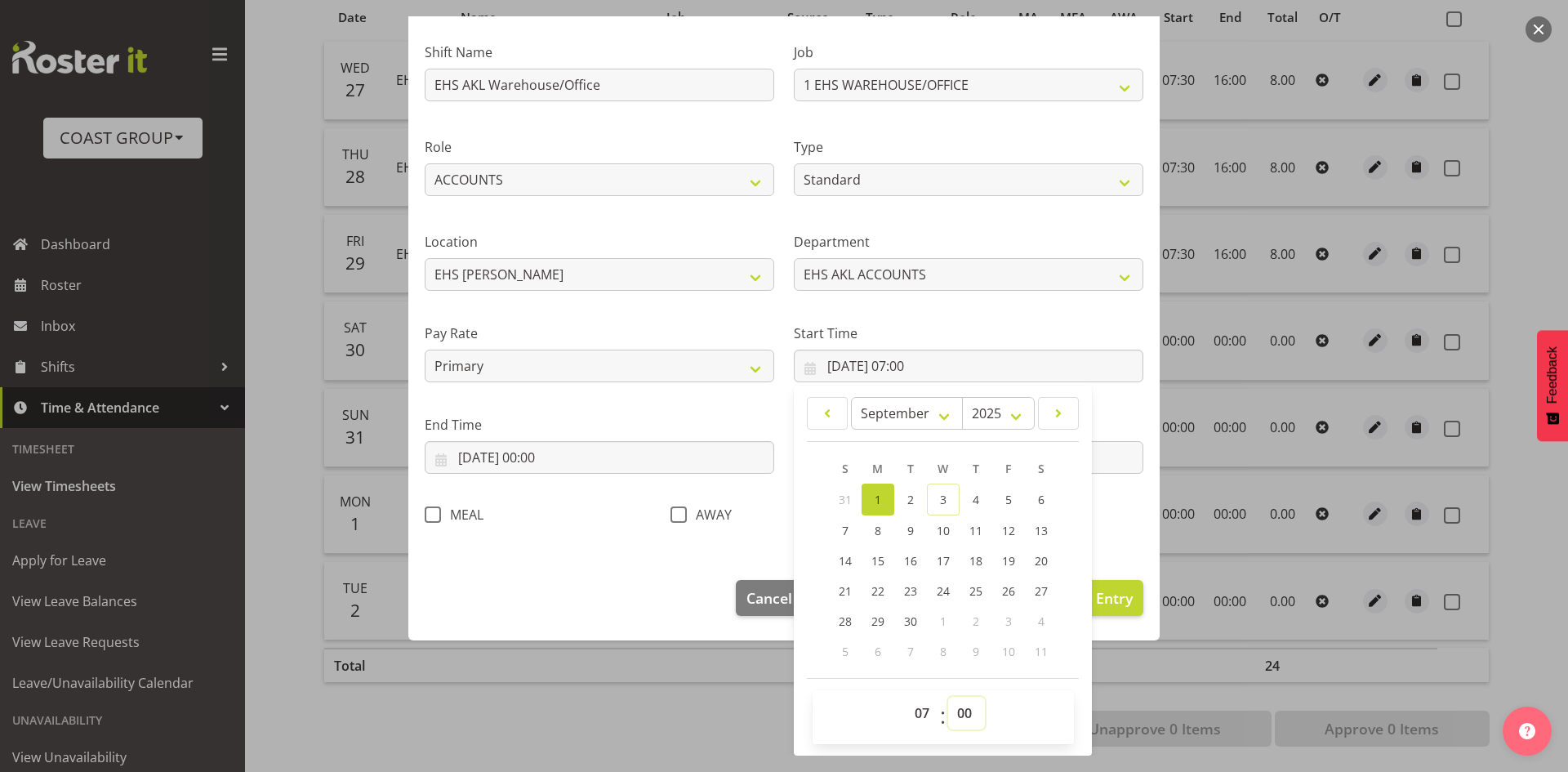
click at [966, 708] on select "00 01 02 03 04 05 06 07 08 09 10 11 12 13 14 15 16 17 18 19 20 21 22 23 24 25 2…" at bounding box center [967, 712] width 37 height 32
select select "30"
click at [948, 696] on select "00 01 02 03 04 05 06 07 08 09 10 11 12 13 14 15 16 17 18 19 20 21 22 23 24 25 2…" at bounding box center [967, 712] width 37 height 32
type input "[DATE] 07:30"
click at [557, 463] on input "[DATE] 00:00" at bounding box center [599, 457] width 350 height 32
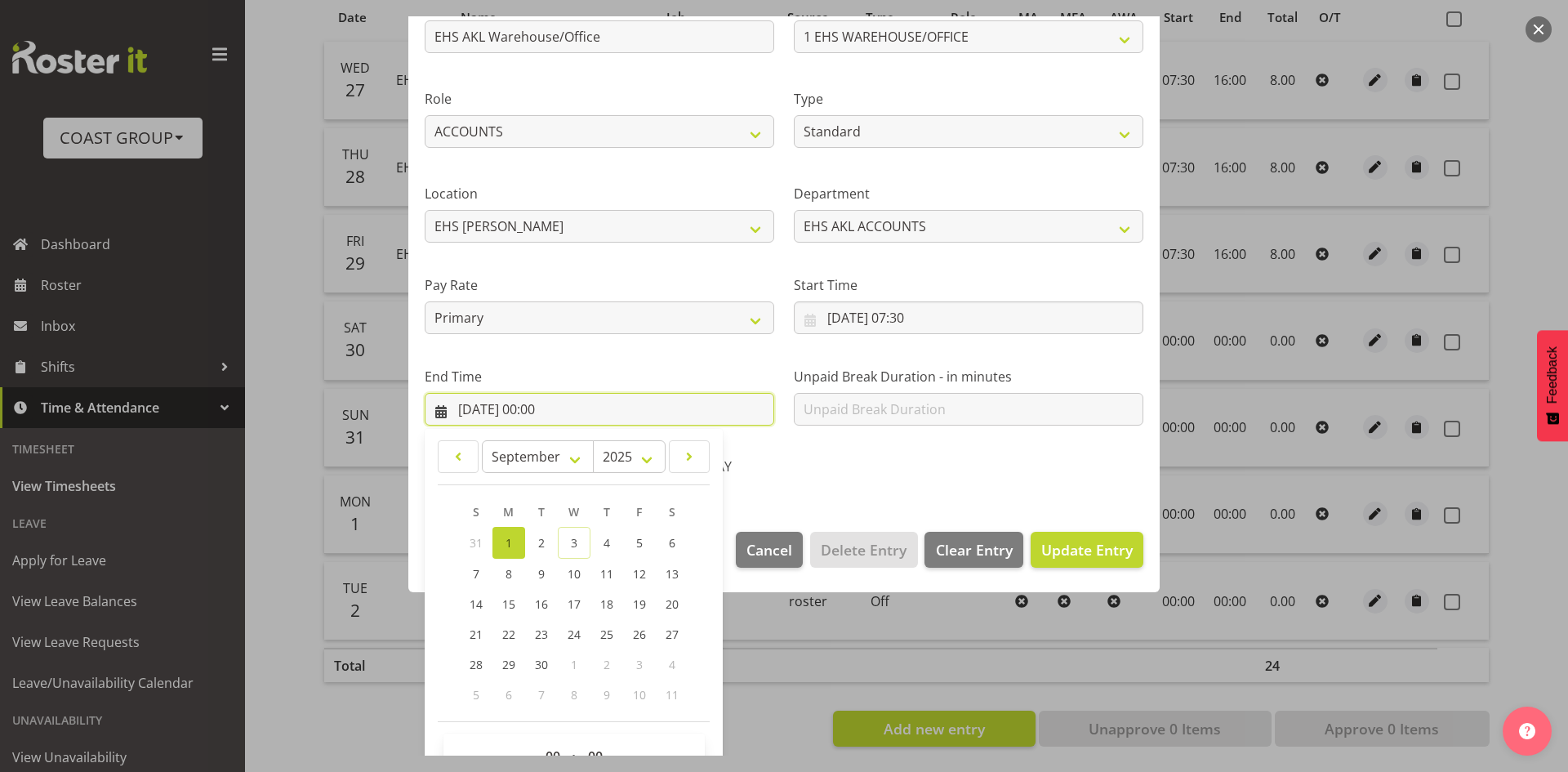
scroll to position [194, 0]
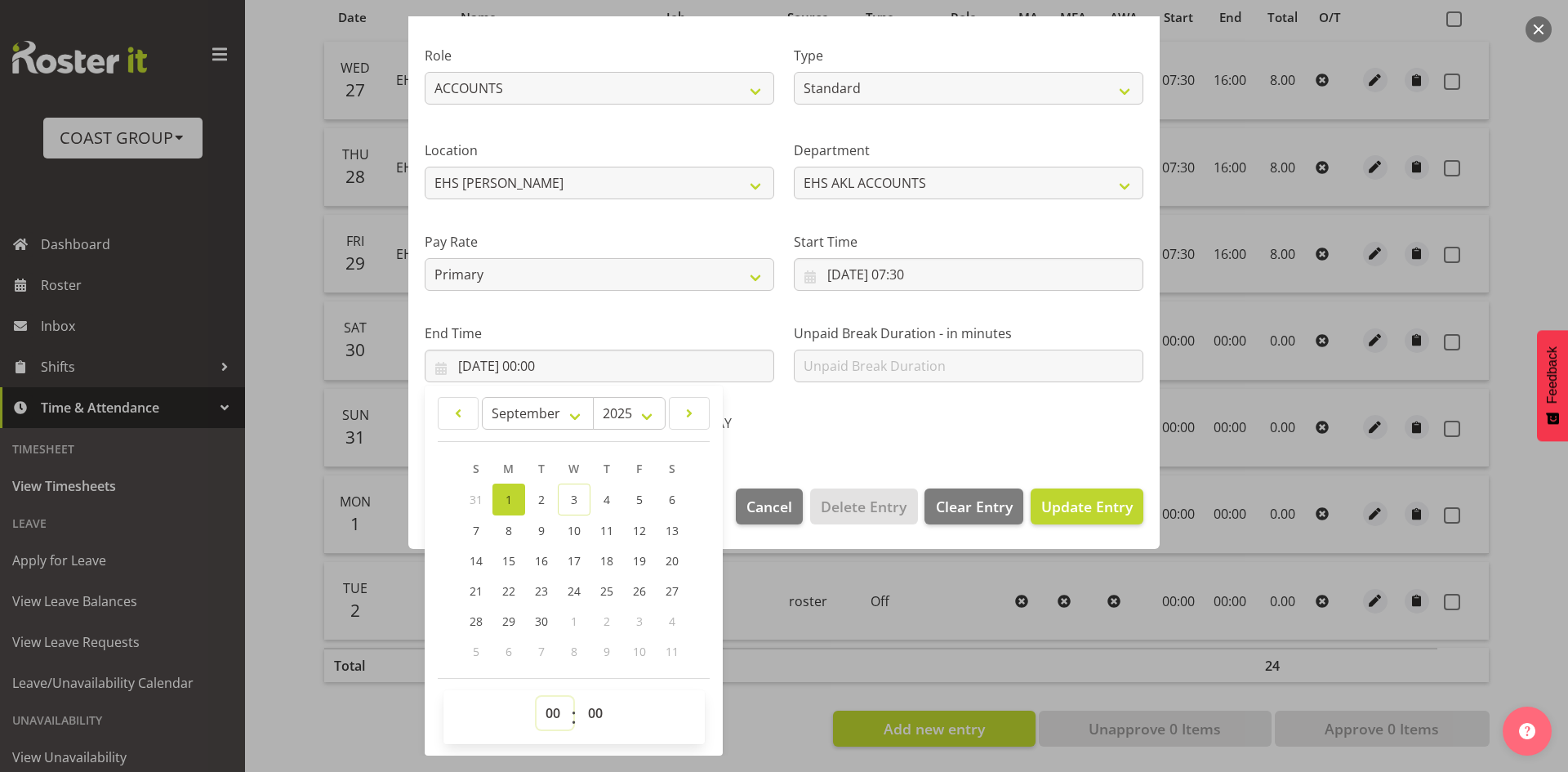
click at [562, 720] on select "00 01 02 03 04 05 06 07 08 09 10 11 12 13 14 15 16 17 18 19 20 21 22 23" at bounding box center [555, 712] width 37 height 32
select select "16"
click at [537, 696] on select "00 01 02 03 04 05 06 07 08 09 10 11 12 13 14 15 16 17 18 19 20 21 22 23" at bounding box center [555, 712] width 37 height 32
type input "[DATE] 16:00"
click at [1046, 516] on span "Update Entry" at bounding box center [1087, 505] width 91 height 21
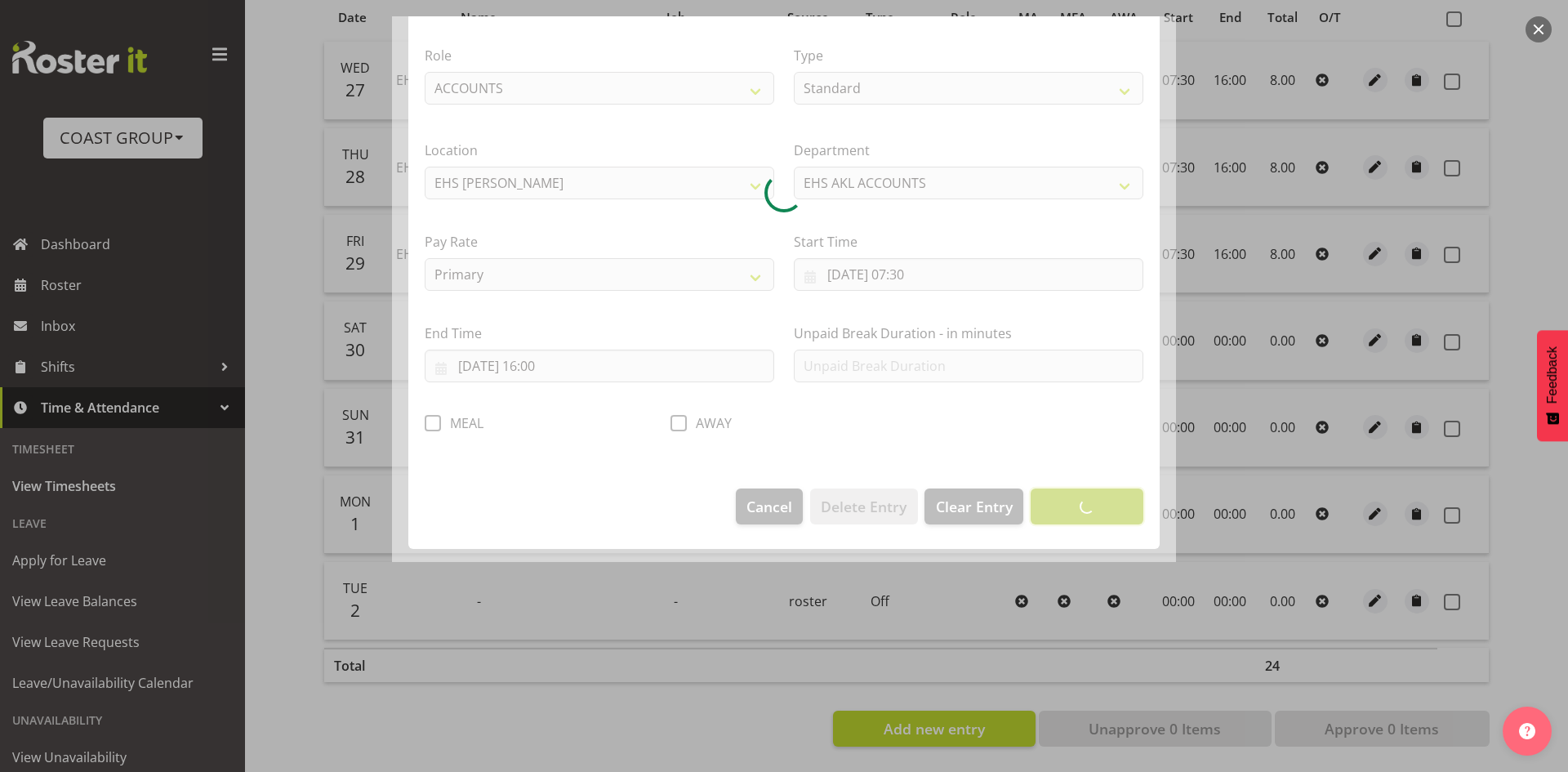
scroll to position [0, 0]
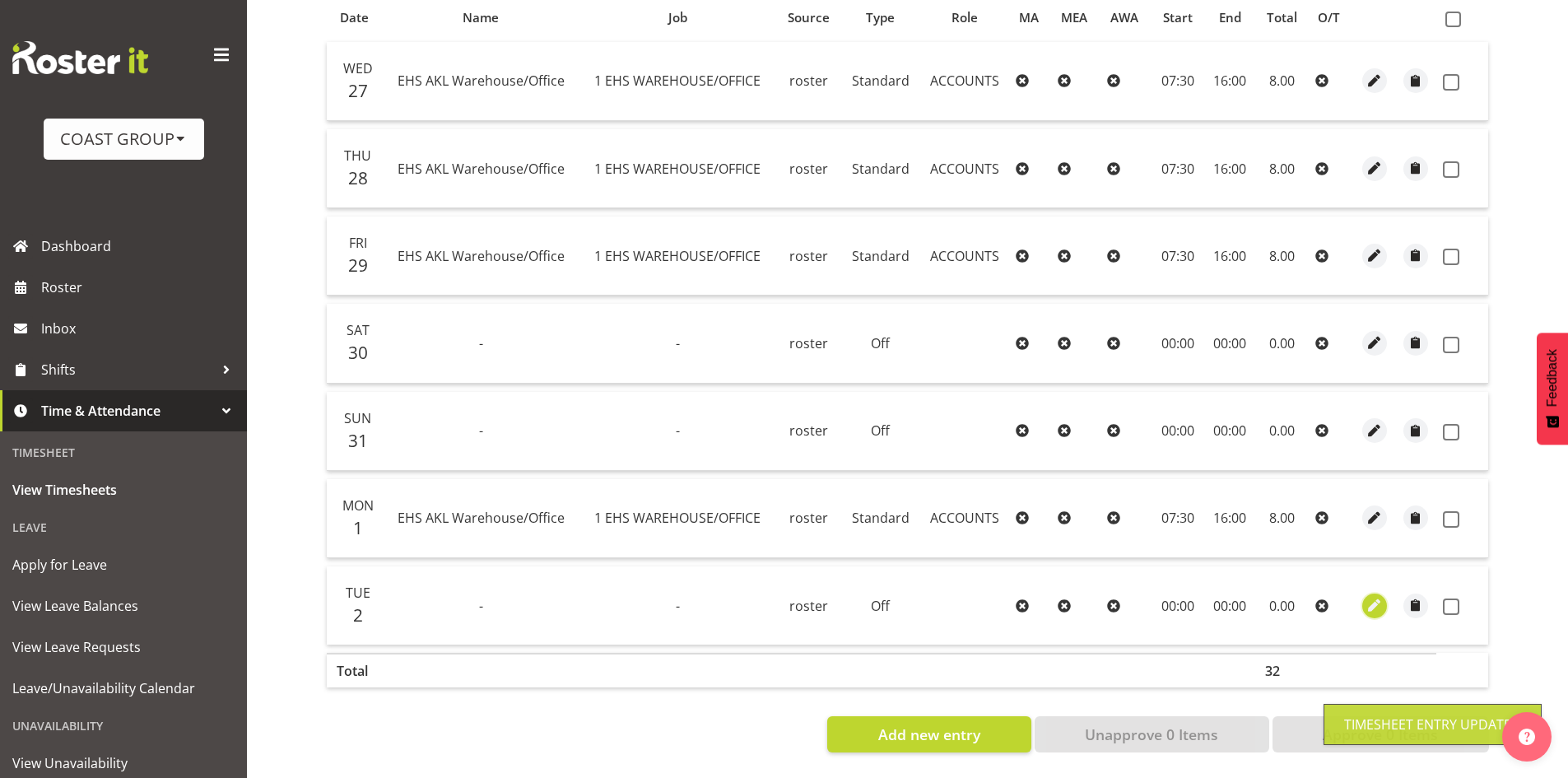
click at [1384, 593] on button "button" at bounding box center [1375, 605] width 25 height 25
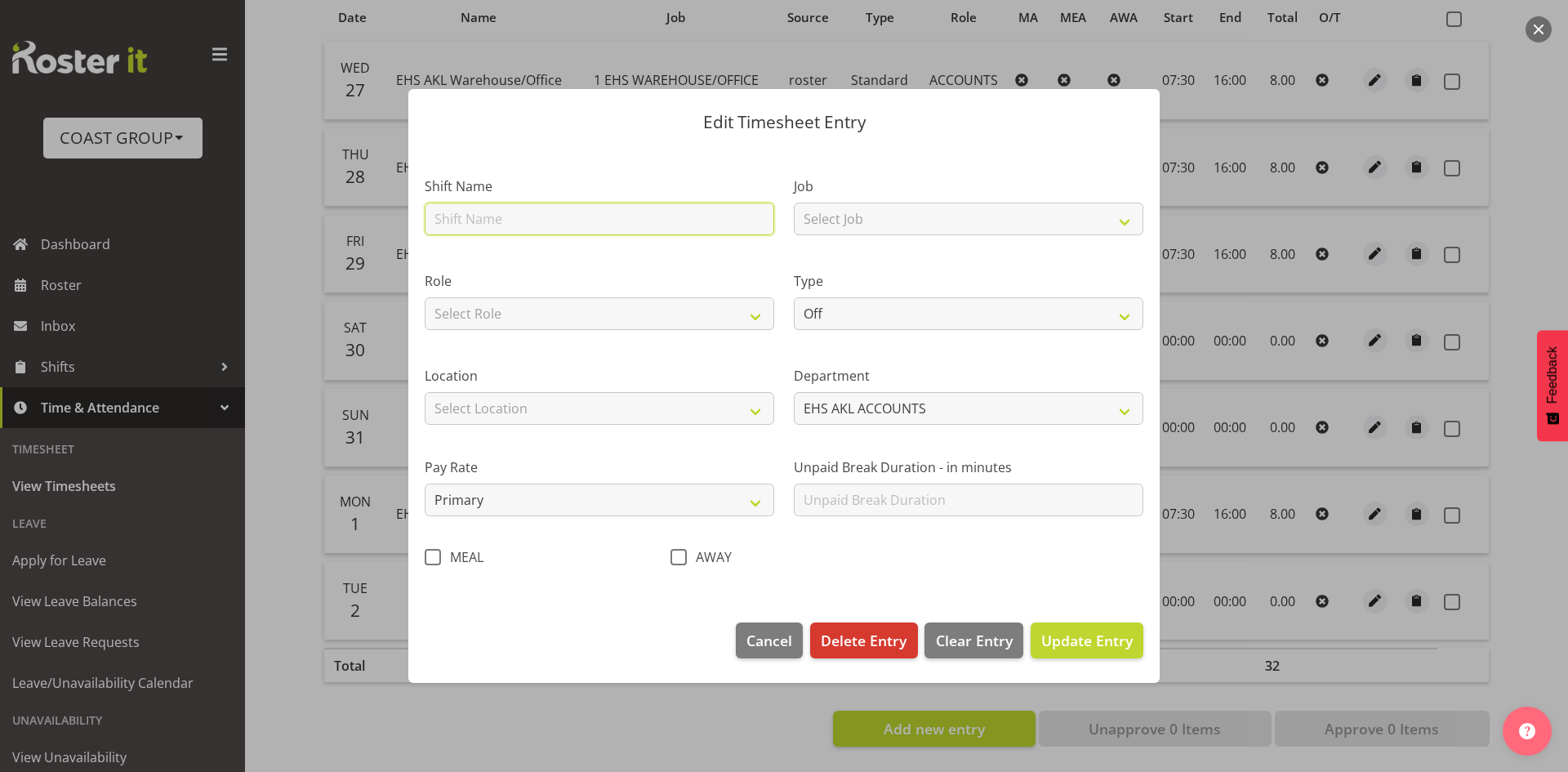
click at [666, 222] on input "text" at bounding box center [599, 219] width 350 height 32
type input "EHS AKL Warehouse/Office"
click at [621, 310] on select "Select Role ACCOUNTS" at bounding box center [599, 313] width 350 height 32
select select "204"
click at [424, 297] on select "Select Role ACCOUNTS" at bounding box center [599, 313] width 350 height 32
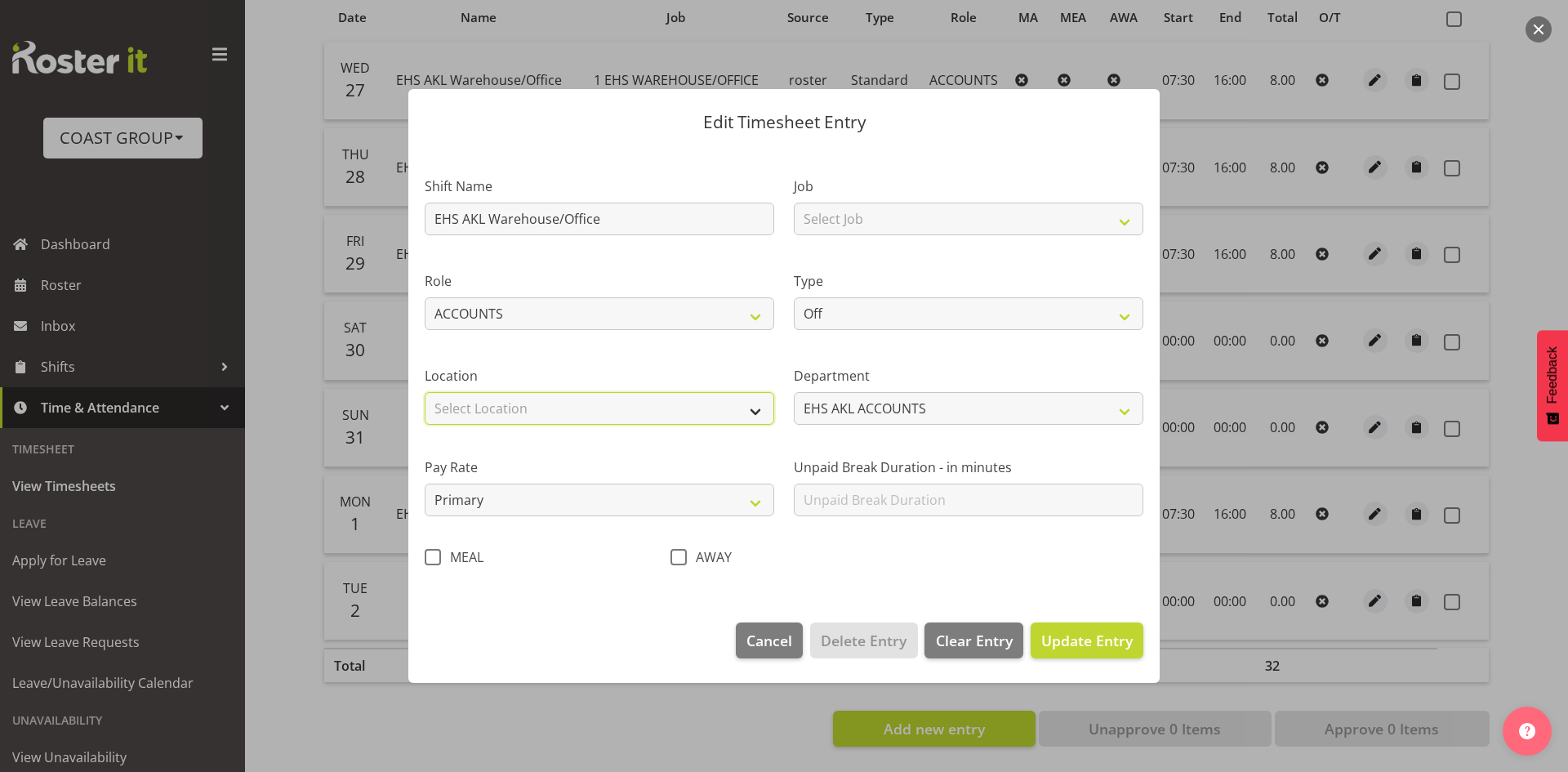
click at [544, 399] on select "Select Location [GEOGRAPHIC_DATA] EVENTS [PERSON_NAME][GEOGRAPHIC_DATA] [GEOGRA…" at bounding box center [599, 408] width 350 height 32
select select "35"
click at [424, 392] on select "Select Location [GEOGRAPHIC_DATA] EVENTS [PERSON_NAME][GEOGRAPHIC_DATA] [GEOGRA…" at bounding box center [599, 408] width 350 height 32
click at [893, 222] on select "Select Job 1 Carlton Events 1 [PERSON_NAME][GEOGRAPHIC_DATA] 1 [PERSON_NAME][GE…" at bounding box center [968, 219] width 350 height 32
select select "69"
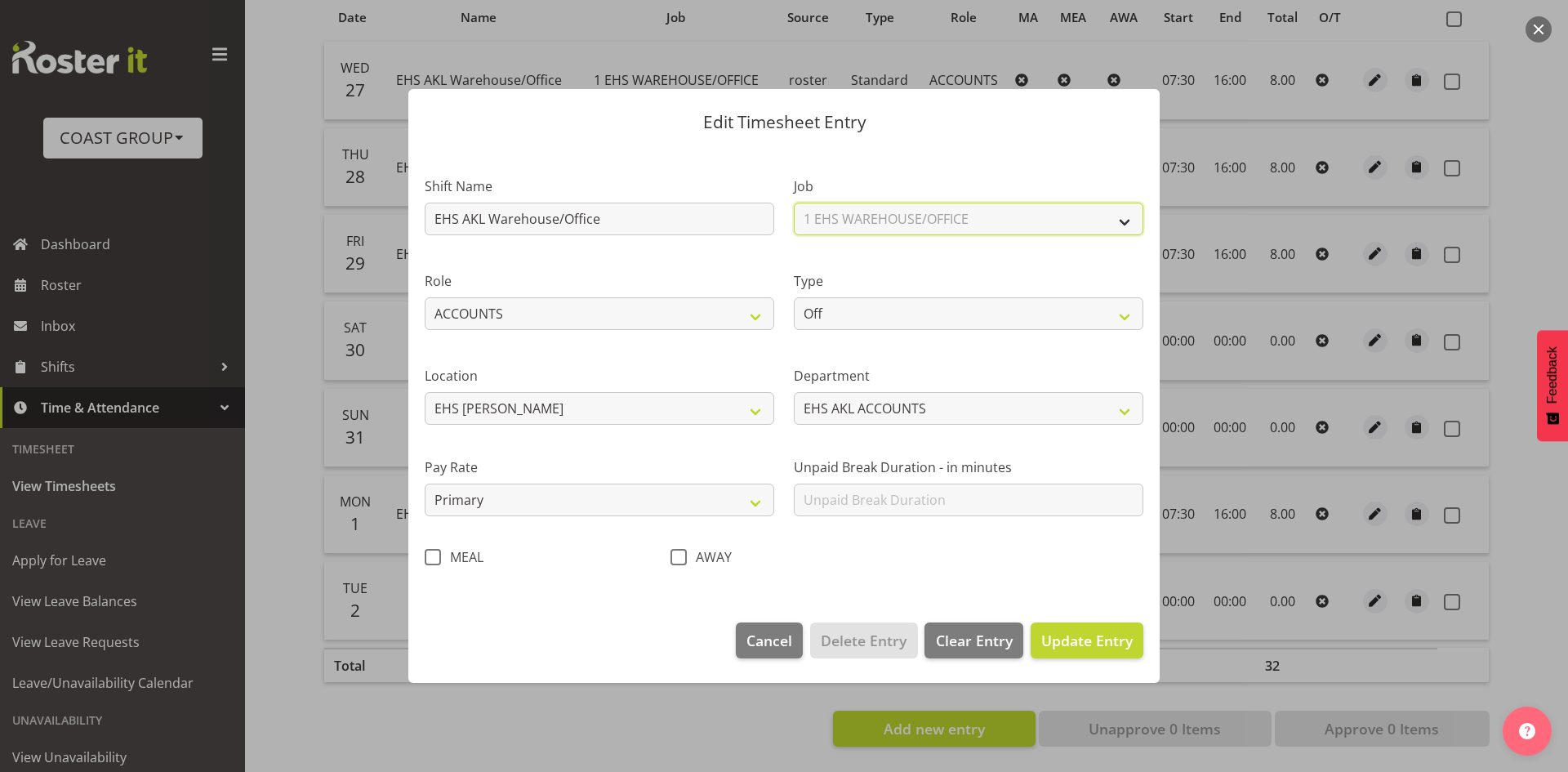
click at [793, 203] on select "Select Job 1 Carlton Events 1 [PERSON_NAME][GEOGRAPHIC_DATA] 1 [PERSON_NAME][GE…" at bounding box center [968, 219] width 350 height 32
click at [885, 328] on select "Off Standard Public Holiday Public Holiday (Worked) Day In Lieu Annual Leave Si…" at bounding box center [968, 313] width 350 height 32
select select "Standard"
click at [793, 297] on select "Off Standard Public Holiday Public Holiday (Worked) Day In Lieu Annual Leave Si…" at bounding box center [968, 313] width 350 height 32
select select "8"
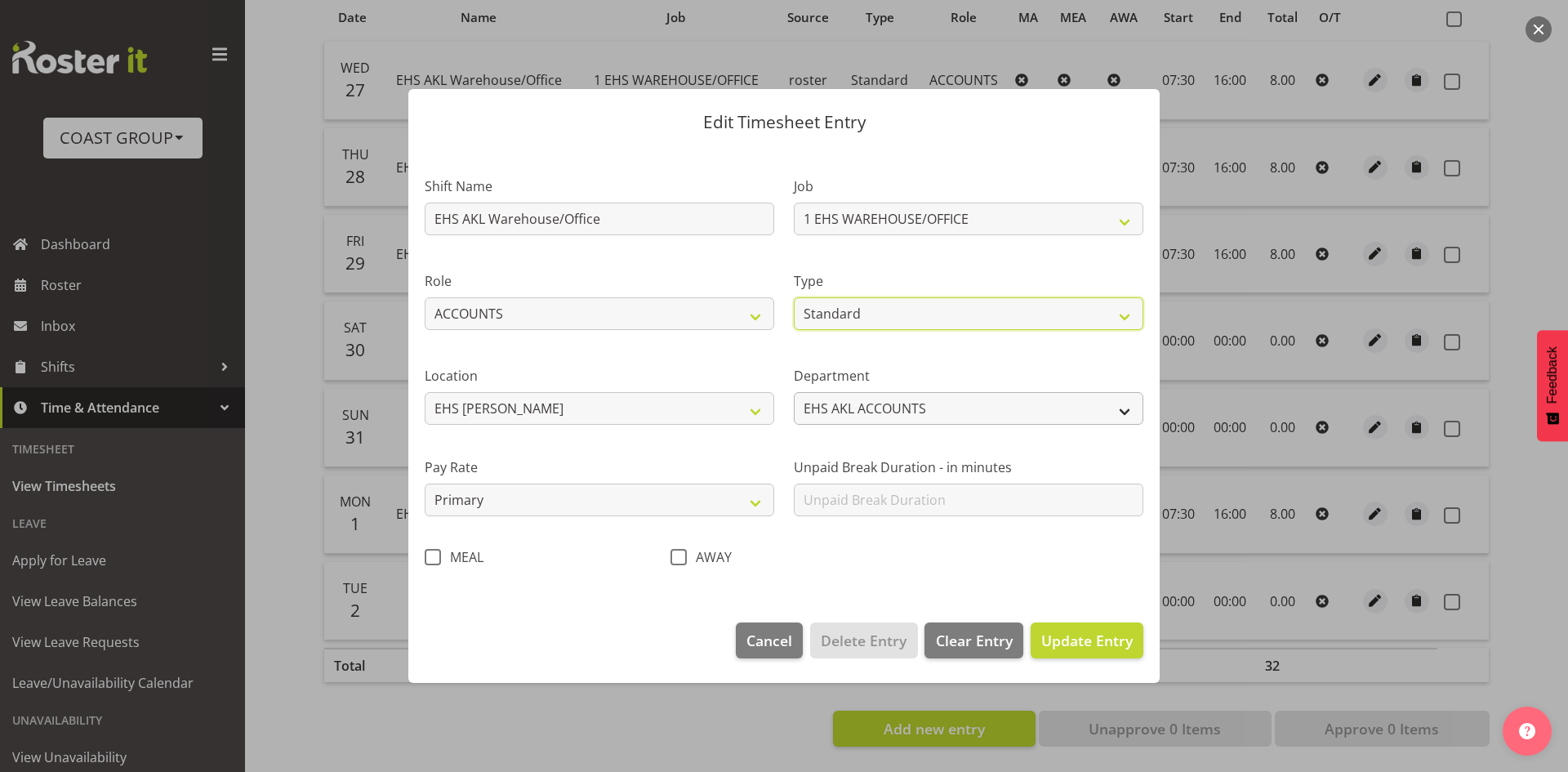
select select "2025"
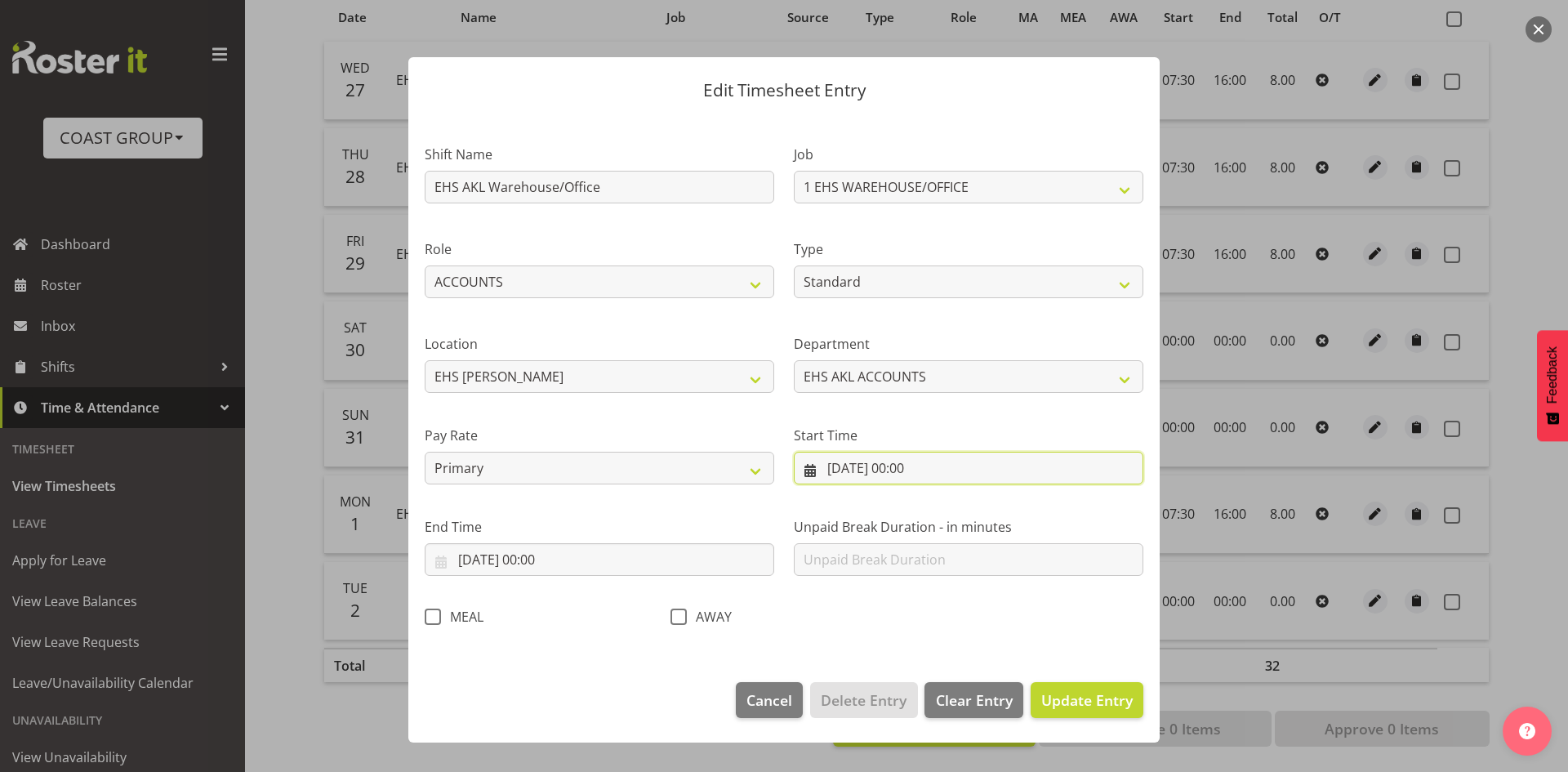
click at [873, 471] on input "[DATE] 00:00" at bounding box center [968, 468] width 350 height 32
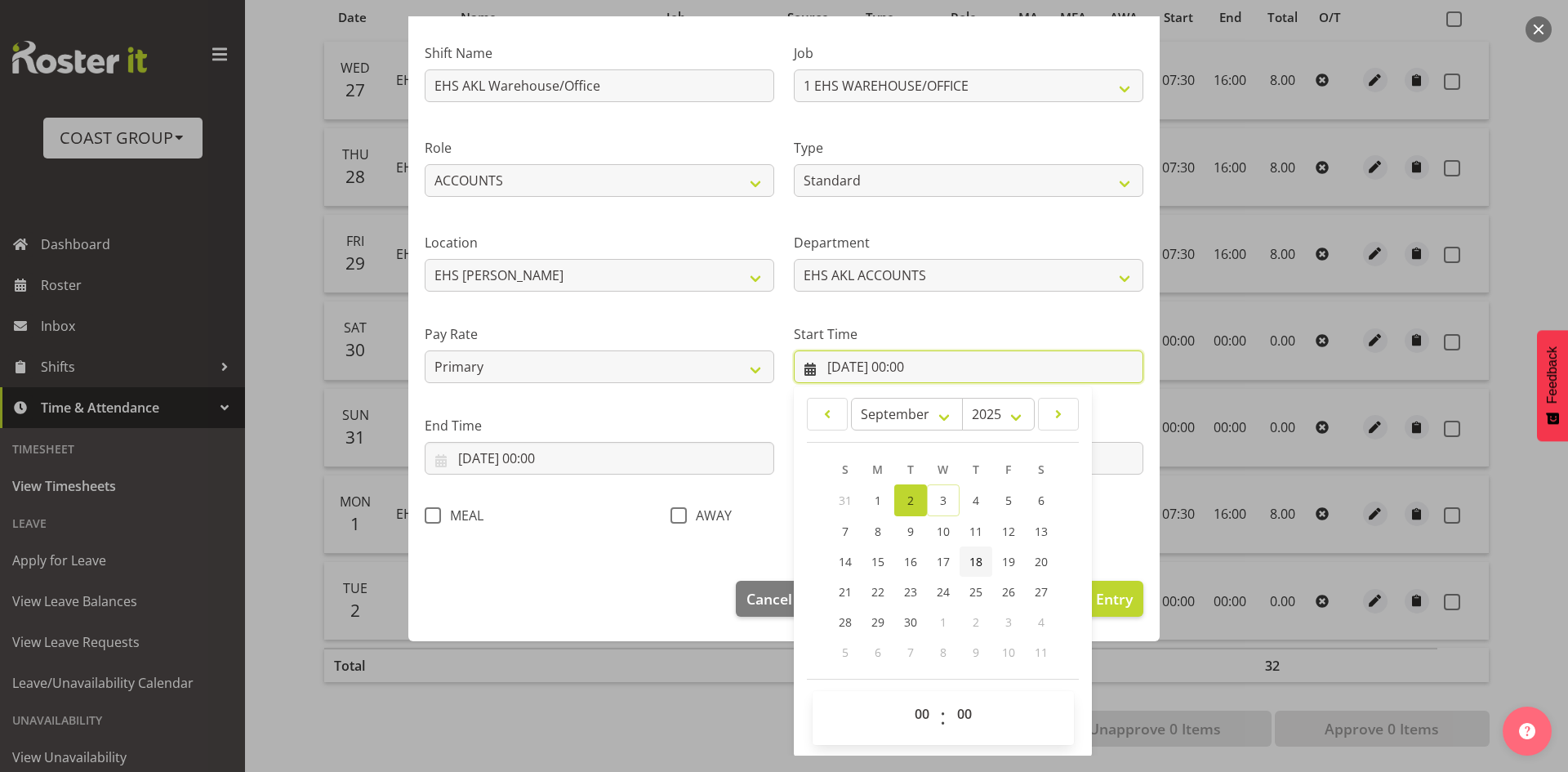
scroll to position [102, 0]
click at [920, 719] on select "00 01 02 03 04 05 06 07 08 09 10 11 12 13 14 15 16 17 18 19 20 21 22 23" at bounding box center [924, 712] width 37 height 32
select select "7"
click at [906, 696] on select "00 01 02 03 04 05 06 07 08 09 10 11 12 13 14 15 16 17 18 19 20 21 22 23" at bounding box center [924, 712] width 37 height 32
type input "[DATE] 07:00"
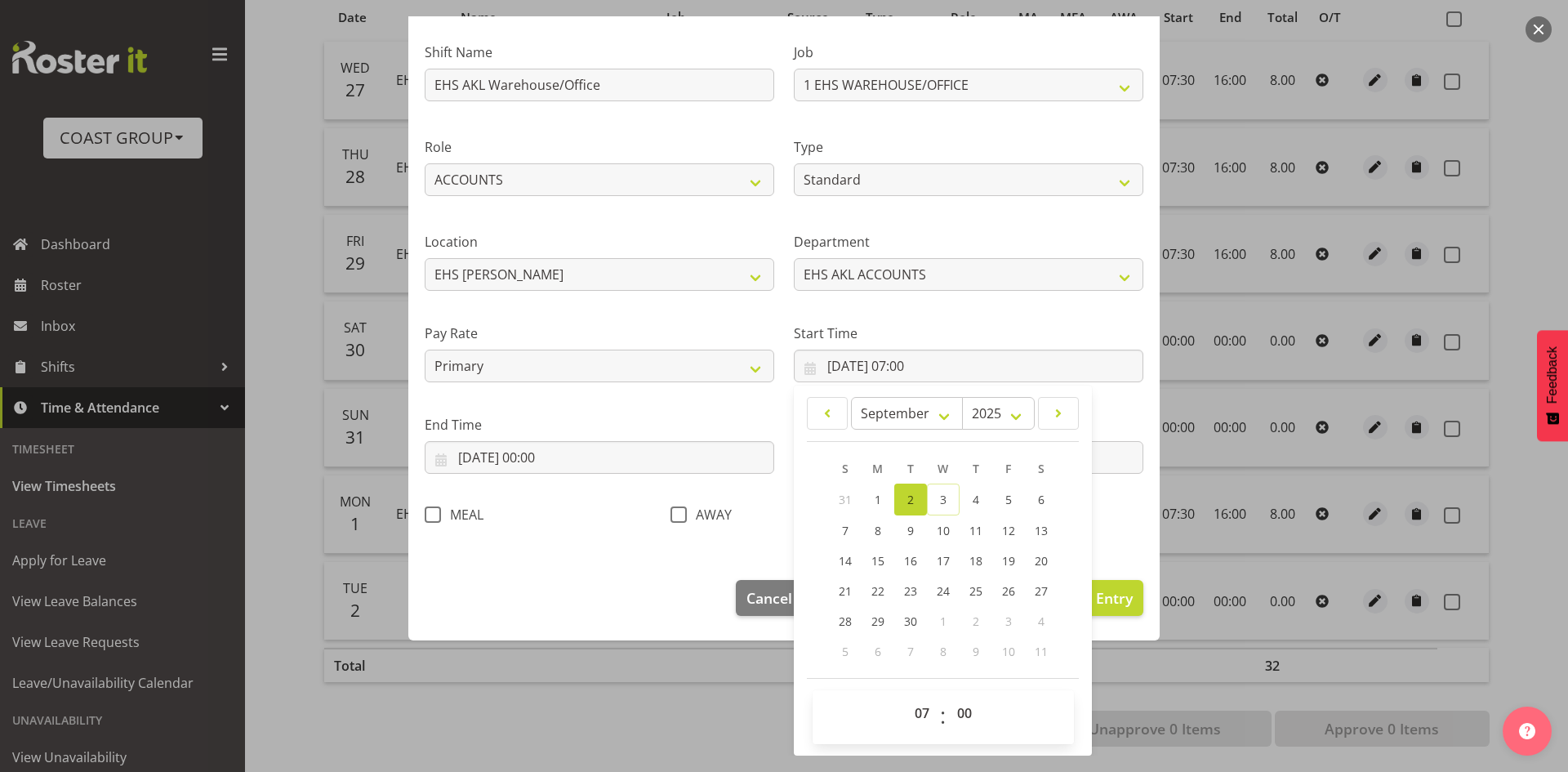
click at [955, 729] on span "00 01 02 03 04 05 06 07 08 09 10 11 12 13 14 15 16 17 18 19 20 21 22 23 24 25 2…" at bounding box center [967, 717] width 37 height 41
click at [956, 723] on select "00 01 02 03 04 05 06 07 08 09 10 11 12 13 14 15 16 17 18 19 20 21 22 23 24 25 2…" at bounding box center [967, 712] width 37 height 32
click at [956, 713] on select "00 01 02 03 04 05 06 07 08 09 10 11 12 13 14 15 16 17 18 19 20 21 22 23 24 25 2…" at bounding box center [967, 712] width 37 height 32
select select "30"
click at [948, 696] on select "00 01 02 03 04 05 06 07 08 09 10 11 12 13 14 15 16 17 18 19 20 21 22 23 24 25 2…" at bounding box center [967, 712] width 37 height 32
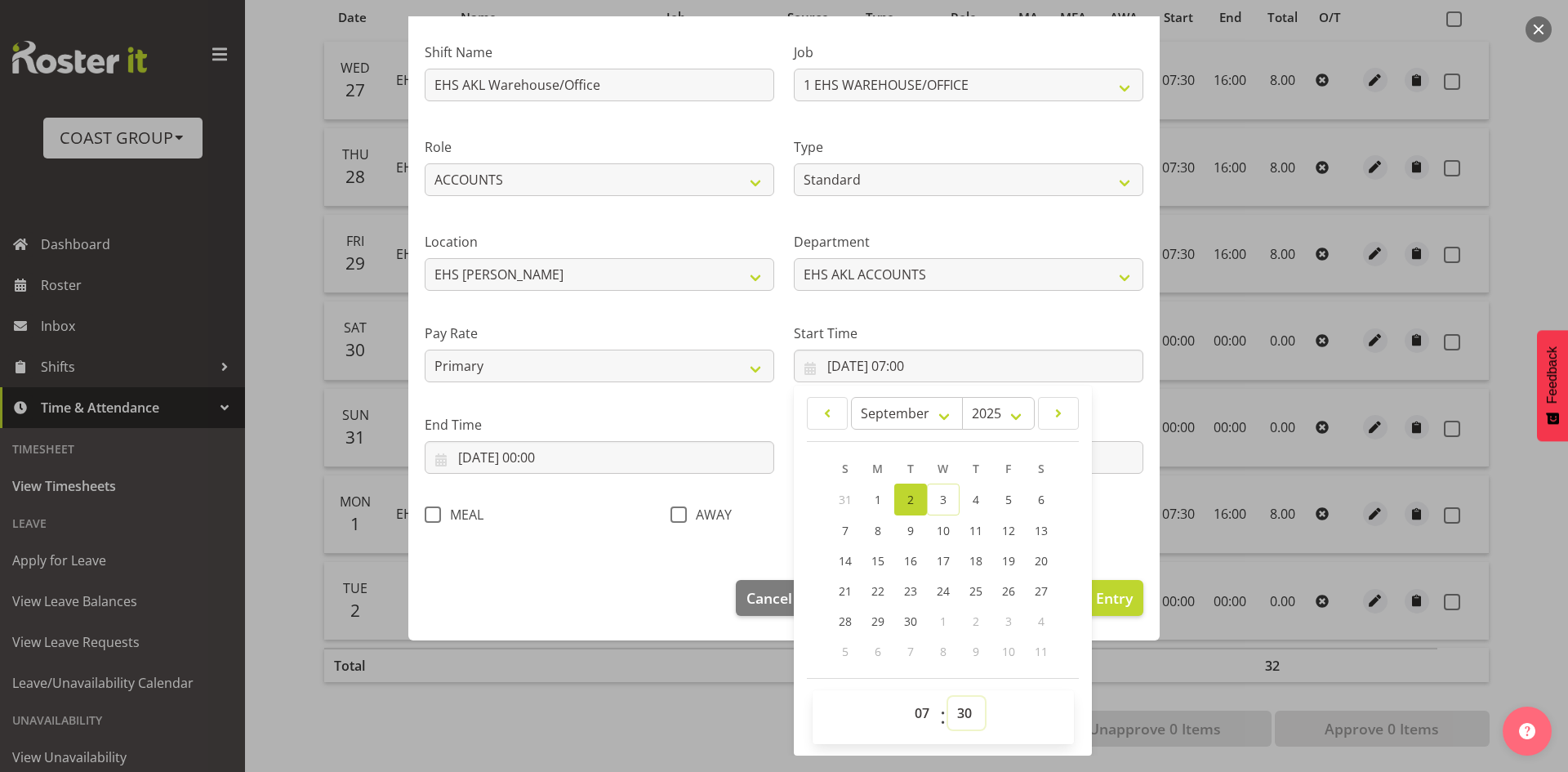
type input "[DATE] 07:30"
click at [612, 461] on input "[DATE] 00:00" at bounding box center [599, 457] width 350 height 32
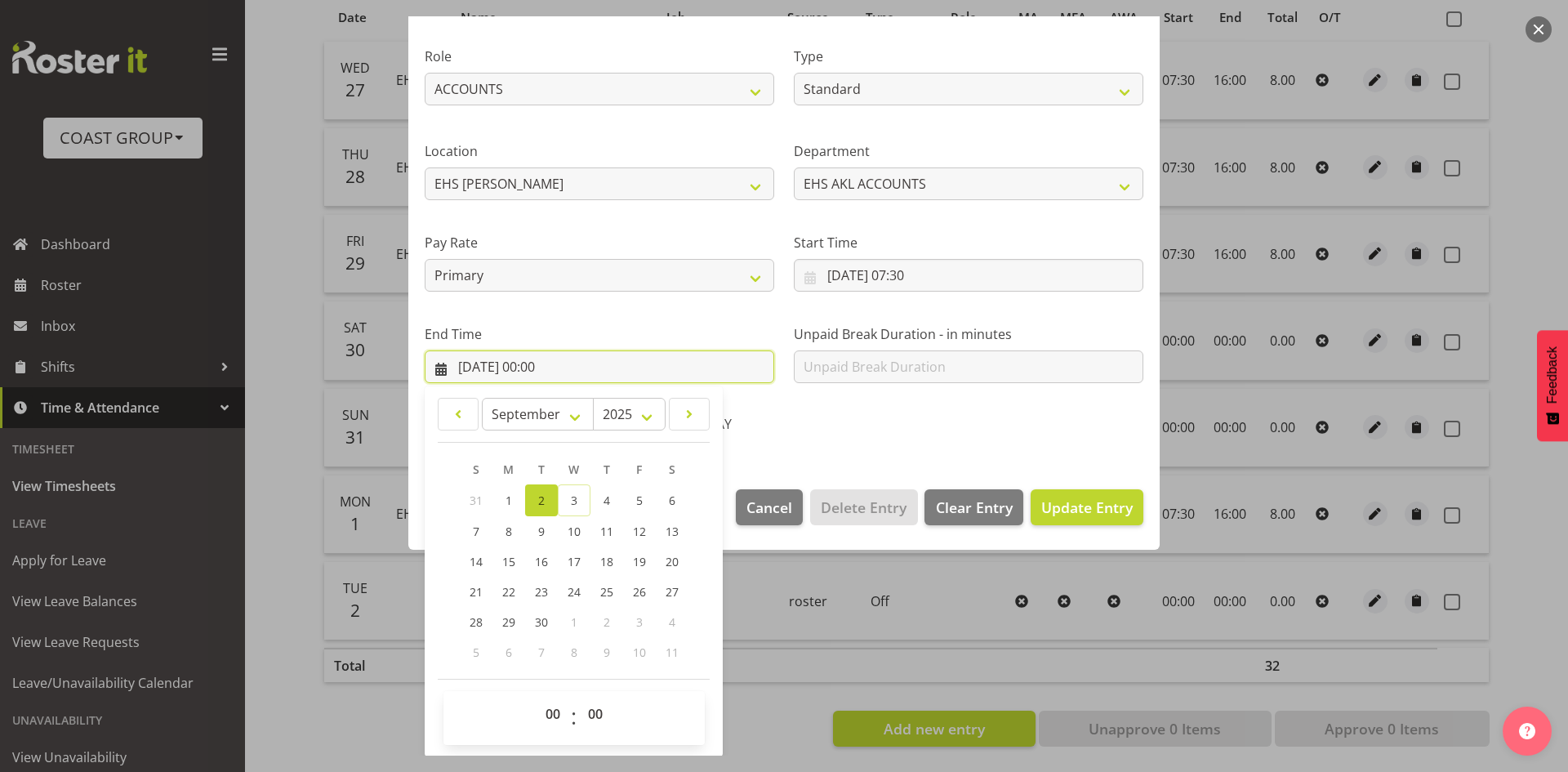
scroll to position [194, 0]
click at [561, 705] on select "00 01 02 03 04 05 06 07 08 09 10 11 12 13 14 15 16 17 18 19 20 21 22 23" at bounding box center [555, 712] width 37 height 32
select select "16"
click at [537, 696] on select "00 01 02 03 04 05 06 07 08 09 10 11 12 13 14 15 16 17 18 19 20 21 22 23" at bounding box center [555, 712] width 37 height 32
type input "[DATE] 16:00"
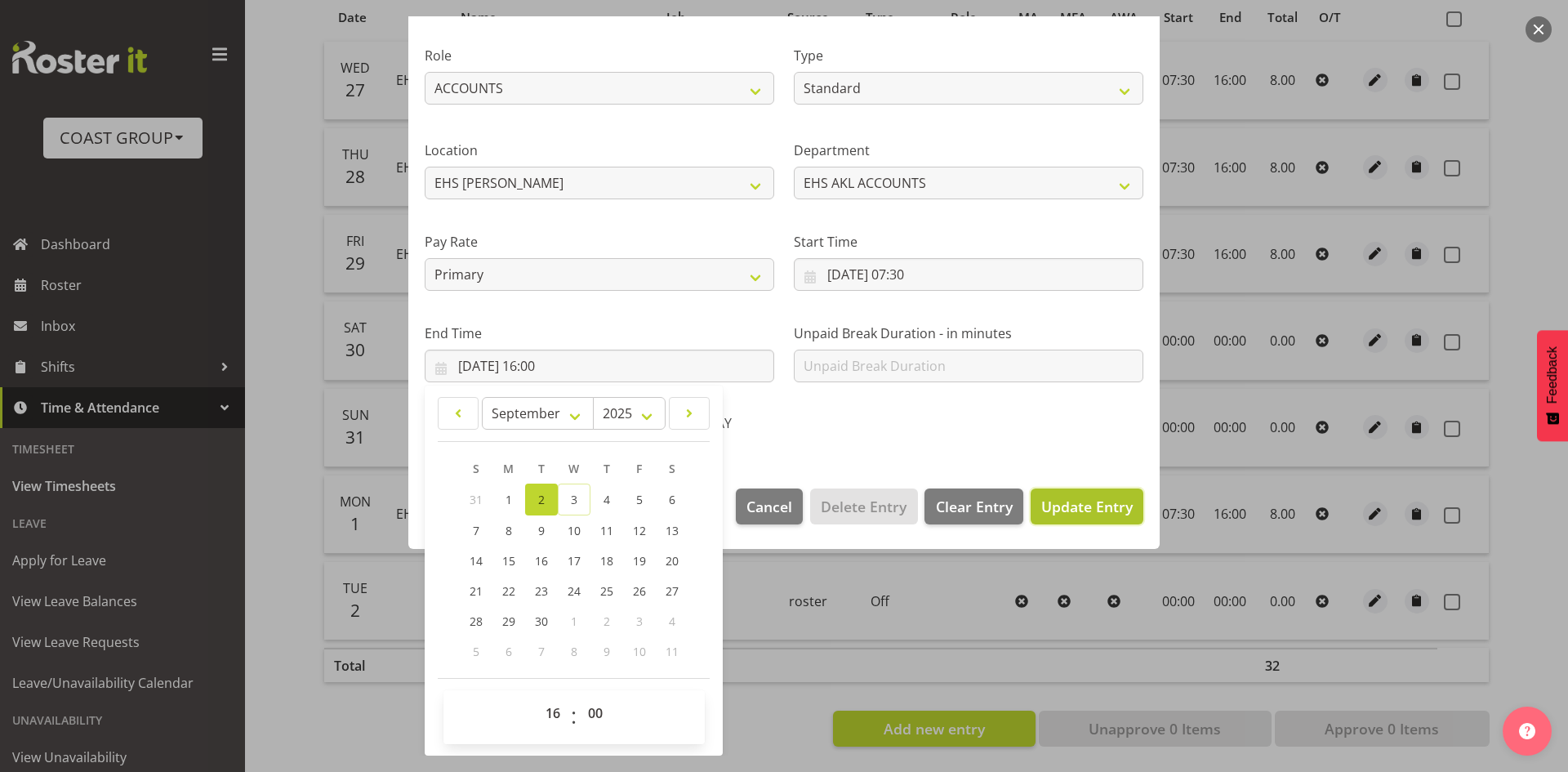
click at [1099, 512] on span "Update Entry" at bounding box center [1087, 505] width 91 height 19
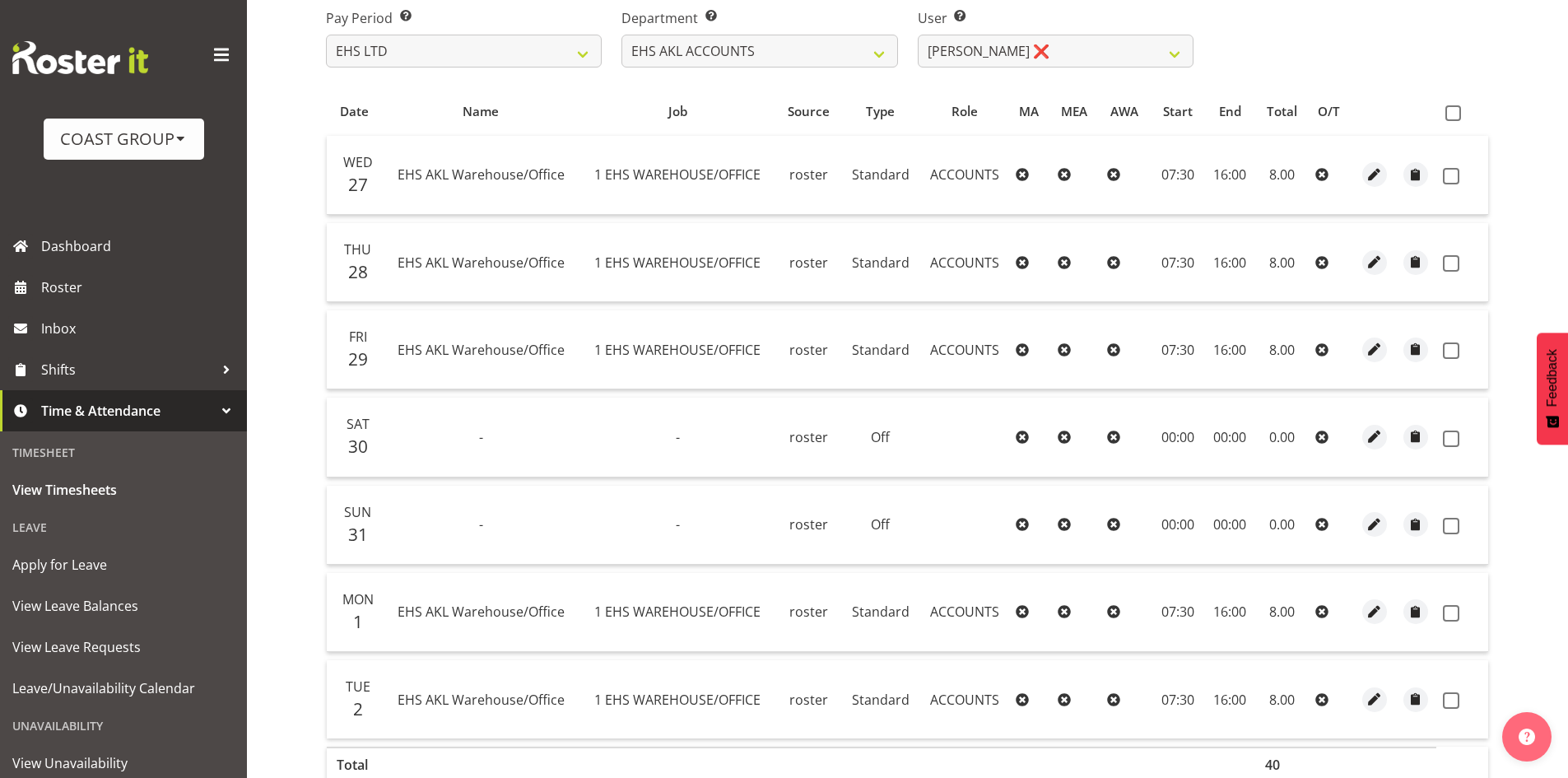
scroll to position [303, 0]
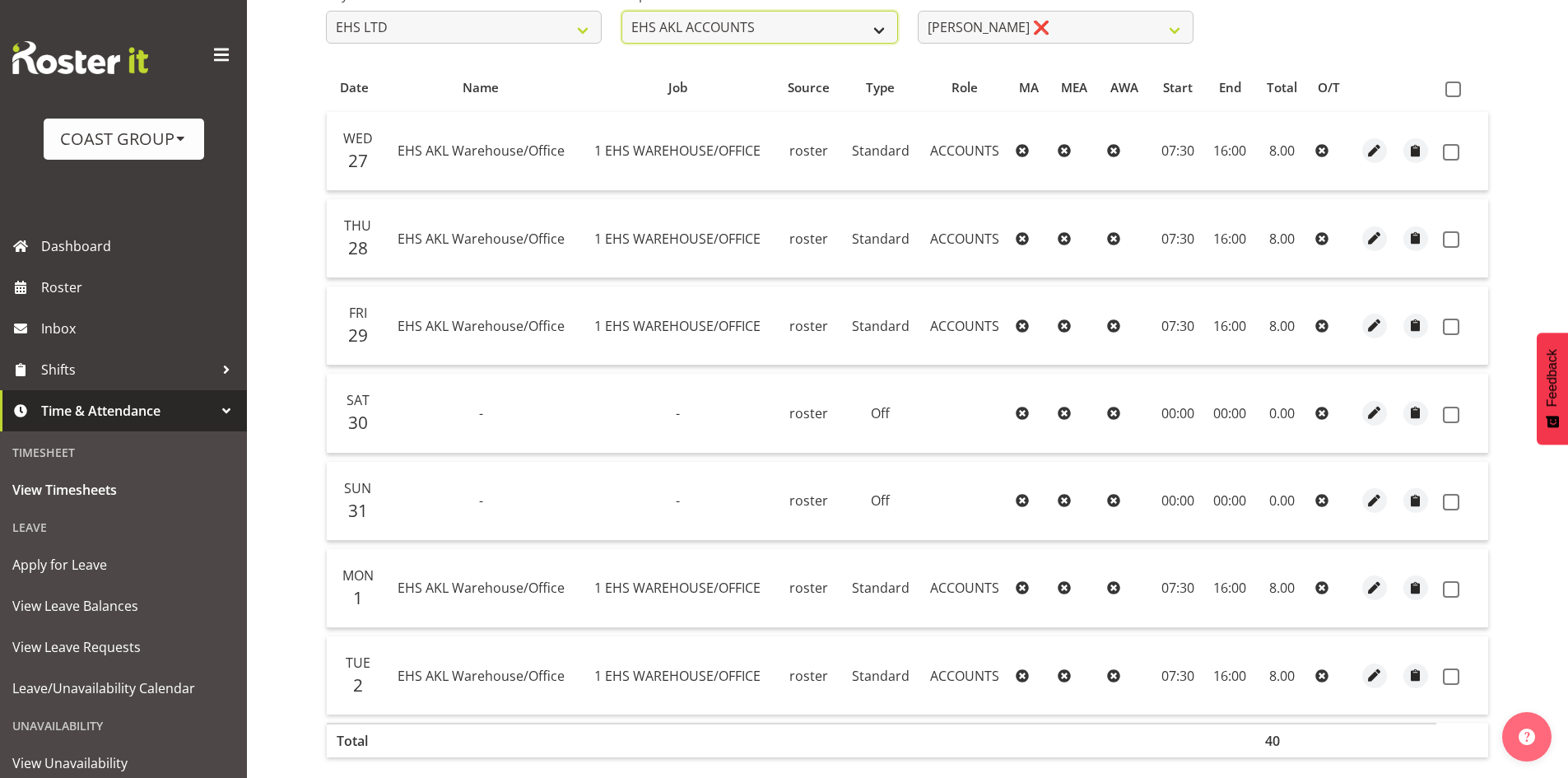
click at [821, 40] on select "EHS AKL ACCOUNTS EHS AKL CARPET EHS AKL D&B EHS AKL DESIGNER EHS AKL FURNITURE …" at bounding box center [759, 27] width 276 height 33
click at [1258, 58] on div "[DATE] - [DATE] Pay Period Select which pay period you would like to view. SLP …" at bounding box center [908, 363] width 1163 height 917
click at [866, 35] on select "EHS AKL ACCOUNTS EHS AKL CARPET EHS AKL D&B EHS AKL DESIGNER EHS AKL FURNITURE …" at bounding box center [759, 27] width 276 height 33
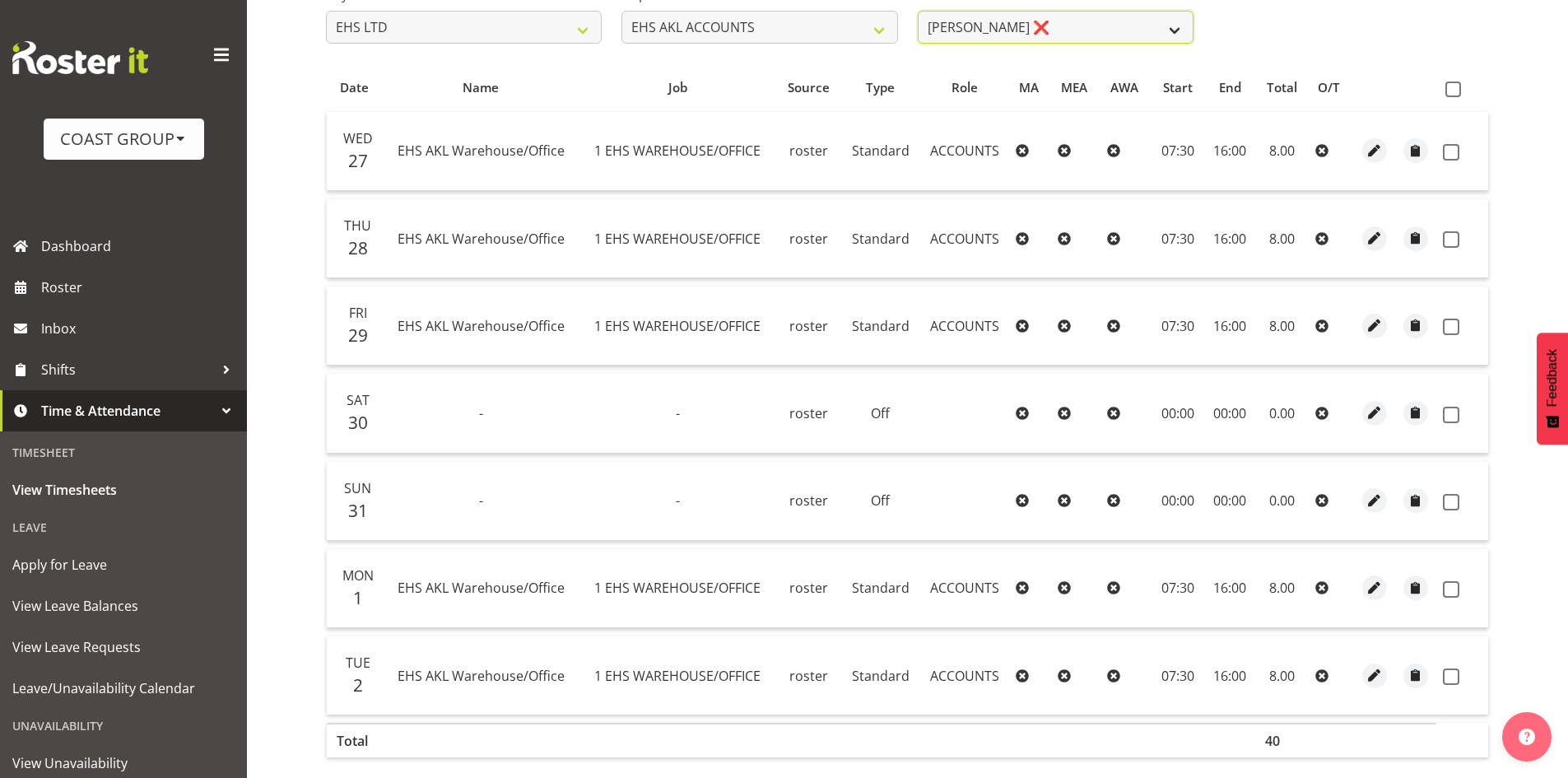
click at [961, 37] on select "[PERSON_NAME] ❌ [PERSON_NAME] ❌ [PERSON_NAME] (Thitiphat) Preecharujiroj ❌ [PER…" at bounding box center [1056, 27] width 276 height 33
click at [918, 11] on select "[PERSON_NAME] ❌ [PERSON_NAME] ❌ [PERSON_NAME] (Thitiphat) Preecharujiroj ❌ [PER…" at bounding box center [1056, 27] width 276 height 33
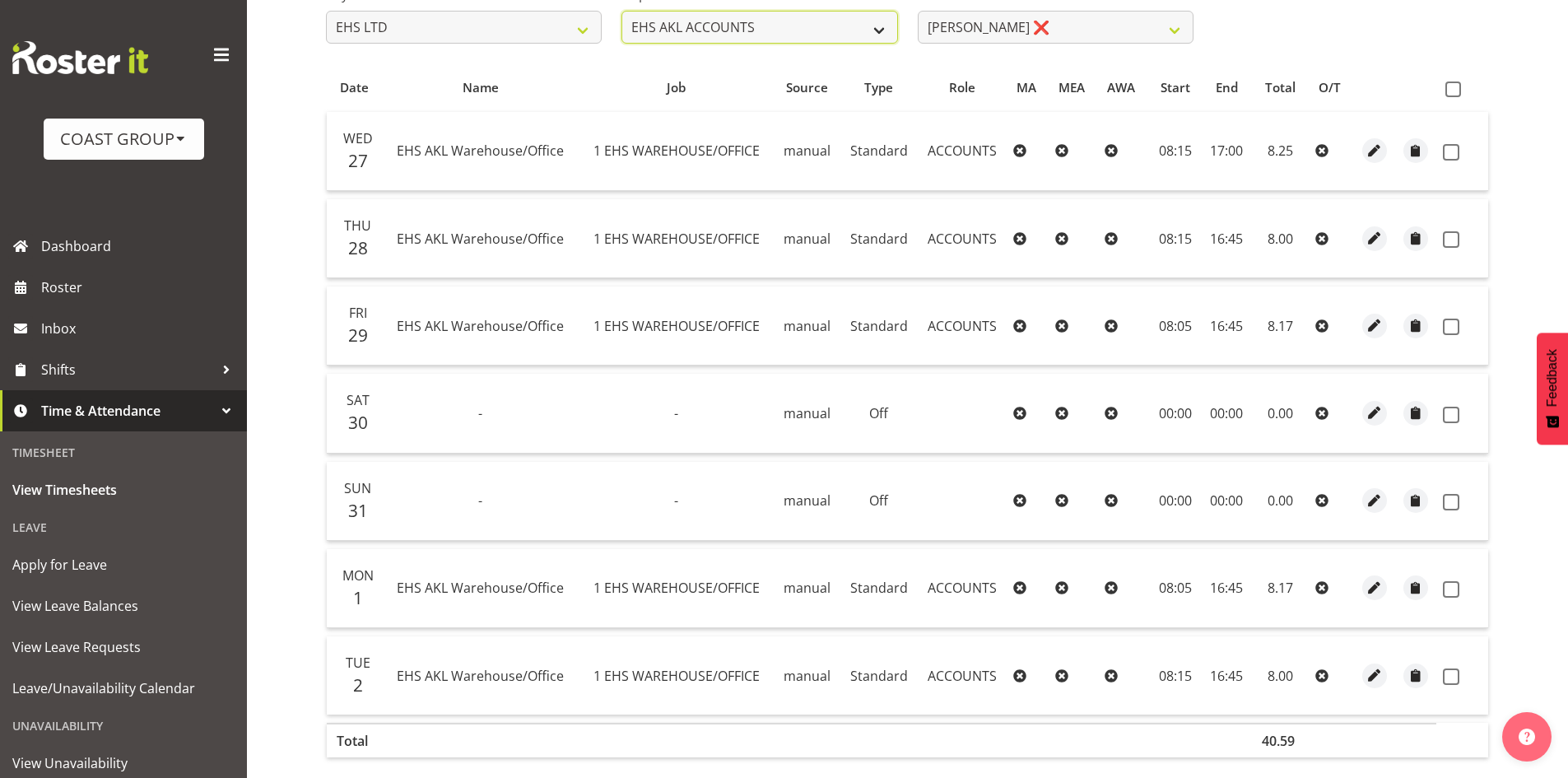
click at [856, 38] on select "EHS AKL ACCOUNTS EHS AKL CARPET EHS AKL D&B EHS AKL DESIGNER EHS AKL FURNITURE …" at bounding box center [759, 27] width 276 height 33
click at [1036, 47] on div "User Select user. Note: This is filtered down by the previous two drop-down ite…" at bounding box center [1056, 7] width 296 height 92
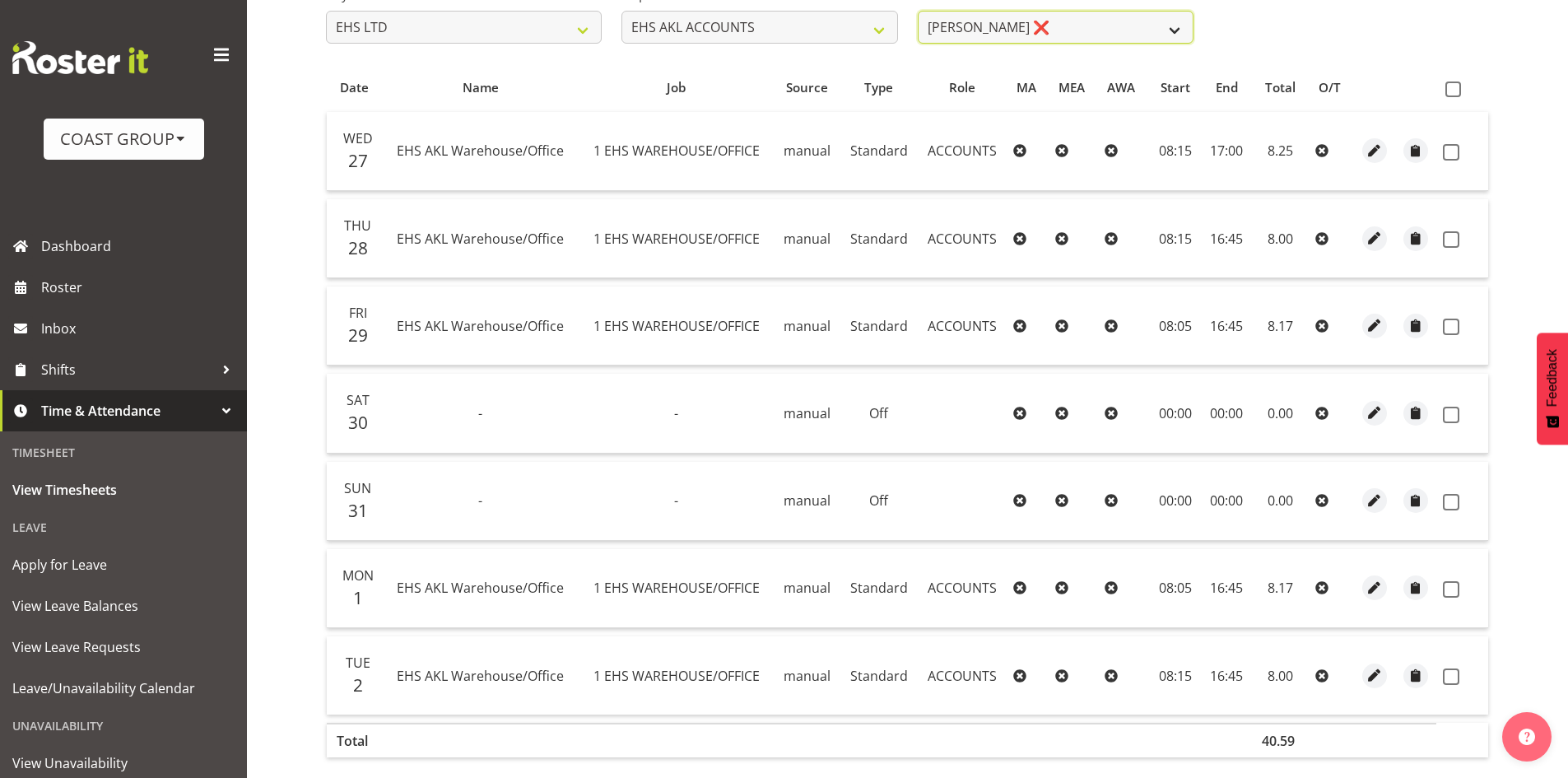
click at [1044, 37] on select "[PERSON_NAME] ❌ [PERSON_NAME] ❌ [PERSON_NAME] (Thitiphat) Preecharujiroj ❌ [PER…" at bounding box center [1056, 27] width 276 height 33
click at [918, 11] on select "[PERSON_NAME] ❌ [PERSON_NAME] ❌ [PERSON_NAME] (Thitiphat) Preecharujiroj ❌ [PER…" at bounding box center [1056, 27] width 276 height 33
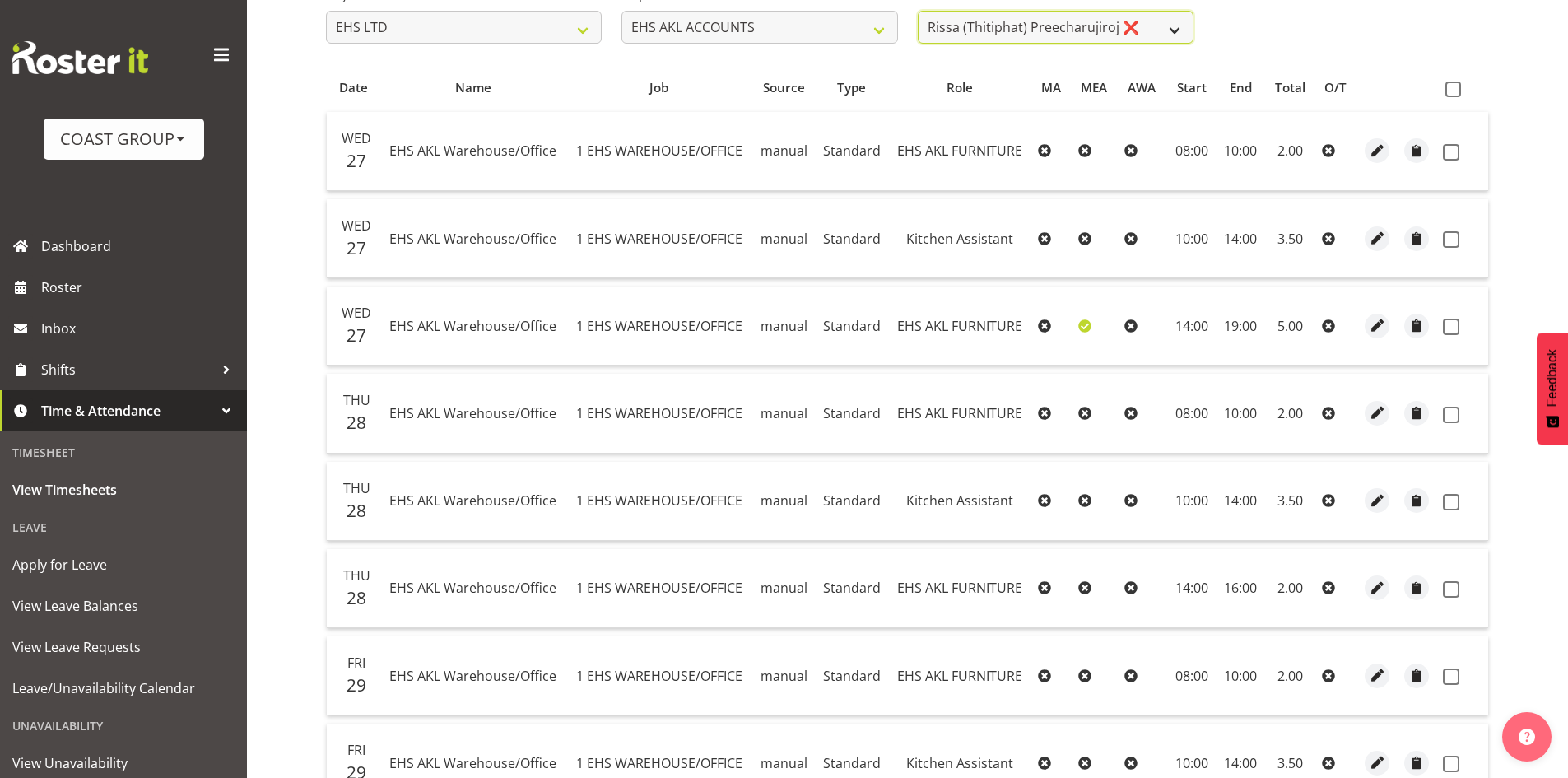
click at [1156, 36] on select "[PERSON_NAME] ❌ [PERSON_NAME] ❌ [PERSON_NAME] (Thitiphat) Preecharujiroj ❌ [PER…" at bounding box center [1056, 27] width 276 height 33
select select "9606"
click at [918, 11] on select "[PERSON_NAME] ❌ [PERSON_NAME] ❌ [PERSON_NAME] (Thitiphat) Preecharujiroj ❌ [PER…" at bounding box center [1056, 27] width 276 height 33
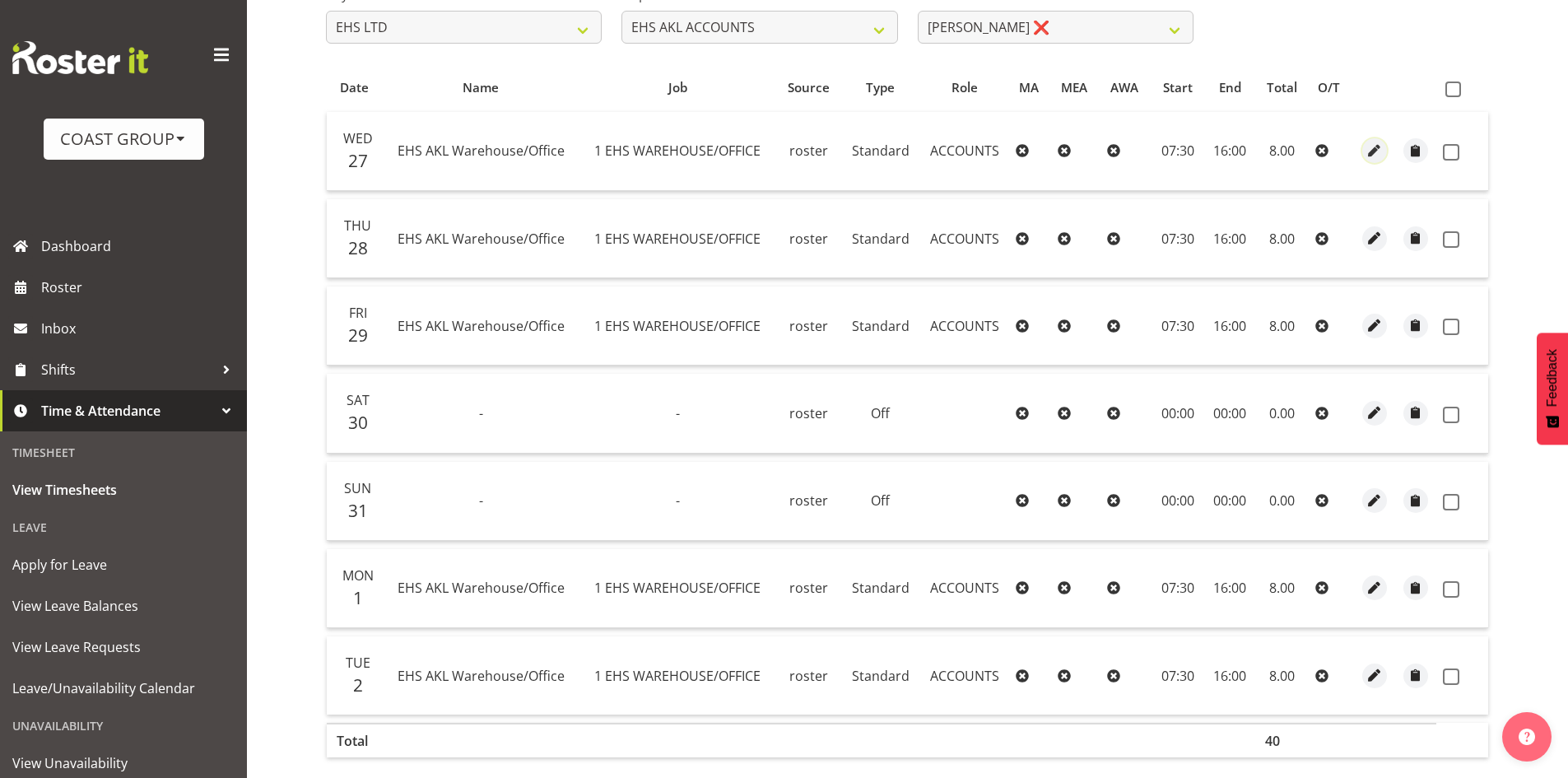
click at [1377, 150] on span "button" at bounding box center [1375, 151] width 19 height 19
select select "Standard"
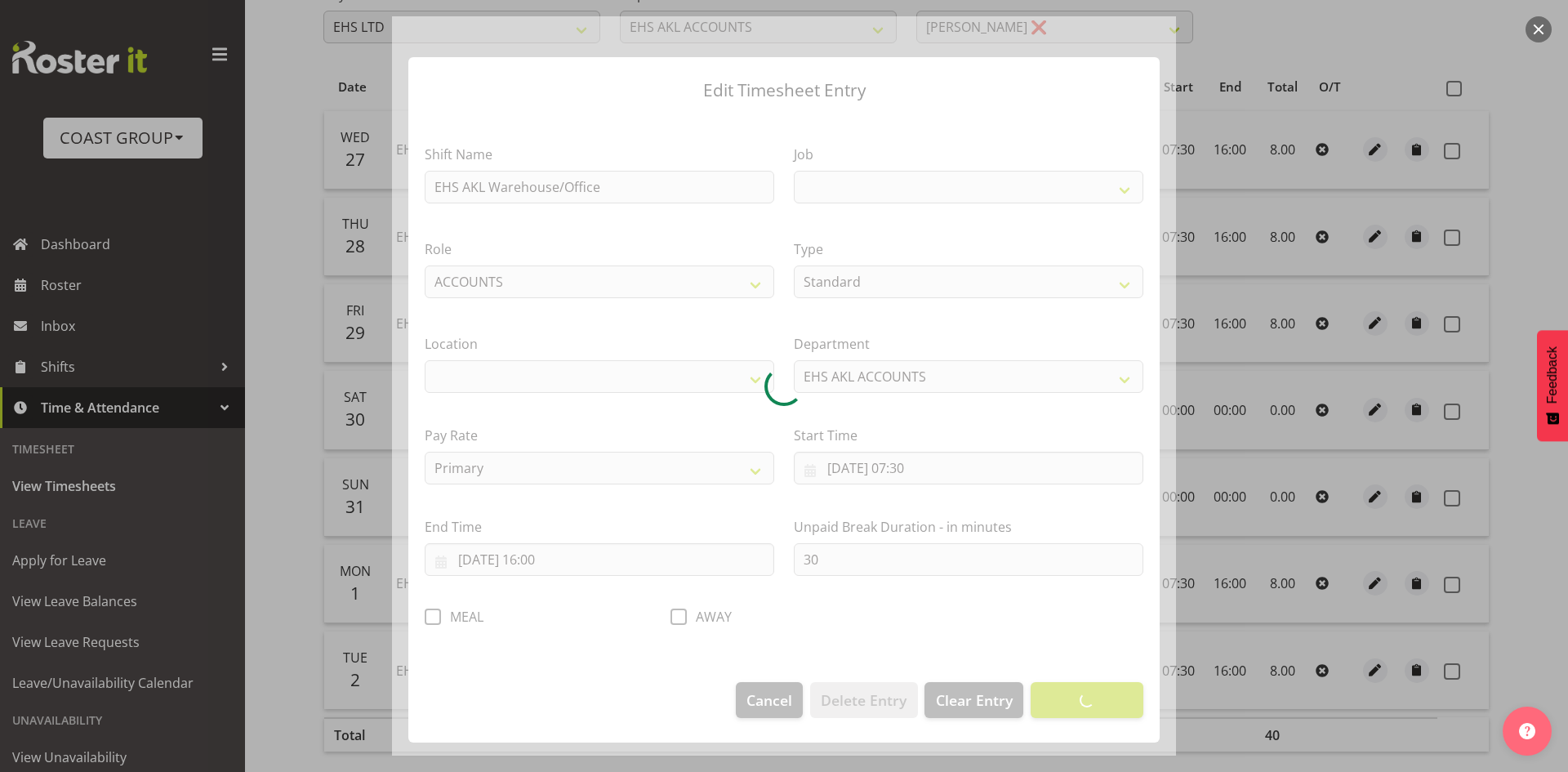
select select
select select "69"
select select "35"
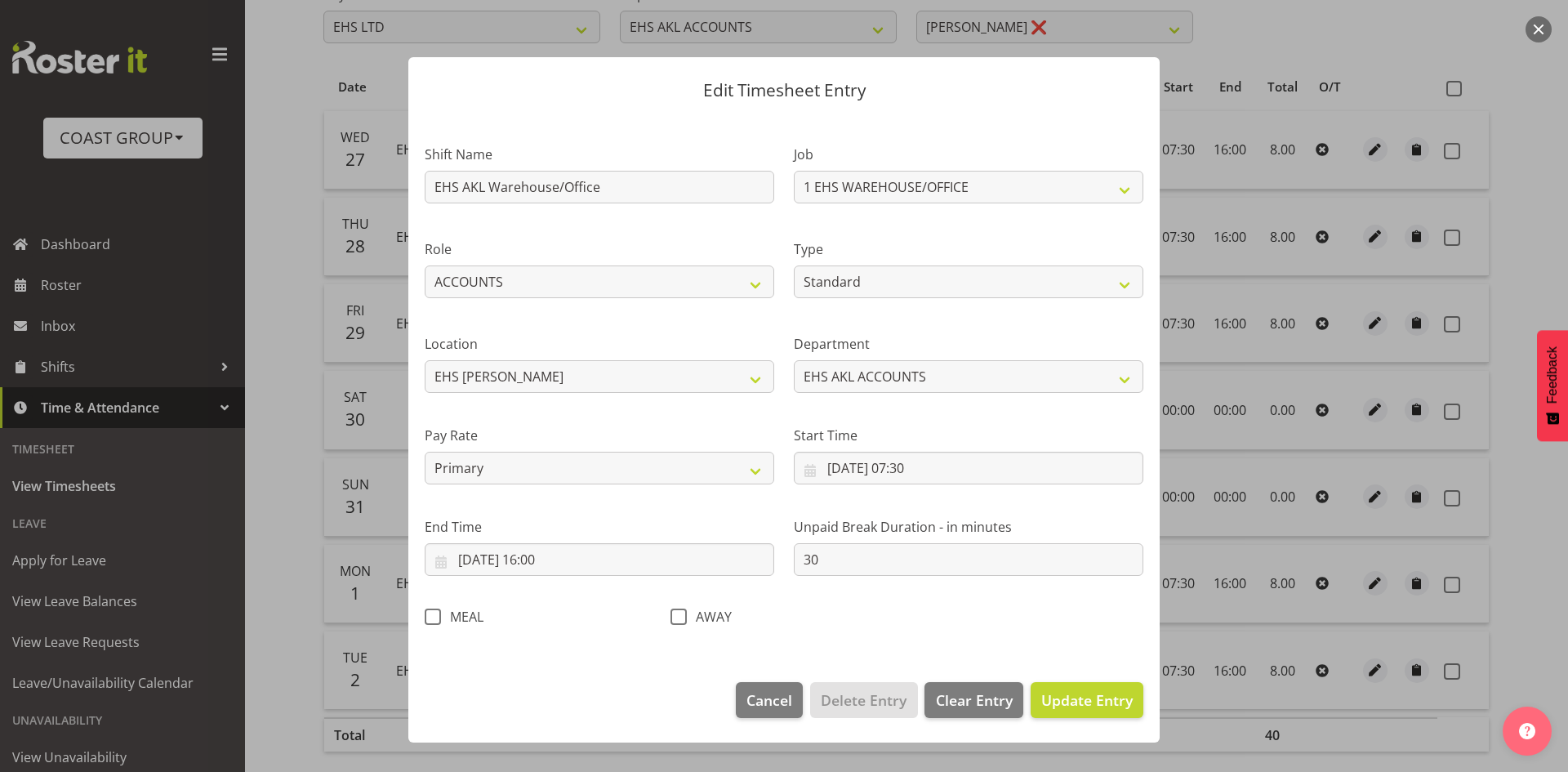
click at [1391, 46] on div at bounding box center [784, 386] width 1568 height 772
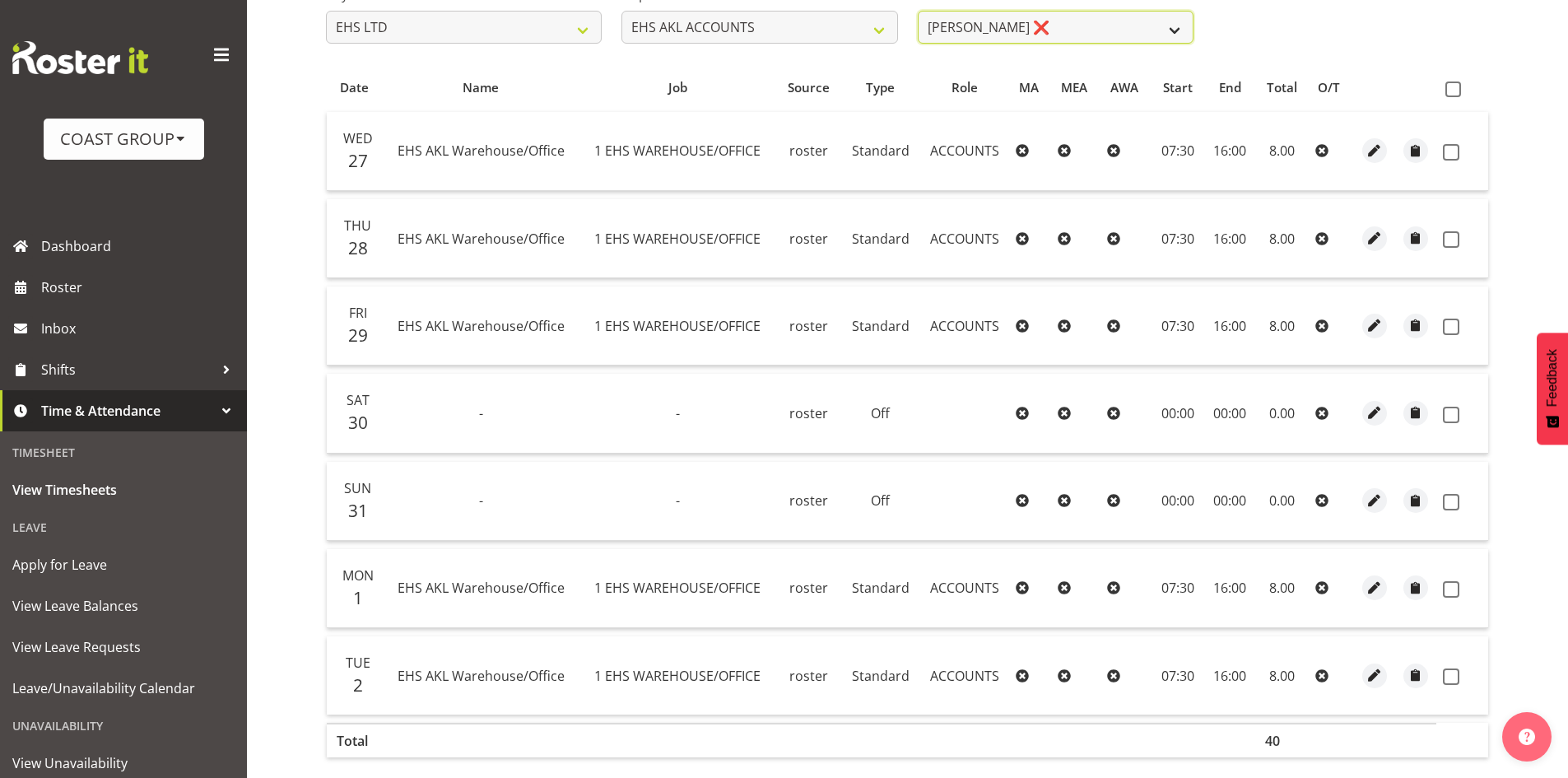
click at [1130, 27] on select "[PERSON_NAME] ❌ [PERSON_NAME] ❌ [PERSON_NAME] (Thitiphat) Preecharujiroj ❌ [PER…" at bounding box center [1056, 27] width 276 height 33
click at [918, 11] on select "[PERSON_NAME] ❌ [PERSON_NAME] ❌ [PERSON_NAME] (Thitiphat) Preecharujiroj ❌ [PER…" at bounding box center [1056, 27] width 276 height 33
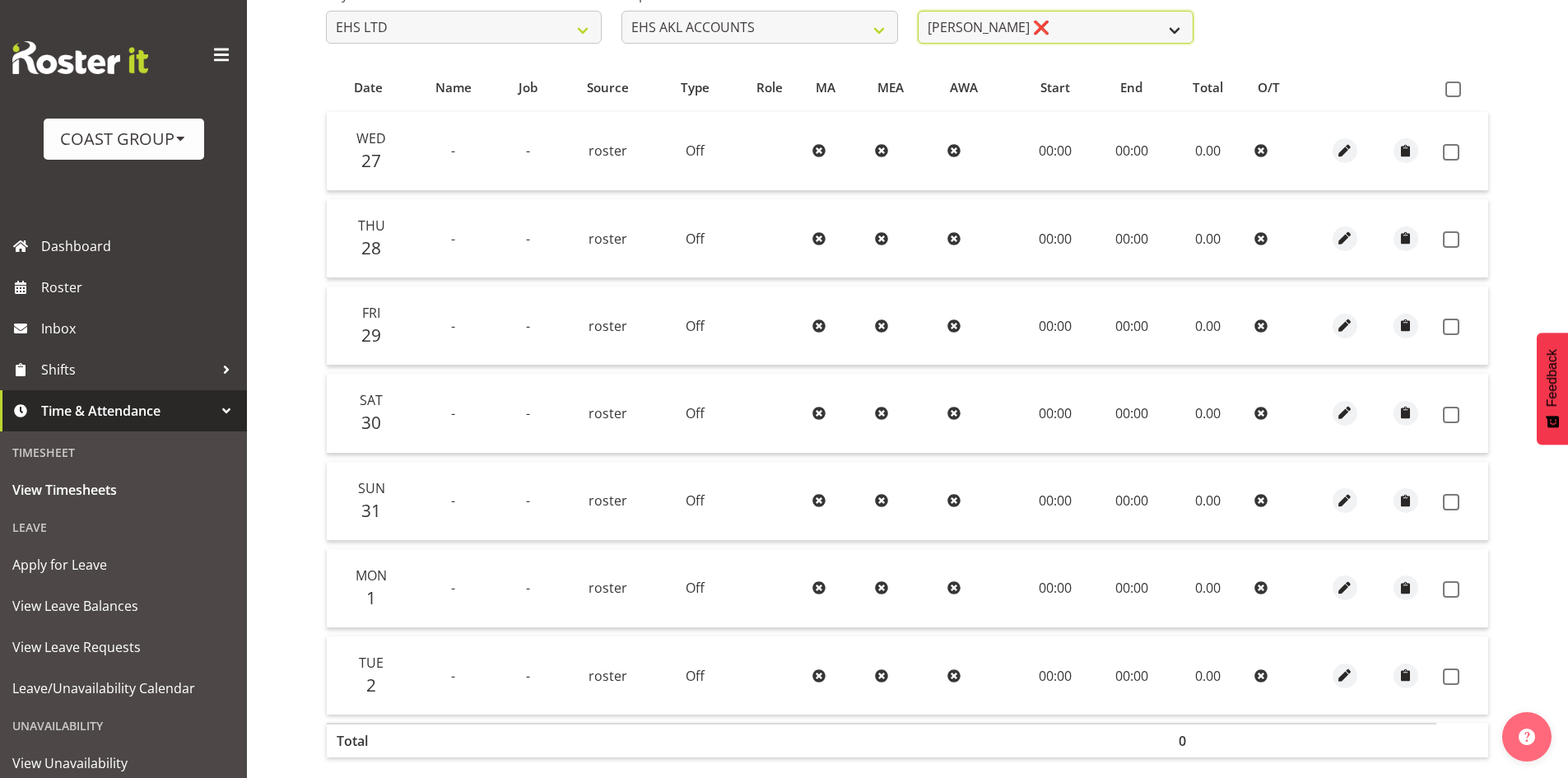
click at [1151, 25] on select "[PERSON_NAME] ❌ [PERSON_NAME] ❌ [PERSON_NAME] (Thitiphat) Preecharujiroj ❌ [PER…" at bounding box center [1056, 27] width 276 height 33
click at [918, 11] on select "[PERSON_NAME] ❌ [PERSON_NAME] ❌ [PERSON_NAME] (Thitiphat) Preecharujiroj ❌ [PER…" at bounding box center [1056, 27] width 276 height 33
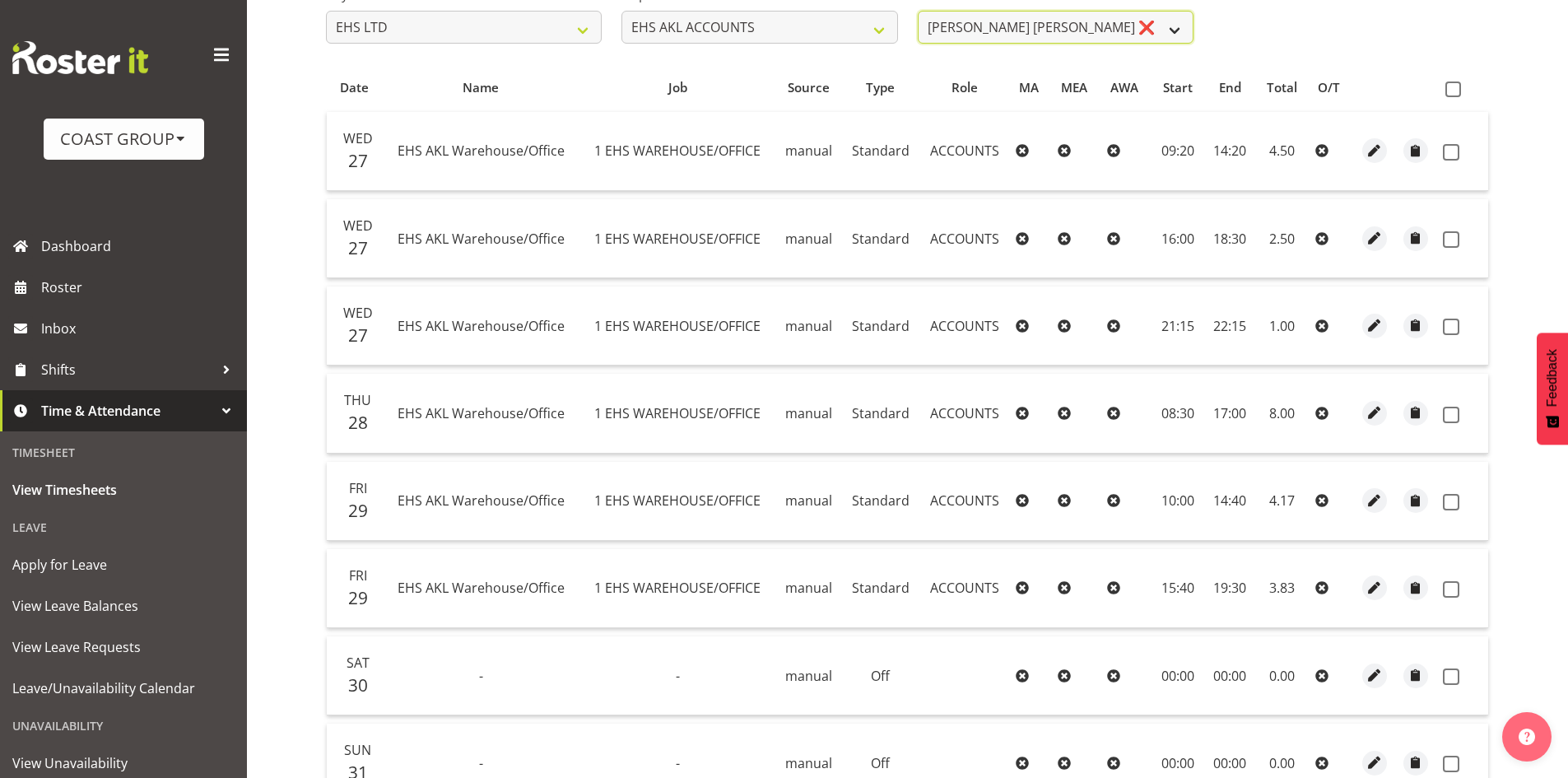
click at [1096, 35] on select "[PERSON_NAME] ❌ [PERSON_NAME] ❌ [PERSON_NAME] (Thitiphat) Preecharujiroj ❌ [PER…" at bounding box center [1056, 27] width 276 height 33
select select "9606"
click at [918, 11] on select "[PERSON_NAME] ❌ [PERSON_NAME] ❌ [PERSON_NAME] (Thitiphat) Preecharujiroj ❌ [PER…" at bounding box center [1056, 27] width 276 height 33
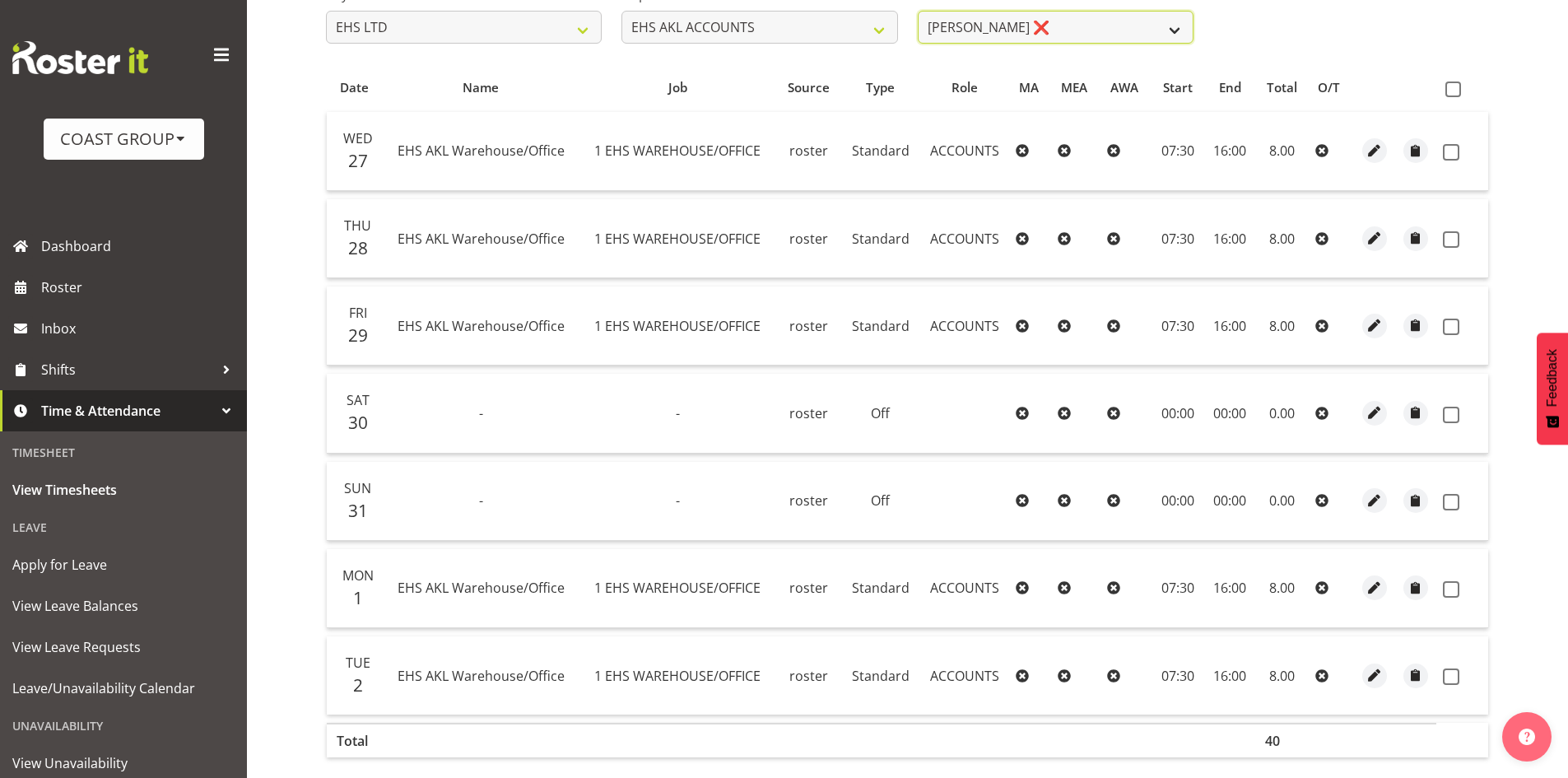
click at [1096, 33] on select "[PERSON_NAME] ❌ [PERSON_NAME] ❌ [PERSON_NAME] (Thitiphat) Preecharujiroj ❌ [PER…" at bounding box center [1056, 27] width 276 height 33
click at [1411, 95] on th at bounding box center [1415, 88] width 41 height 32
click at [1375, 150] on span "button" at bounding box center [1375, 151] width 19 height 19
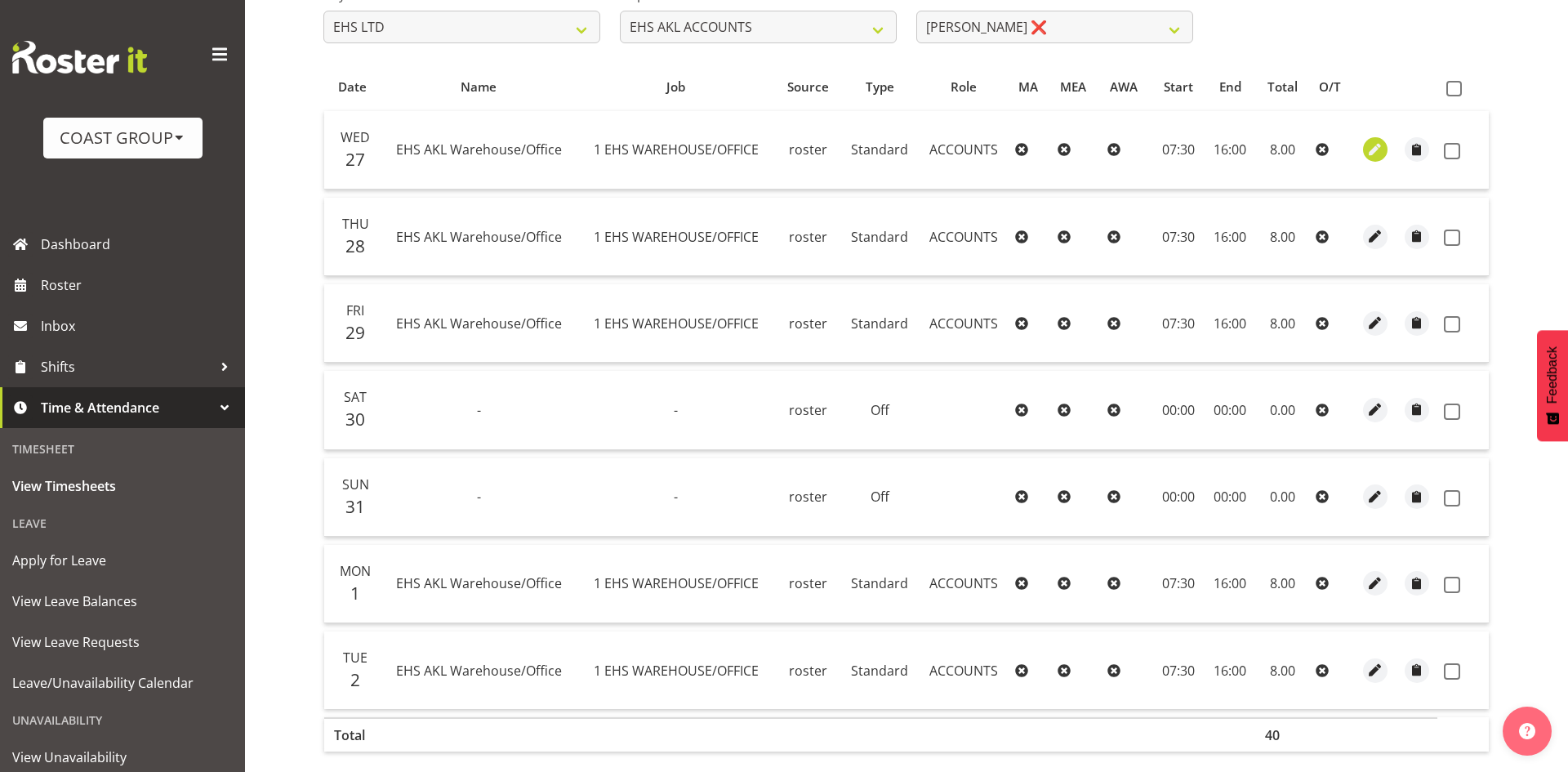
select select "Standard"
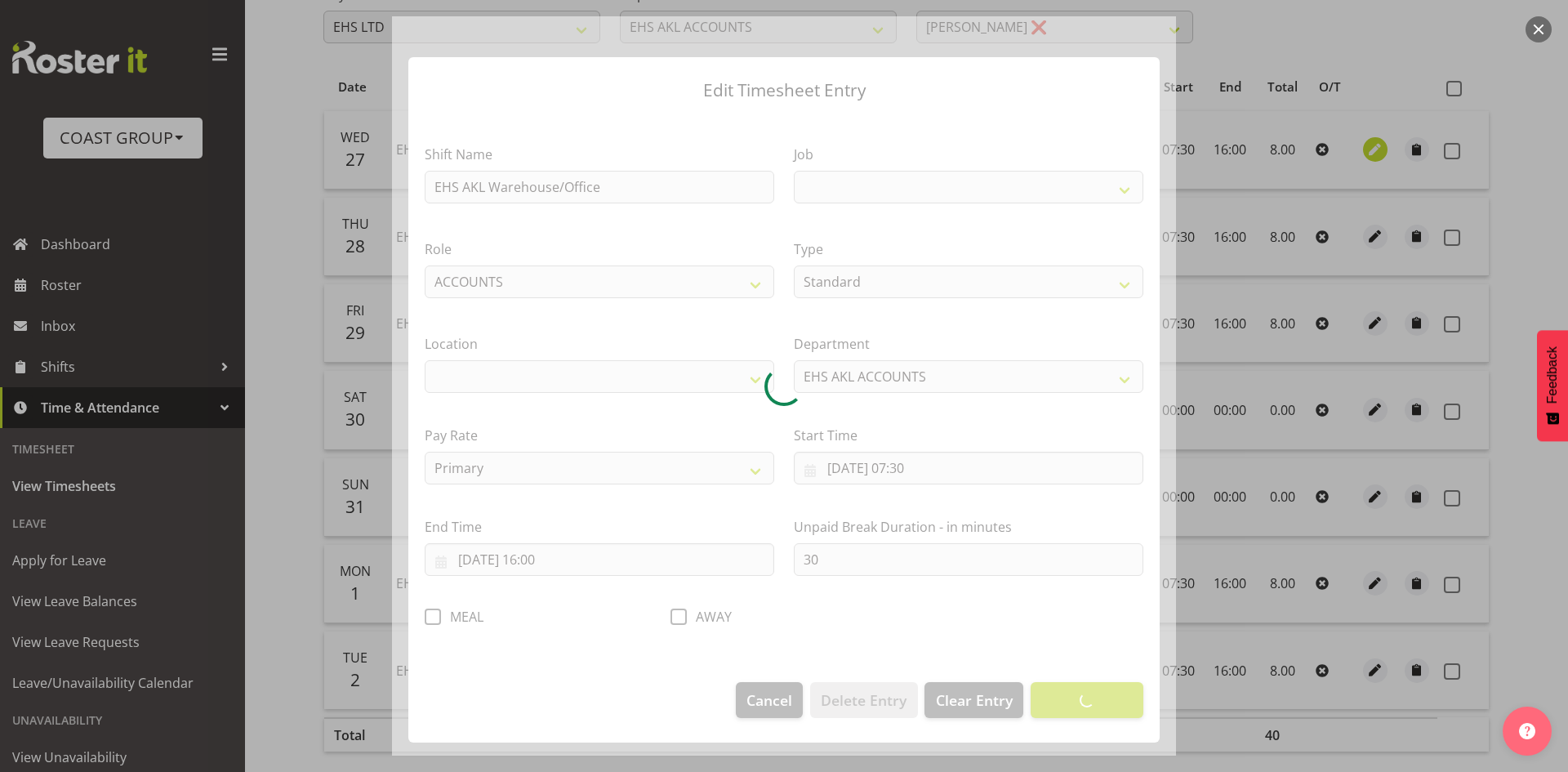
select select
select select "69"
select select "35"
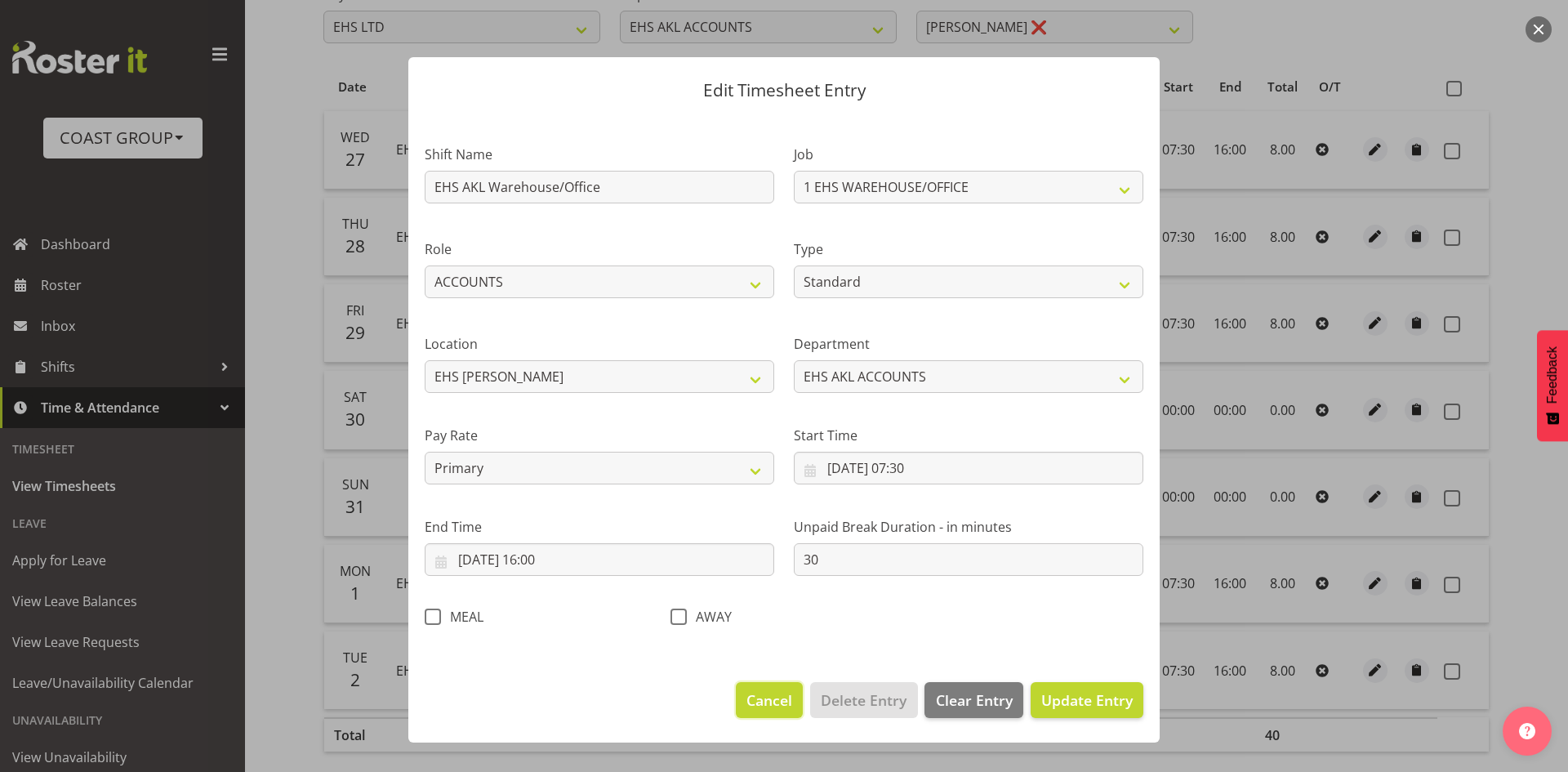
click at [772, 695] on span "Cancel" at bounding box center [769, 699] width 46 height 21
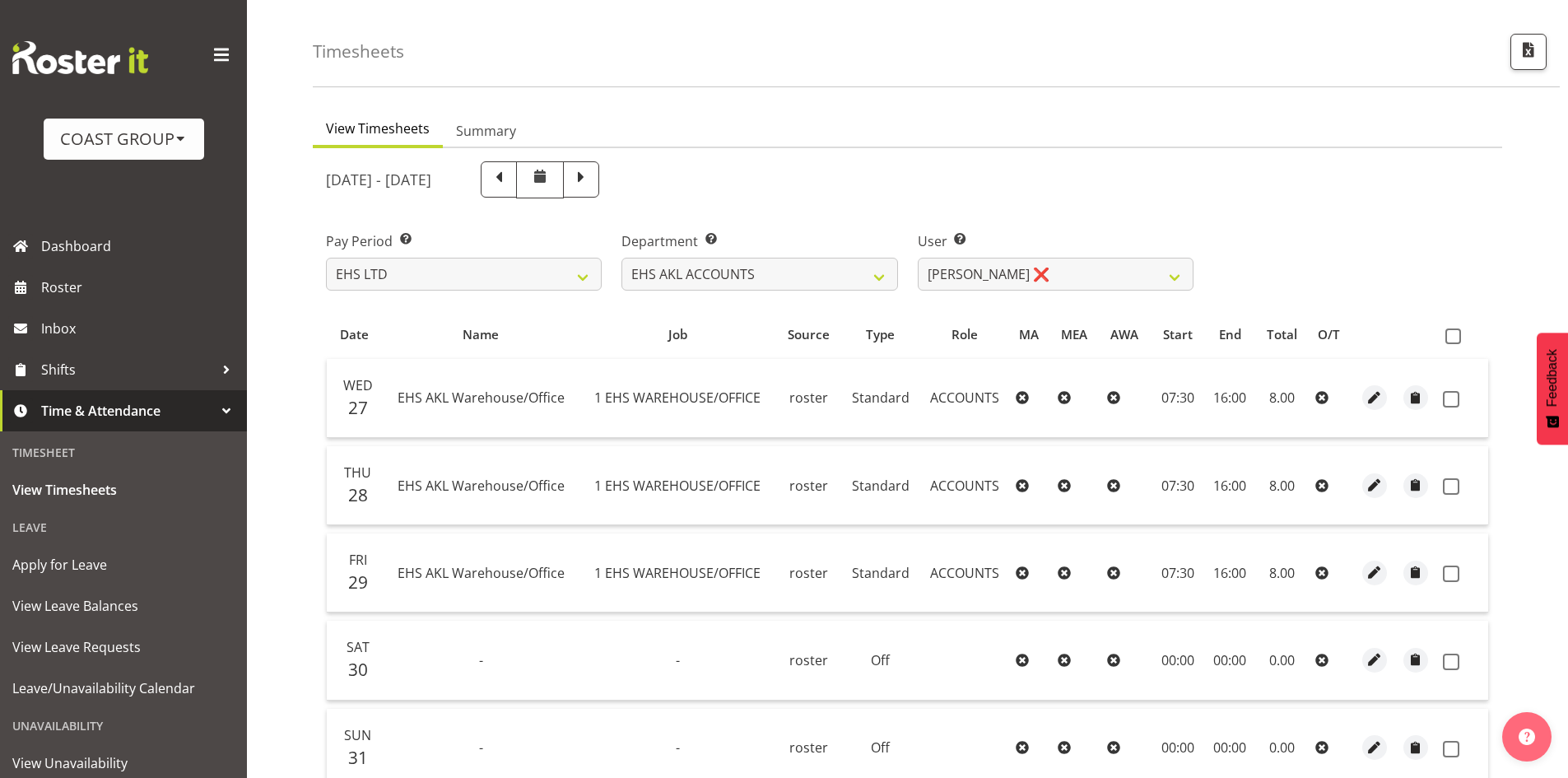
scroll to position [0, 0]
